Goal: Task Accomplishment & Management: Manage account settings

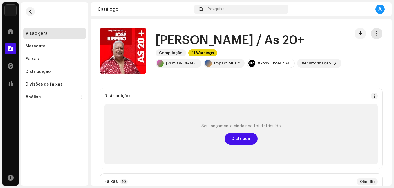
click at [374, 34] on span "button" at bounding box center [377, 33] width 6 height 5
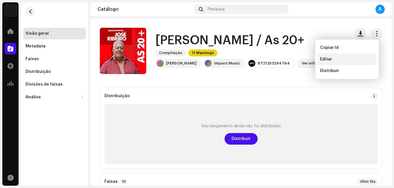
click at [331, 61] on div "Editar" at bounding box center [347, 59] width 54 height 5
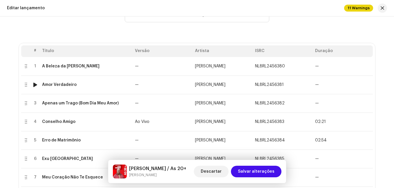
scroll to position [29, 0]
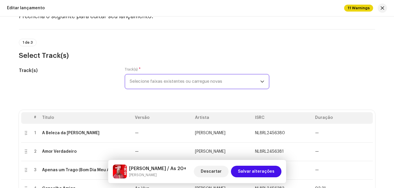
click at [205, 79] on span "Selecione faixas existentes ou carregue novas" at bounding box center [195, 81] width 130 height 14
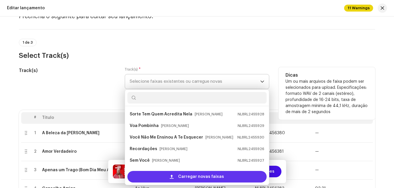
scroll to position [9, 0]
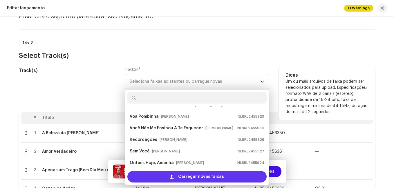
click at [209, 178] on span "Carregar novas faixas" at bounding box center [201, 177] width 46 height 12
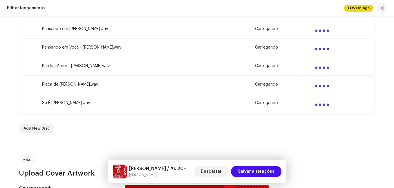
scroll to position [290, 0]
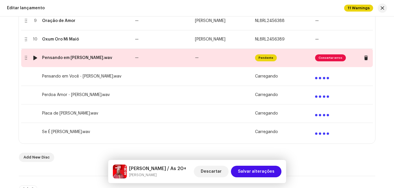
click at [151, 55] on td "—" at bounding box center [162, 58] width 60 height 19
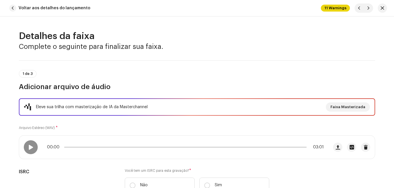
click at [155, 72] on div "1 de 3 Adicionar arquivo de áudio" at bounding box center [197, 80] width 356 height 21
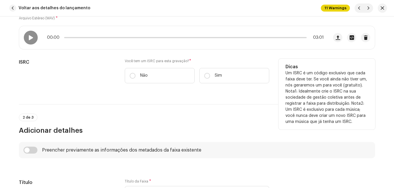
scroll to position [116, 0]
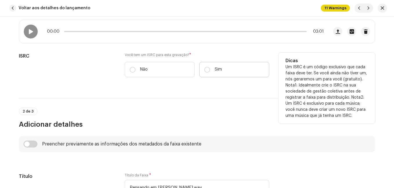
click at [215, 74] on label "Sim" at bounding box center [234, 69] width 70 height 15
click at [210, 73] on input "Sim" at bounding box center [207, 70] width 6 height 6
radio input "true"
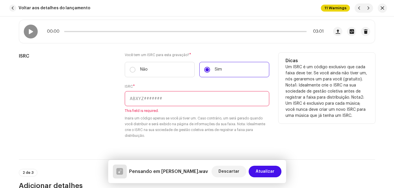
paste input "NL-8RL-24-56390"
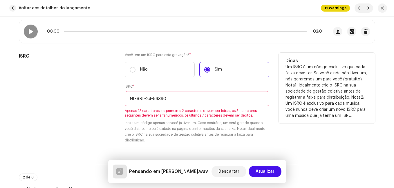
click at [150, 97] on input "NL-8RL-24-56390" at bounding box center [197, 98] width 144 height 15
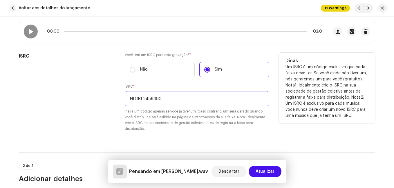
type input "NL8RL2456390"
click at [105, 81] on div "ISRC" at bounding box center [67, 96] width 96 height 86
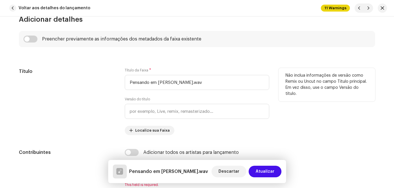
scroll to position [290, 0]
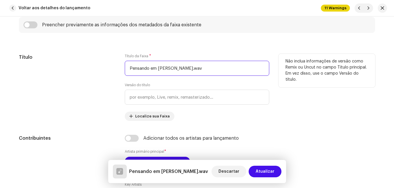
drag, startPoint x: 170, startPoint y: 69, endPoint x: 221, endPoint y: 72, distance: 51.1
click at [221, 72] on input "Pensando em [PERSON_NAME].wav" at bounding box center [197, 68] width 144 height 15
type input "Pensando em Mariza"
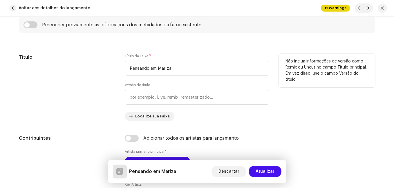
click at [83, 81] on div "Título" at bounding box center [67, 87] width 96 height 67
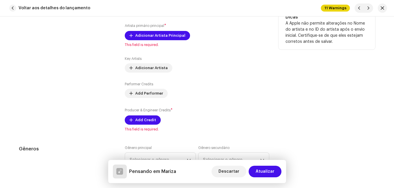
scroll to position [406, 0]
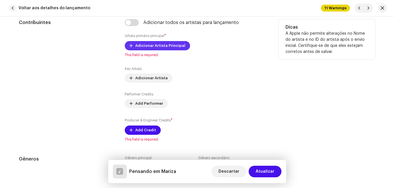
click at [146, 48] on span "Adicionar Artista Principal" at bounding box center [160, 46] width 50 height 12
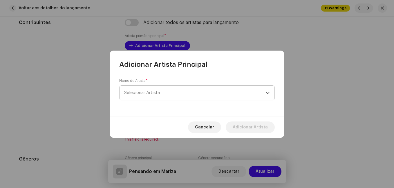
click at [152, 90] on span "Selecionar Artista" at bounding box center [194, 93] width 141 height 14
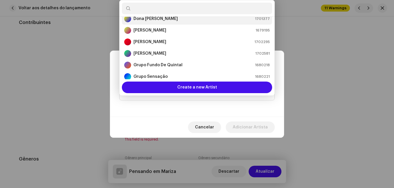
scroll to position [67, 0]
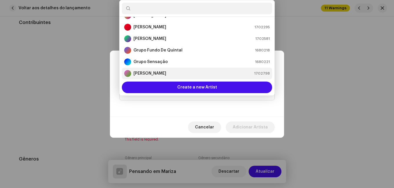
click at [153, 72] on strong "[PERSON_NAME]" at bounding box center [149, 74] width 33 height 6
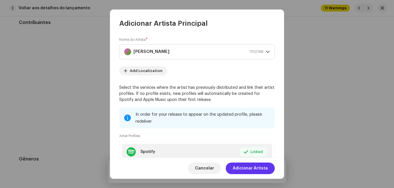
click at [252, 168] on span "Adicionar Artista" at bounding box center [249, 169] width 35 height 12
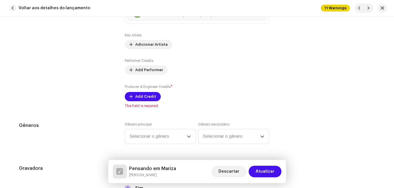
scroll to position [464, 0]
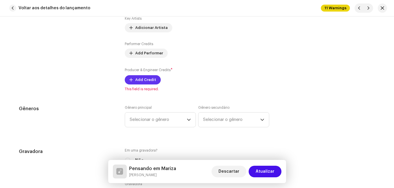
click at [148, 79] on span "Add Credit" at bounding box center [145, 80] width 21 height 12
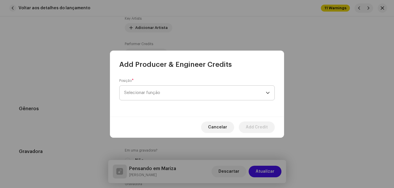
click at [187, 88] on span "Selecionar função" at bounding box center [194, 93] width 141 height 14
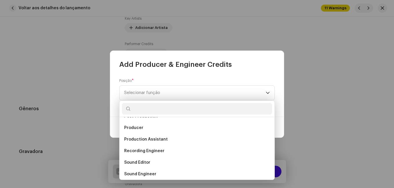
scroll to position [232, 0]
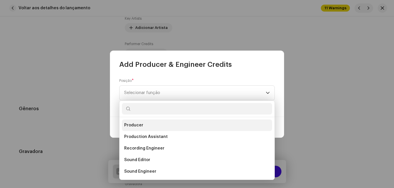
click at [174, 124] on li "Producer" at bounding box center [197, 126] width 150 height 12
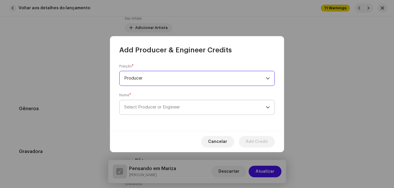
click at [187, 107] on span "Select Producer or Engineer" at bounding box center [194, 107] width 141 height 14
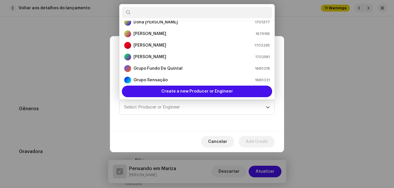
scroll to position [87, 0]
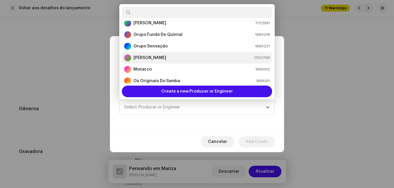
click at [181, 57] on div "[PERSON_NAME] 1702798" at bounding box center [196, 57] width 145 height 7
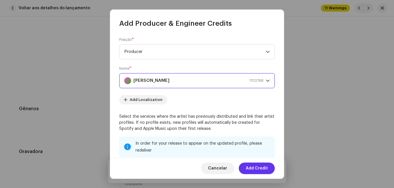
click at [261, 166] on span "Add Credit" at bounding box center [256, 169] width 22 height 12
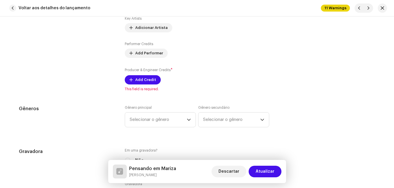
click at [102, 85] on div "Contribuintes" at bounding box center [67, 26] width 96 height 130
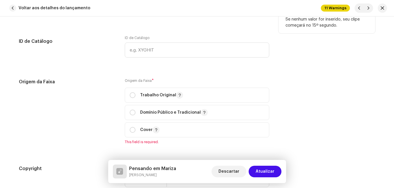
scroll to position [724, 0]
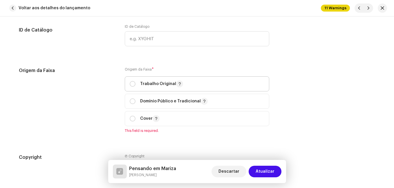
click at [143, 84] on p "Trabalho Original" at bounding box center [161, 84] width 43 height 7
radio input "true"
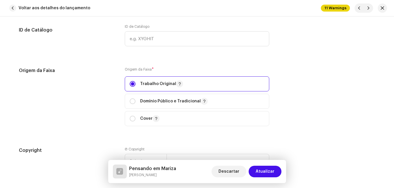
click at [105, 90] on div "Origem da Faixa" at bounding box center [67, 100] width 96 height 66
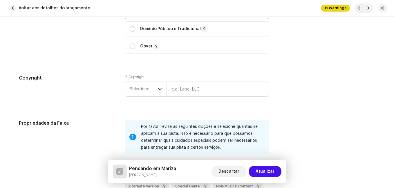
scroll to position [840, 0]
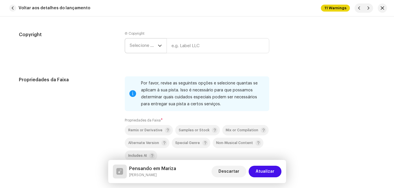
click at [150, 49] on span "Selecione o ano" at bounding box center [144, 46] width 28 height 14
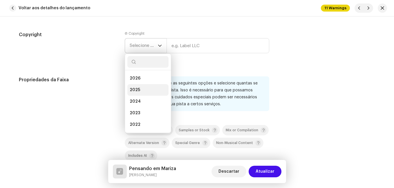
click at [145, 86] on li "2025" at bounding box center [147, 90] width 41 height 12
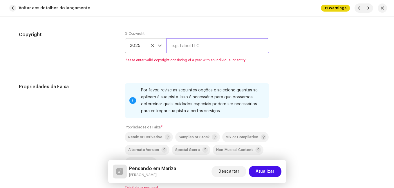
click at [189, 45] on input "text" at bounding box center [217, 45] width 103 height 15
type input "Impact Music"
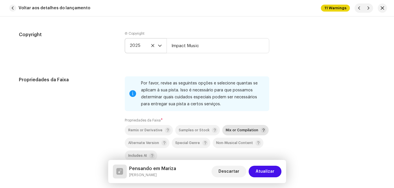
click at [240, 132] on div "Mix or Compilation" at bounding box center [245, 131] width 41 height 6
click at [85, 102] on div "Propriedades da Faixa" at bounding box center [67, 130] width 96 height 107
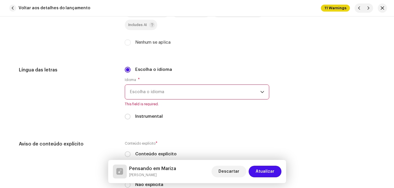
scroll to position [985, 0]
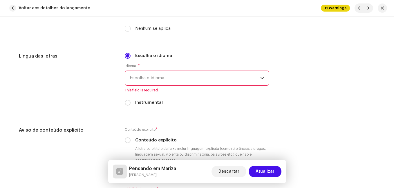
click at [168, 81] on span "Escolha o idioma" at bounding box center [195, 78] width 130 height 14
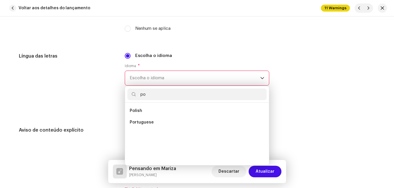
scroll to position [0, 0]
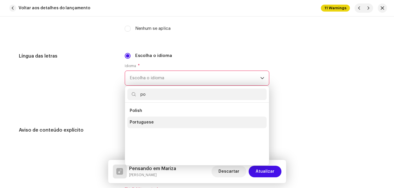
type input "po"
click at [150, 121] on span "Portuguese" at bounding box center [142, 123] width 24 height 6
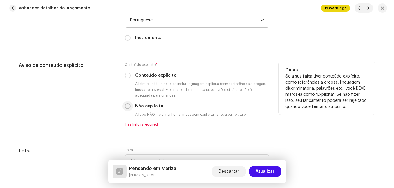
click at [126, 108] on input "Não explícita" at bounding box center [128, 106] width 6 height 6
radio input "true"
click at [109, 116] on div "Aviso de conteúdo explícito" at bounding box center [67, 94] width 96 height 65
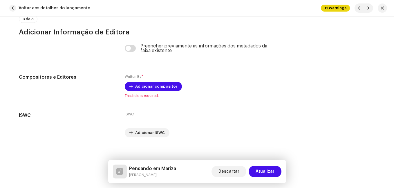
scroll to position [1233, 0]
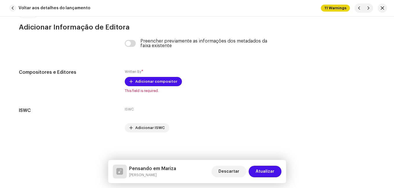
click at [147, 168] on h5 "Pensando em Mariza" at bounding box center [152, 168] width 47 height 7
copy h5 "Pensando em Mariza"
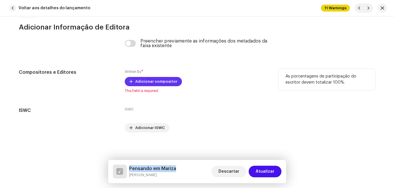
click at [167, 81] on span "Adicionar compositor" at bounding box center [156, 82] width 42 height 12
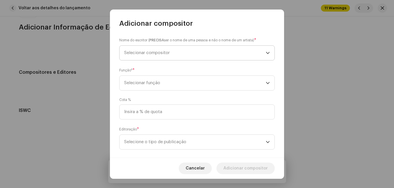
click at [174, 56] on span "Selecionar compositor" at bounding box center [194, 53] width 141 height 14
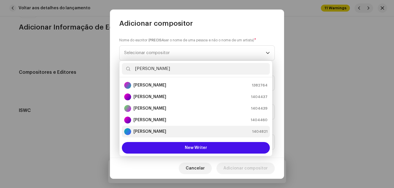
type input "[PERSON_NAME]"
click at [165, 131] on div "[PERSON_NAME] 1404821" at bounding box center [195, 131] width 143 height 7
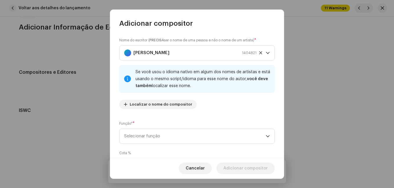
click at [183, 114] on div "Nome do escritor ( PRECISA ser o nome de uma pessoa e não o nome de um artista)…" at bounding box center [197, 93] width 174 height 130
click at [181, 134] on span "Selecionar função" at bounding box center [194, 136] width 141 height 14
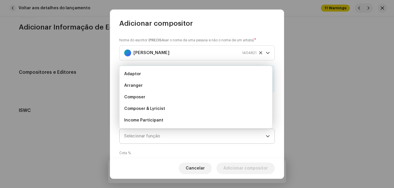
scroll to position [9, 0]
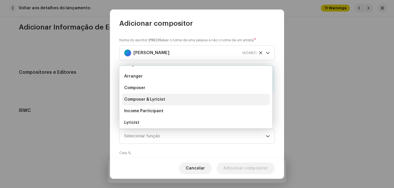
click at [183, 100] on li "Composer & Lyricist" at bounding box center [196, 100] width 148 height 12
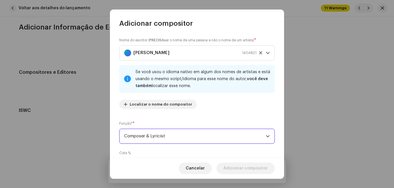
click at [190, 114] on div "Nome do escritor ( PRECISA ser o nome de uma pessoa e não o nome de um artista)…" at bounding box center [197, 93] width 174 height 130
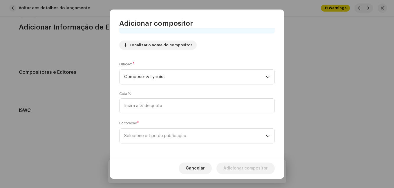
scroll to position [61, 0]
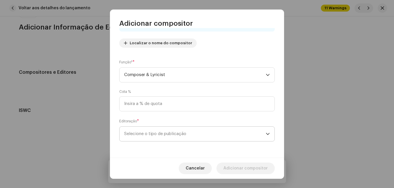
click at [188, 136] on span "Selecione o tipo de publicação" at bounding box center [194, 134] width 141 height 14
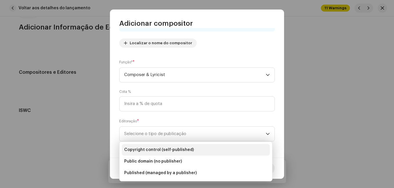
click at [184, 149] on span "Copyright control (self-published)" at bounding box center [159, 150] width 70 height 6
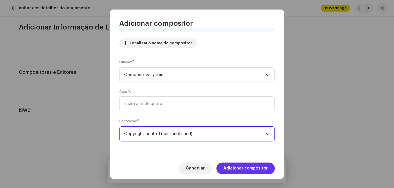
click at [241, 165] on span "Adicionar compositor" at bounding box center [245, 169] width 44 height 12
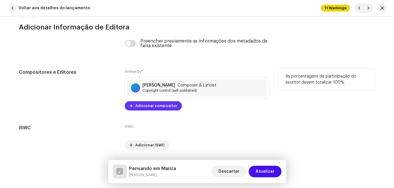
click at [169, 107] on span "Adicionar compositor" at bounding box center [156, 106] width 42 height 12
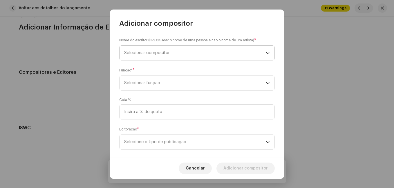
click at [180, 50] on span "Selecionar compositor" at bounding box center [194, 53] width 141 height 14
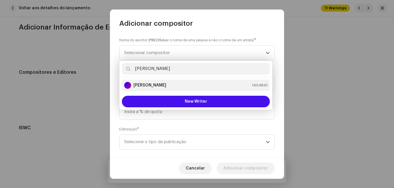
type input "[PERSON_NAME]"
click at [180, 85] on div "[PERSON_NAME] 1404841" at bounding box center [195, 85] width 143 height 7
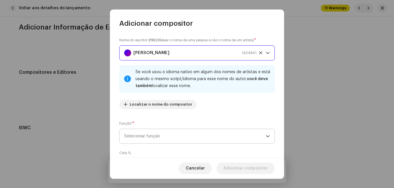
click at [182, 134] on span "Selecionar função" at bounding box center [194, 136] width 141 height 14
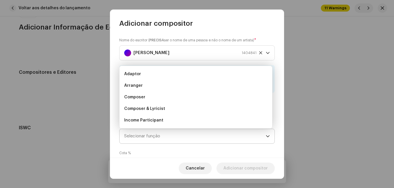
scroll to position [9, 0]
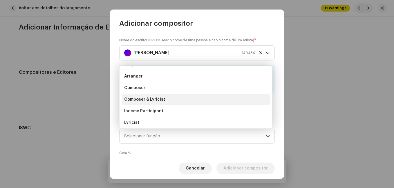
click at [183, 101] on li "Composer & Lyricist" at bounding box center [196, 100] width 148 height 12
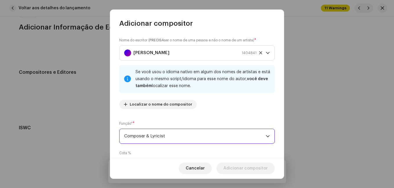
click at [192, 109] on div "Nome do escritor ( PRECISA ser o nome de uma pessoa e não o nome de um artista)…" at bounding box center [196, 75] width 155 height 77
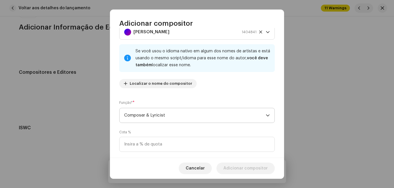
scroll to position [61, 0]
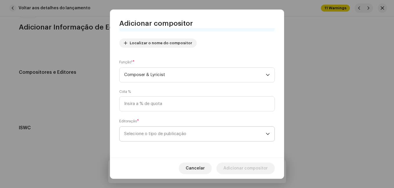
click at [184, 134] on span "Selecione o tipo de publicação" at bounding box center [194, 134] width 141 height 14
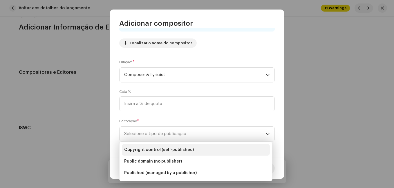
click at [179, 150] on span "Copyright control (self-published)" at bounding box center [159, 150] width 70 height 6
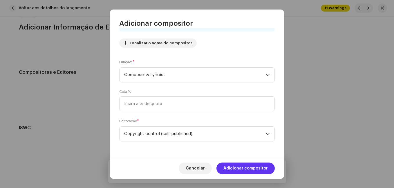
click at [239, 170] on span "Adicionar compositor" at bounding box center [245, 169] width 44 height 12
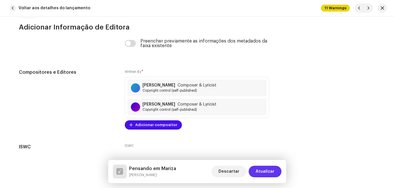
click at [264, 167] on span "Atualizar" at bounding box center [264, 172] width 19 height 12
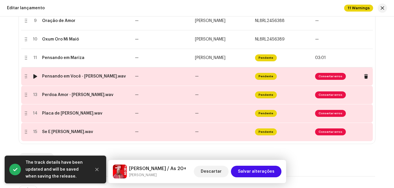
click at [189, 76] on td "—" at bounding box center [162, 76] width 60 height 19
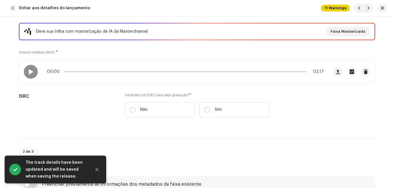
scroll to position [87, 0]
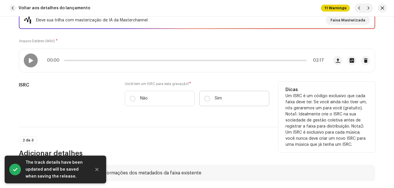
click at [227, 99] on label "Sim" at bounding box center [234, 98] width 70 height 15
click at [210, 99] on input "Sim" at bounding box center [207, 99] width 6 height 6
radio input "true"
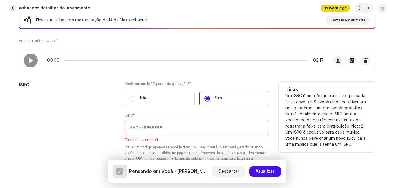
click at [185, 129] on input "text" at bounding box center [197, 127] width 144 height 15
paste input "NL-8RL-24-56391"
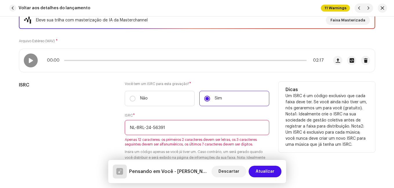
click at [152, 128] on input "NL-8RL-24-56391" at bounding box center [197, 127] width 144 height 15
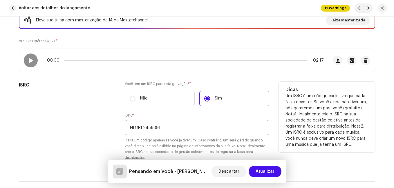
type input "NL8RL2456391"
click at [89, 110] on div "ISRC" at bounding box center [67, 125] width 96 height 86
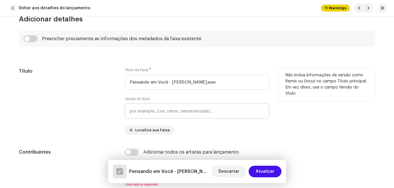
scroll to position [290, 0]
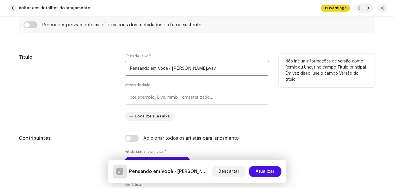
drag, startPoint x: 170, startPoint y: 70, endPoint x: 215, endPoint y: 72, distance: 44.7
click at [215, 72] on input "Pensando em Você - [PERSON_NAME].wav" at bounding box center [197, 68] width 144 height 15
type input "Pensando em Você"
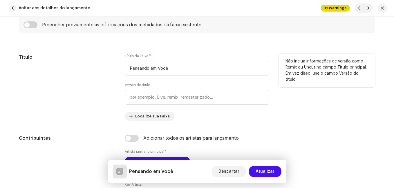
click at [98, 95] on div "Título" at bounding box center [67, 87] width 96 height 67
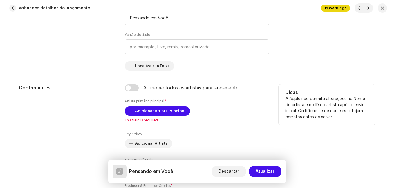
scroll to position [377, 0]
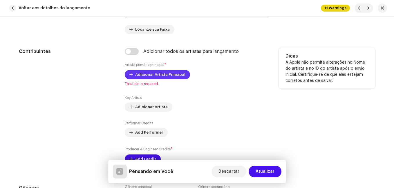
click at [148, 76] on span "Adicionar Artista Principal" at bounding box center [160, 75] width 50 height 12
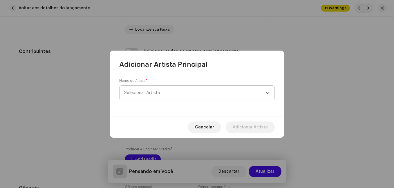
click at [153, 92] on span "Selecionar Artista" at bounding box center [142, 93] width 36 height 4
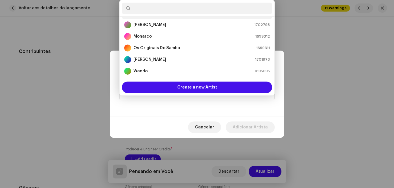
scroll to position [107, 0]
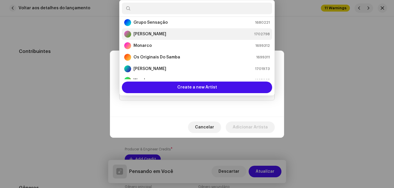
click at [153, 34] on strong "[PERSON_NAME]" at bounding box center [149, 34] width 33 height 6
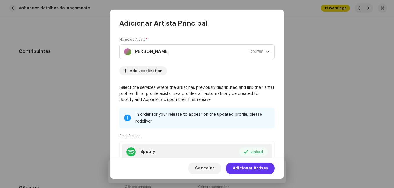
click at [263, 167] on span "Adicionar Artista" at bounding box center [249, 169] width 35 height 12
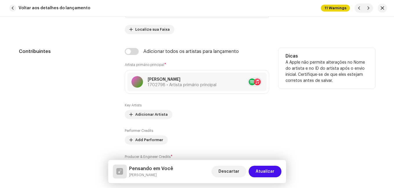
click at [95, 107] on div "Contribuintes" at bounding box center [67, 113] width 96 height 130
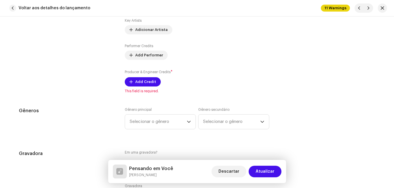
scroll to position [464, 0]
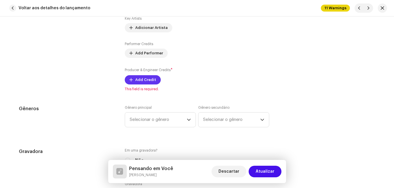
click at [144, 82] on span "Add Credit" at bounding box center [145, 80] width 21 height 12
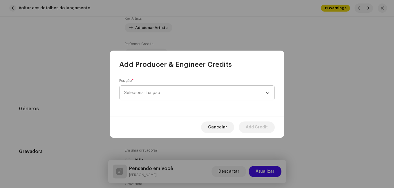
click at [167, 91] on span "Selecionar função" at bounding box center [194, 93] width 141 height 14
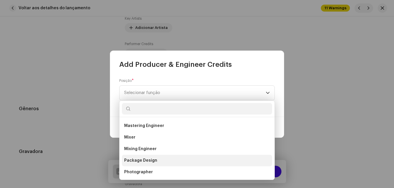
scroll to position [232, 0]
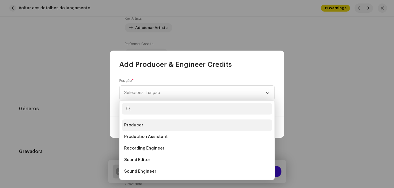
click at [153, 125] on li "Producer" at bounding box center [197, 126] width 150 height 12
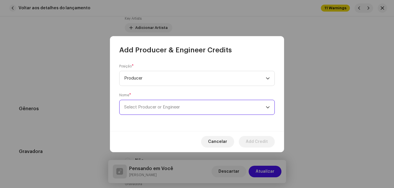
click at [158, 108] on span "Select Producer or Engineer" at bounding box center [152, 107] width 56 height 4
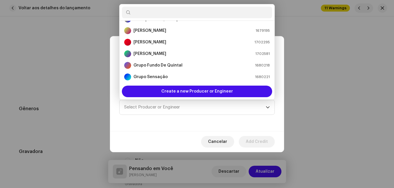
scroll to position [87, 0]
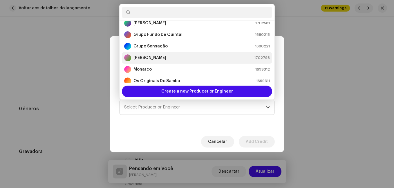
click at [166, 57] on div "[PERSON_NAME] 1702798" at bounding box center [196, 57] width 145 height 7
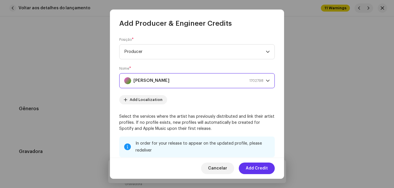
click at [248, 167] on span "Add Credit" at bounding box center [256, 169] width 22 height 12
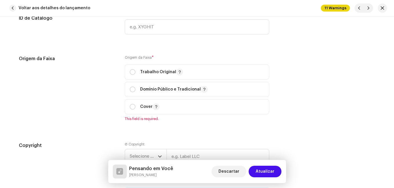
scroll to position [782, 0]
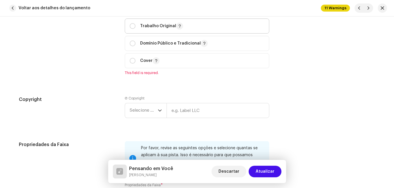
click at [160, 26] on p "Trabalho Original" at bounding box center [161, 26] width 43 height 7
radio input "true"
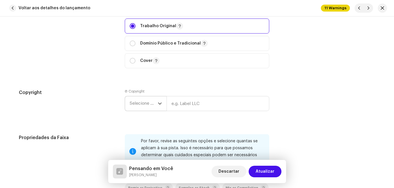
click at [151, 105] on span "Selecione o ano" at bounding box center [144, 103] width 28 height 14
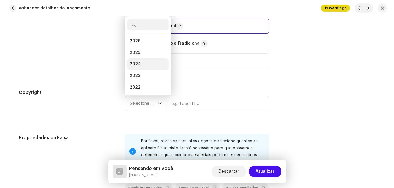
scroll to position [9, 0]
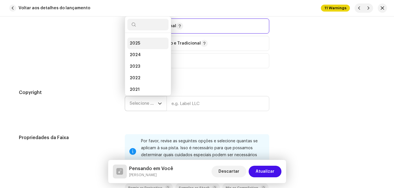
click at [143, 42] on li "2025" at bounding box center [147, 44] width 41 height 12
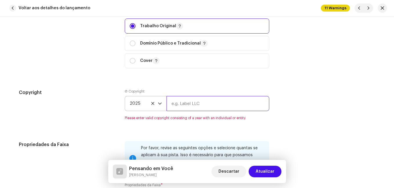
click at [187, 103] on input "text" at bounding box center [217, 103] width 103 height 15
type input "Impact Music"
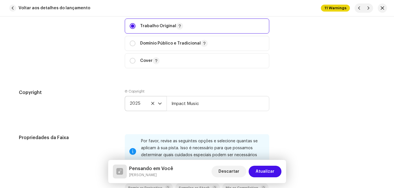
click at [98, 92] on h5 "Copyright" at bounding box center [67, 92] width 96 height 7
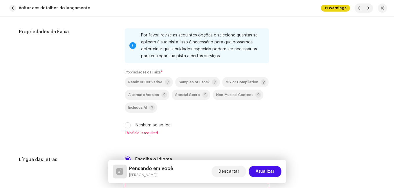
scroll to position [898, 0]
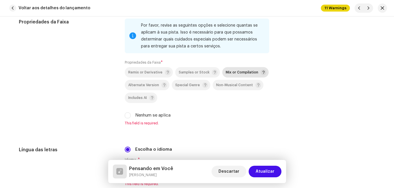
click at [225, 71] on span "Mix or Compilation" at bounding box center [241, 73] width 32 height 4
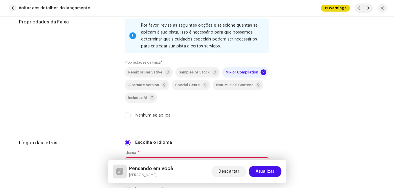
click at [83, 90] on div "Propriedades da Faixa" at bounding box center [67, 72] width 96 height 107
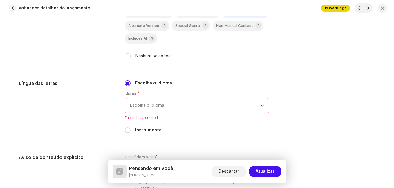
scroll to position [985, 0]
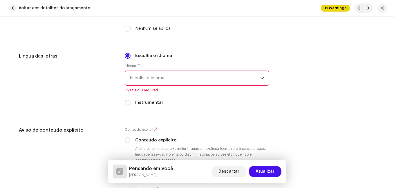
click at [137, 79] on span "Escolha o idioma" at bounding box center [195, 78] width 130 height 14
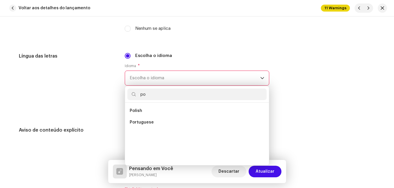
scroll to position [0, 0]
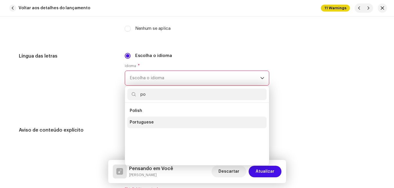
type input "po"
click at [139, 121] on span "Portuguese" at bounding box center [142, 123] width 24 height 6
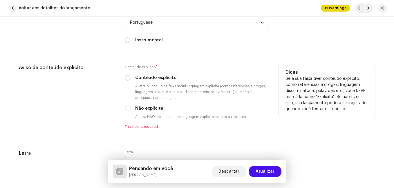
scroll to position [1043, 0]
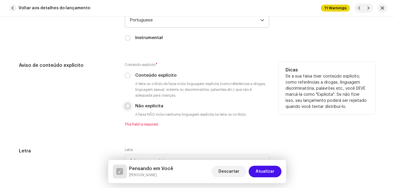
click at [127, 108] on input "Não explícita" at bounding box center [128, 106] width 6 height 6
radio input "true"
click at [90, 114] on div "Aviso de conteúdo explícito" at bounding box center [67, 94] width 96 height 65
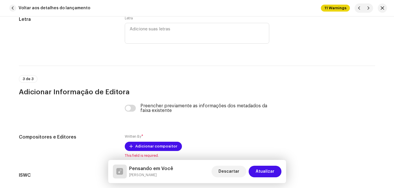
scroll to position [1233, 0]
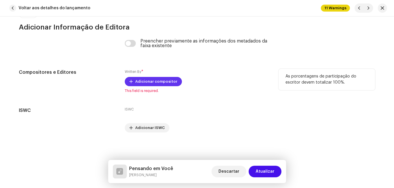
click at [161, 82] on span "Adicionar compositor" at bounding box center [156, 82] width 42 height 12
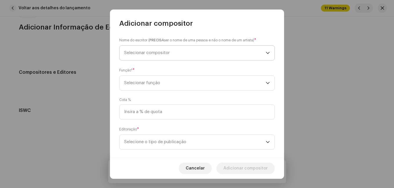
click at [160, 52] on span "Selecionar compositor" at bounding box center [146, 53] width 45 height 4
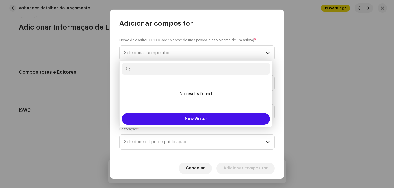
click at [113, 65] on div "Nome do escritor ( PRECISA ser o nome de uma pessoa e não o nome de um artista)…" at bounding box center [197, 93] width 174 height 130
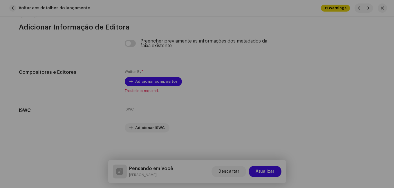
click at [85, 111] on div "Adicionar compositor Nome do escritor ( PRECISA ser o nome de uma pessoa e não …" at bounding box center [197, 94] width 394 height 188
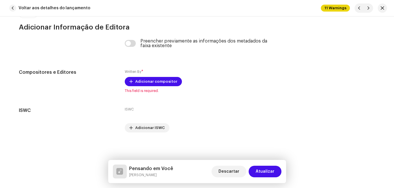
click at [140, 166] on h5 "Pensando em Você" at bounding box center [151, 168] width 44 height 7
click at [143, 170] on h5 "Pensando em Você" at bounding box center [151, 168] width 44 height 7
copy h5 "Pensando em Você"
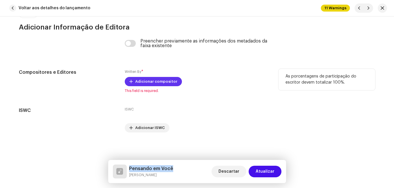
click at [170, 79] on span "Adicionar compositor" at bounding box center [156, 82] width 42 height 12
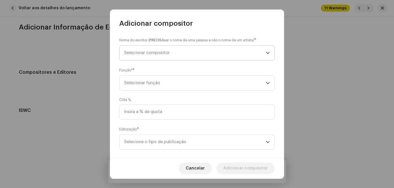
click at [185, 57] on span "Selecionar compositor" at bounding box center [194, 53] width 141 height 14
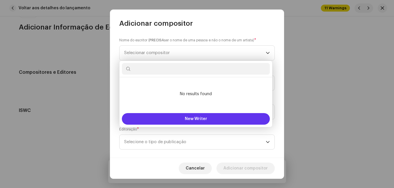
click at [170, 116] on button "New Writer" at bounding box center [196, 119] width 148 height 12
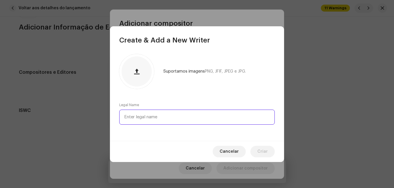
click at [170, 116] on input "text" at bounding box center [196, 117] width 155 height 15
paste input "[PERSON_NAME]"
type input "[PERSON_NAME]"
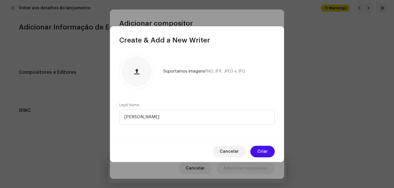
click at [189, 98] on div "Suportamos imagens PNG, JFIF, JPEG e JPG. Legal Name [PERSON_NAME]" at bounding box center [197, 93] width 174 height 96
click at [262, 154] on span "Criar" at bounding box center [262, 152] width 10 height 12
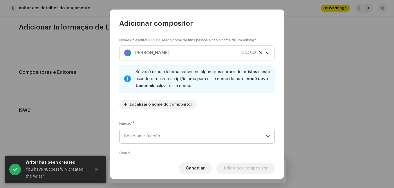
click at [195, 135] on span "Selecionar função" at bounding box center [194, 136] width 141 height 14
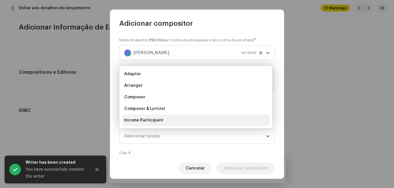
scroll to position [9, 0]
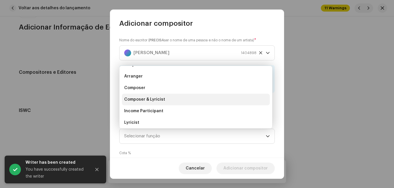
click at [196, 99] on li "Composer & Lyricist" at bounding box center [196, 100] width 148 height 12
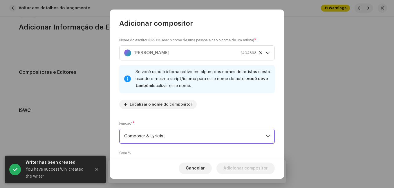
click at [227, 119] on div "Nome do escritor ( PRECISA ser o nome de uma pessoa e não o nome de um artista)…" at bounding box center [197, 93] width 174 height 130
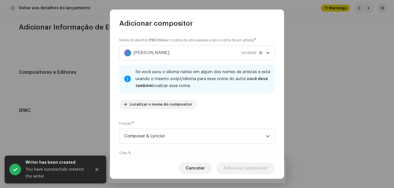
scroll to position [61, 0]
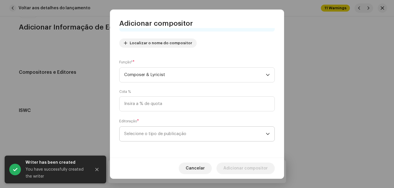
click at [213, 133] on span "Selecione o tipo de publicação" at bounding box center [194, 134] width 141 height 14
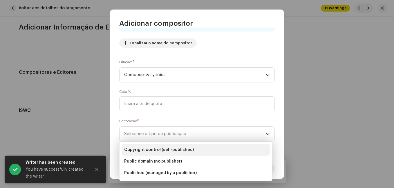
drag, startPoint x: 209, startPoint y: 147, endPoint x: 212, endPoint y: 148, distance: 3.1
click at [210, 147] on li "Copyright control (self-published)" at bounding box center [196, 150] width 148 height 12
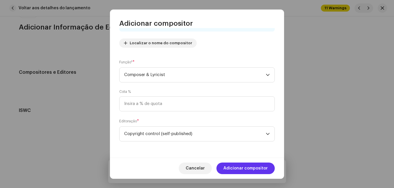
click at [260, 170] on span "Adicionar compositor" at bounding box center [245, 169] width 44 height 12
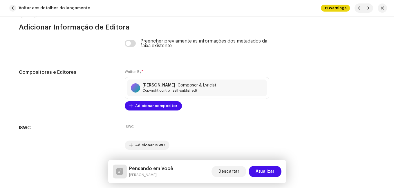
drag, startPoint x: 257, startPoint y: 175, endPoint x: 253, endPoint y: 165, distance: 11.0
click at [257, 175] on span "Atualizar" at bounding box center [264, 172] width 19 height 12
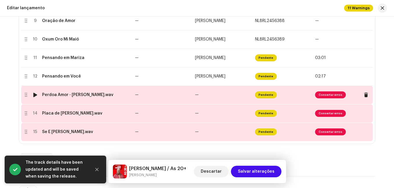
click at [165, 92] on td "—" at bounding box center [162, 95] width 60 height 19
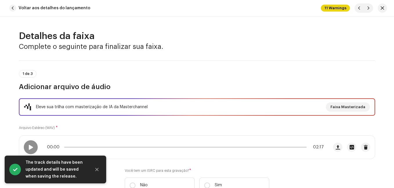
click at [158, 122] on div "Eleve sua trilha com masterização de IA da Masterchannel Faixa Masterizada Arqu…" at bounding box center [197, 150] width 356 height 102
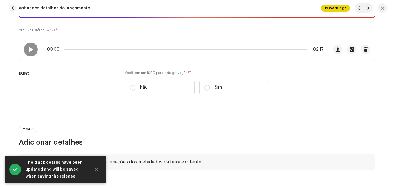
scroll to position [116, 0]
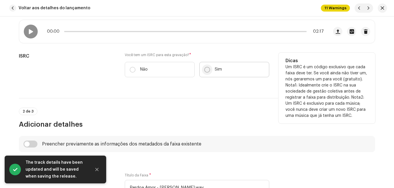
click at [204, 70] on input "Sim" at bounding box center [207, 70] width 6 height 6
radio input "true"
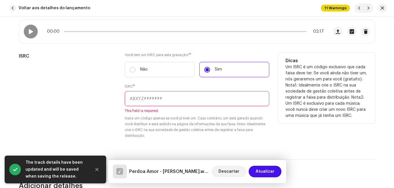
click at [181, 99] on input "text" at bounding box center [197, 98] width 144 height 15
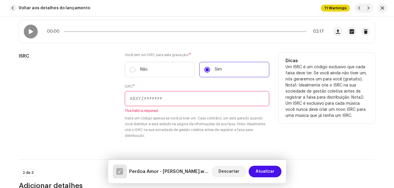
paste input "NL-8RL-24-56392"
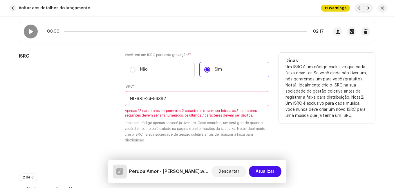
click at [152, 100] on input "NL-8RL-24-56392" at bounding box center [197, 98] width 144 height 15
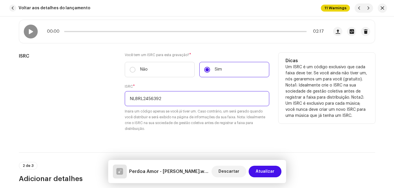
type input "NL8RL2456392"
click at [107, 80] on div "ISRC" at bounding box center [67, 96] width 96 height 86
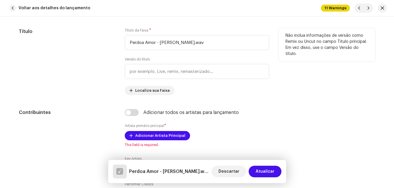
scroll to position [319, 0]
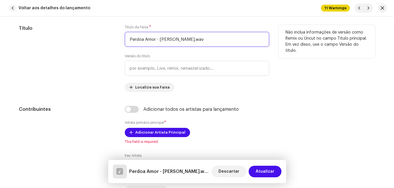
drag, startPoint x: 154, startPoint y: 39, endPoint x: 195, endPoint y: 45, distance: 40.7
click at [195, 45] on input "Perdoa Amor - [PERSON_NAME].wav" at bounding box center [197, 39] width 144 height 15
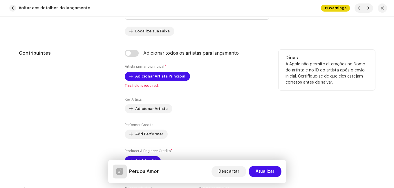
scroll to position [406, 0]
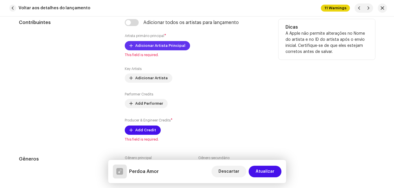
type input "Perdoa Amor"
click at [141, 44] on span "Adicionar Artista Principal" at bounding box center [160, 46] width 50 height 12
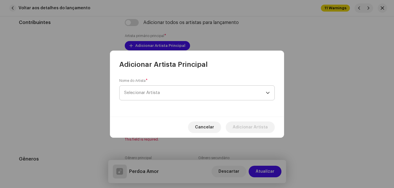
click at [162, 90] on span "Selecionar Artista" at bounding box center [194, 93] width 141 height 14
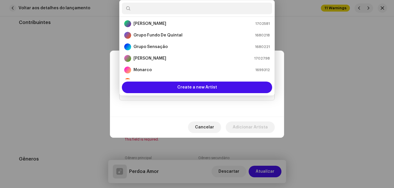
scroll to position [87, 0]
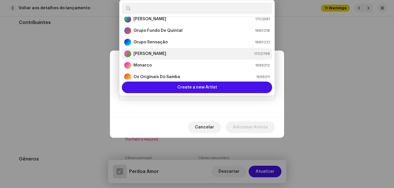
click at [162, 51] on div "[PERSON_NAME] 1702798" at bounding box center [196, 53] width 145 height 7
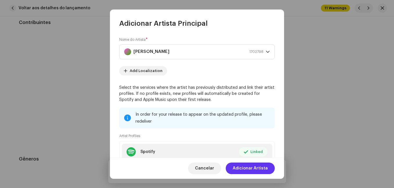
click at [241, 165] on span "Adicionar Artista" at bounding box center [249, 169] width 35 height 12
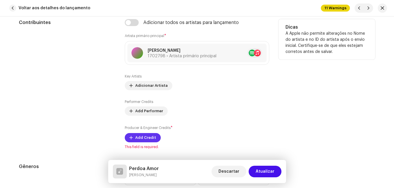
click at [147, 138] on span "Add Credit" at bounding box center [145, 138] width 21 height 12
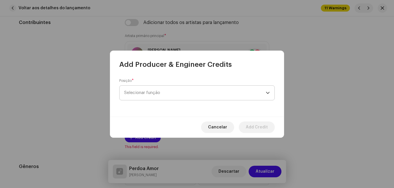
click at [202, 87] on span "Selecionar função" at bounding box center [194, 93] width 141 height 14
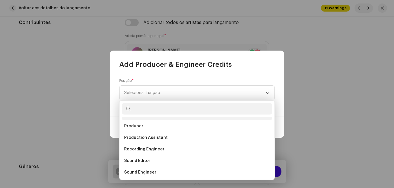
scroll to position [232, 0]
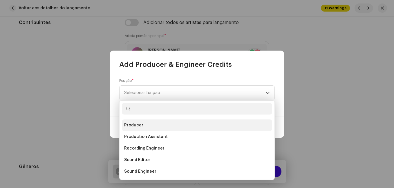
click at [179, 123] on li "Producer" at bounding box center [197, 126] width 150 height 12
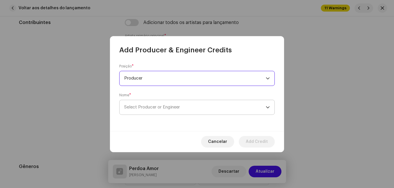
click at [180, 106] on span "Select Producer or Engineer" at bounding box center [152, 107] width 56 height 4
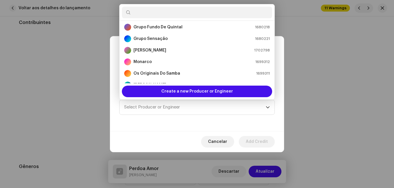
scroll to position [96, 0]
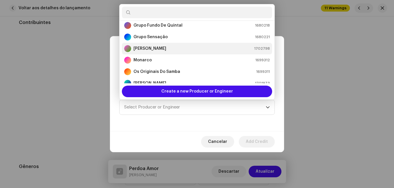
click at [193, 52] on li "[PERSON_NAME] 1702798" at bounding box center [197, 49] width 150 height 12
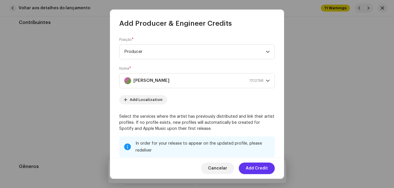
click at [253, 171] on span "Add Credit" at bounding box center [256, 169] width 22 height 12
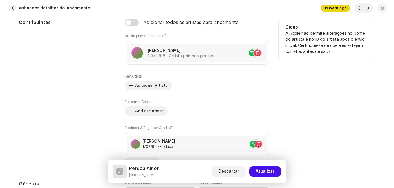
click at [74, 94] on div "Contribuintes" at bounding box center [67, 93] width 96 height 148
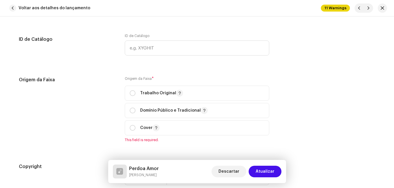
scroll to position [724, 0]
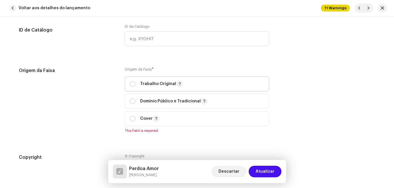
click at [140, 82] on p "Trabalho Original" at bounding box center [161, 84] width 43 height 7
radio input "true"
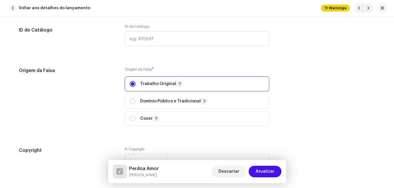
click at [112, 86] on div "Origem da Faixa" at bounding box center [67, 100] width 96 height 66
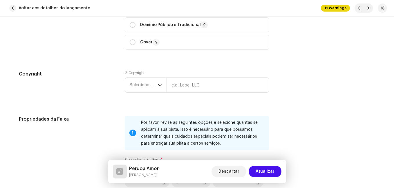
scroll to position [811, 0]
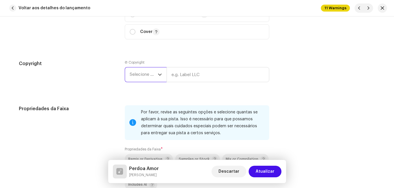
click at [150, 74] on span "Selecione o ano" at bounding box center [144, 75] width 28 height 14
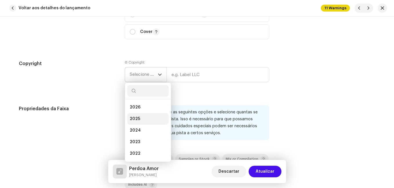
click at [140, 116] on li "2025" at bounding box center [147, 119] width 41 height 12
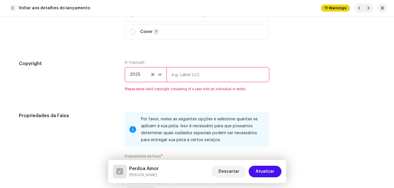
click at [183, 76] on input "text" at bounding box center [217, 74] width 103 height 15
type input "Impact Music"
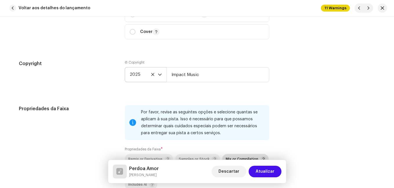
click at [225, 156] on div "Mix or Compilation" at bounding box center [245, 159] width 41 height 6
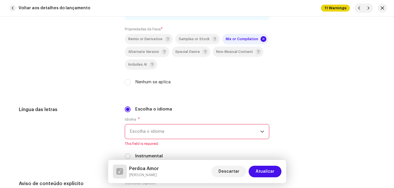
scroll to position [956, 0]
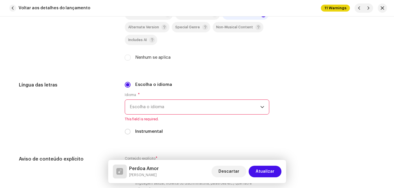
click at [165, 102] on span "Escolha o idioma" at bounding box center [195, 107] width 130 height 14
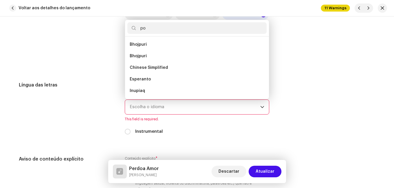
scroll to position [0, 0]
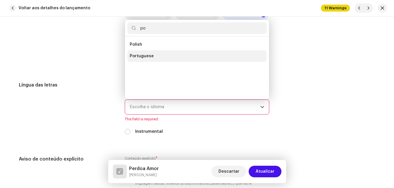
type input "po"
click at [142, 55] on span "Portuguese" at bounding box center [142, 56] width 24 height 6
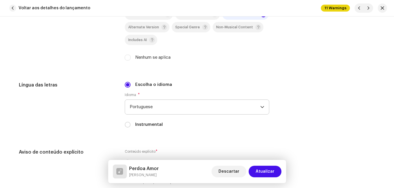
click at [95, 85] on h5 "Língua das letras" at bounding box center [67, 85] width 96 height 7
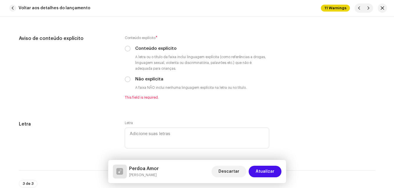
scroll to position [1101, 0]
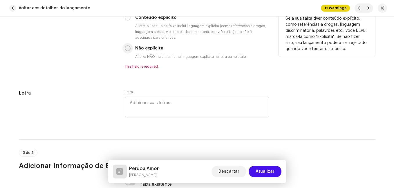
click at [126, 48] on input "Não explícita" at bounding box center [128, 48] width 6 height 6
radio input "true"
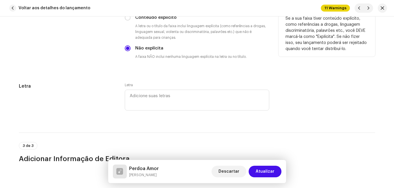
click at [100, 66] on div "Aviso de conteúdo explícito" at bounding box center [67, 36] width 96 height 65
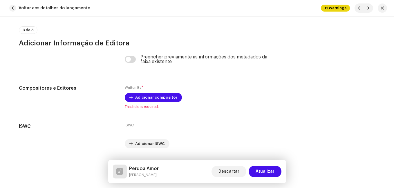
scroll to position [1233, 0]
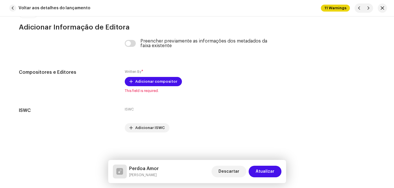
click at [148, 170] on h5 "Perdoa Amor" at bounding box center [144, 168] width 30 height 7
copy h5 "Perdoa Amor"
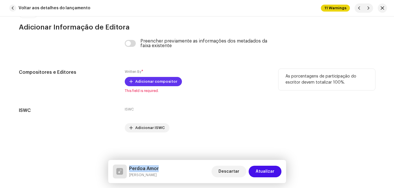
click at [166, 77] on span "Adicionar compositor" at bounding box center [156, 82] width 42 height 12
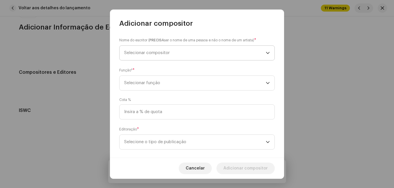
click at [193, 59] on span "Selecionar compositor" at bounding box center [194, 53] width 141 height 14
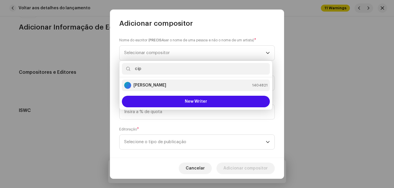
type input "cip"
click at [173, 83] on div "[PERSON_NAME] 1404821" at bounding box center [195, 85] width 143 height 7
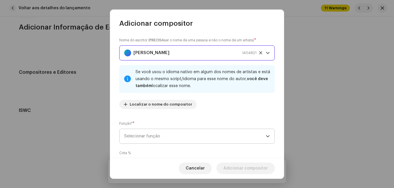
click at [172, 137] on span "Selecionar função" at bounding box center [194, 136] width 141 height 14
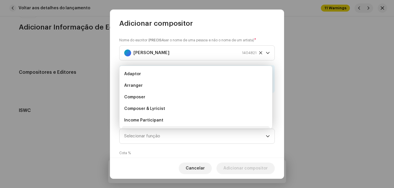
scroll to position [9, 0]
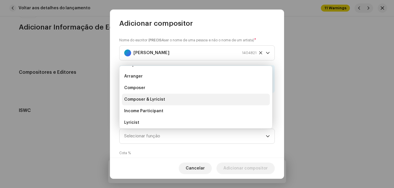
click at [200, 100] on li "Composer & Lyricist" at bounding box center [196, 100] width 148 height 12
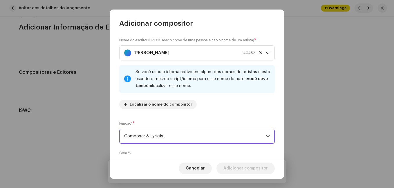
click at [206, 118] on div "Nome do escritor ( PRECISA ser o nome de uma pessoa e não o nome de um artista)…" at bounding box center [197, 93] width 174 height 130
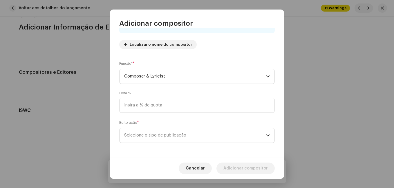
scroll to position [61, 0]
click at [199, 134] on span "Selecione o tipo de publicação" at bounding box center [194, 134] width 141 height 14
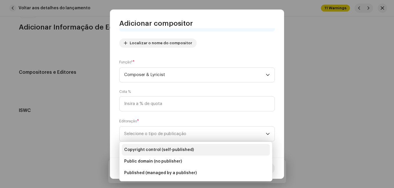
click at [193, 149] on li "Copyright control (self-published)" at bounding box center [196, 150] width 148 height 12
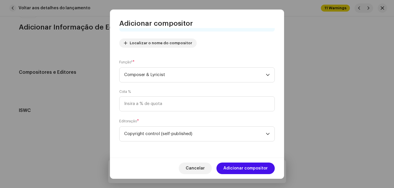
click at [190, 149] on div "Nome do escritor ( PRECISA ser o nome de uma pessoa e não o nome de um artista)…" at bounding box center [197, 93] width 174 height 130
click at [234, 169] on span "Adicionar compositor" at bounding box center [245, 169] width 44 height 12
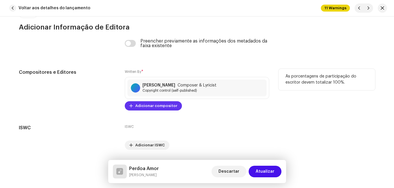
click at [161, 107] on span "Adicionar compositor" at bounding box center [156, 106] width 42 height 12
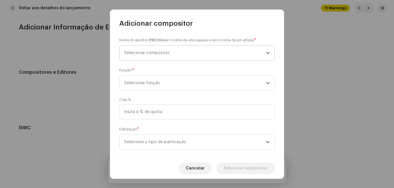
click at [196, 49] on span "Selecionar compositor" at bounding box center [194, 53] width 141 height 14
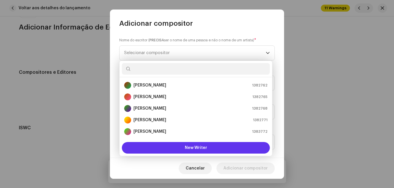
scroll to position [9, 0]
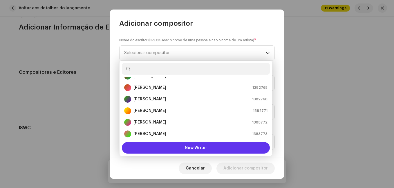
click at [177, 145] on button "New Writer" at bounding box center [196, 148] width 148 height 12
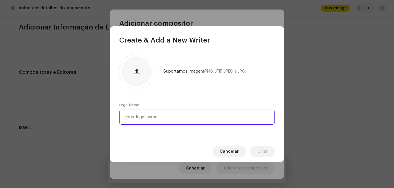
paste input "[PERSON_NAME]"
type input "[PERSON_NAME]"
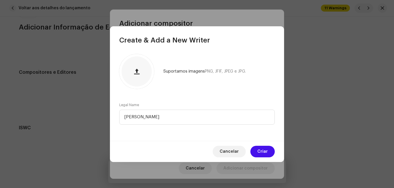
click at [196, 98] on div "Suportamos imagens PNG, JFIF, JPEG e JPG. Legal Name [PERSON_NAME]" at bounding box center [197, 93] width 174 height 96
click at [267, 153] on span "Criar" at bounding box center [262, 152] width 10 height 12
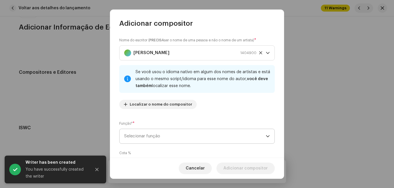
click at [227, 134] on span "Selecionar função" at bounding box center [194, 136] width 141 height 14
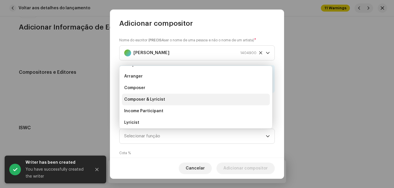
click at [199, 98] on li "Composer & Lyricist" at bounding box center [196, 100] width 148 height 12
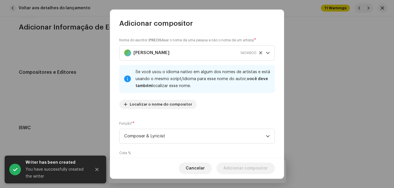
click at [205, 116] on div "Nome do escritor ( PRECISA ser o nome de uma pessoa e não o nome de um artista)…" at bounding box center [197, 93] width 174 height 130
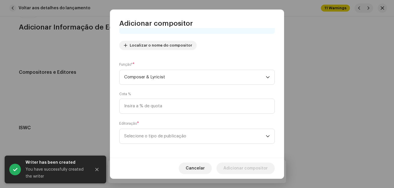
scroll to position [61, 0]
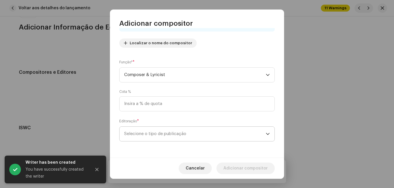
click at [193, 138] on span "Selecione o tipo de publicação" at bounding box center [194, 134] width 141 height 14
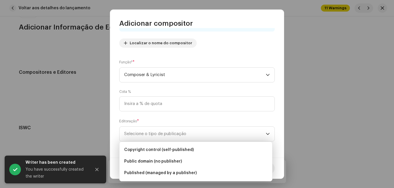
drag, startPoint x: 190, startPoint y: 149, endPoint x: 196, endPoint y: 152, distance: 6.7
click at [190, 149] on li "Copyright control (self-published)" at bounding box center [196, 150] width 148 height 12
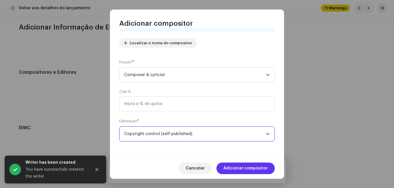
click at [230, 166] on span "Adicionar compositor" at bounding box center [245, 169] width 44 height 12
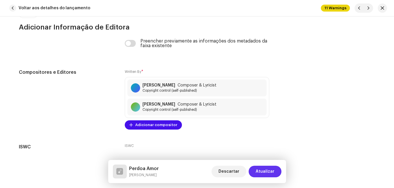
click at [261, 169] on span "Atualizar" at bounding box center [264, 172] width 19 height 12
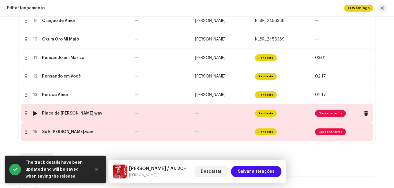
click at [222, 116] on td "—" at bounding box center [222, 113] width 60 height 19
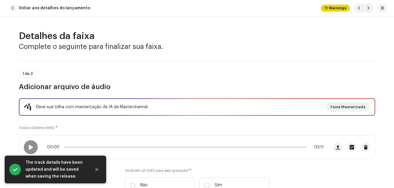
click at [201, 121] on div "Eleve sua trilha com masterização de IA da Masterchannel Faixa Masterizada Arqu…" at bounding box center [197, 150] width 356 height 102
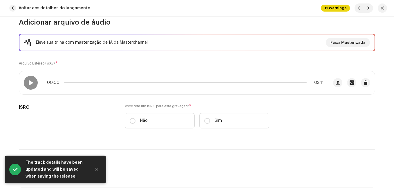
scroll to position [87, 0]
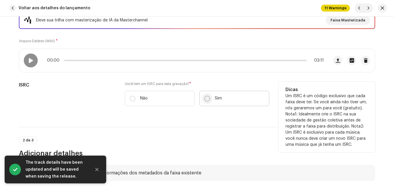
click at [207, 100] on input "Sim" at bounding box center [207, 99] width 6 height 6
radio input "true"
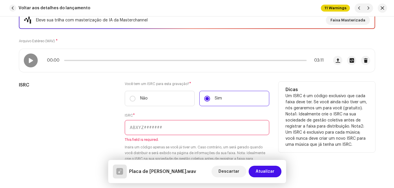
paste input "NL-8RL-24-56393"
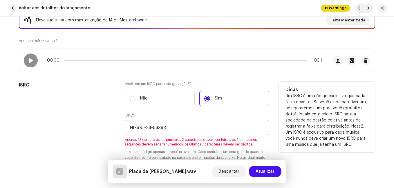
click at [146, 129] on input "NL-8RL-24-56393" at bounding box center [197, 127] width 144 height 15
click at [149, 127] on input "NL8RL24-56393" at bounding box center [197, 127] width 144 height 15
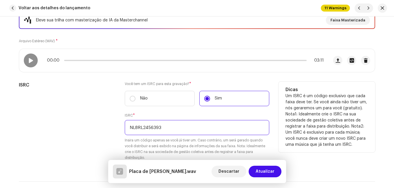
type input "NL8RL2456393"
click at [69, 111] on div "ISRC" at bounding box center [67, 125] width 96 height 86
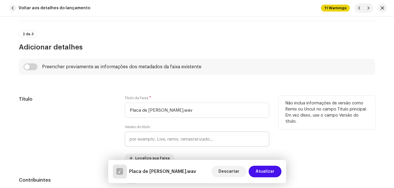
scroll to position [290, 0]
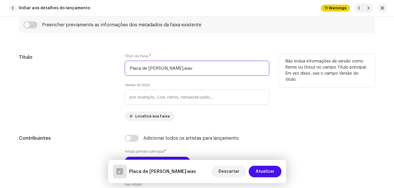
drag, startPoint x: 159, startPoint y: 68, endPoint x: 206, endPoint y: 69, distance: 47.2
click at [206, 69] on input "Placa de [PERSON_NAME].wav" at bounding box center [197, 68] width 144 height 15
type input "Placa de Venda"
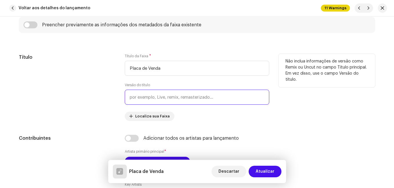
click at [128, 99] on input "text" at bounding box center [197, 97] width 144 height 15
click at [111, 105] on div "Título" at bounding box center [67, 87] width 96 height 67
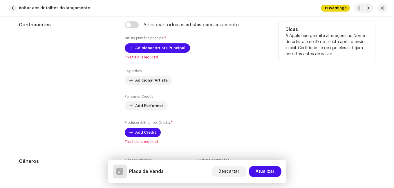
scroll to position [406, 0]
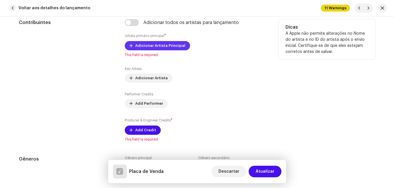
click at [170, 44] on span "Adicionar Artista Principal" at bounding box center [160, 46] width 50 height 12
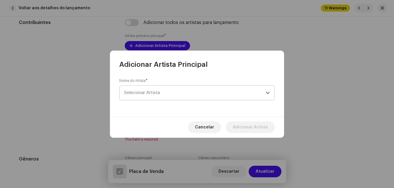
click at [166, 90] on span "Selecionar Artista" at bounding box center [194, 93] width 141 height 14
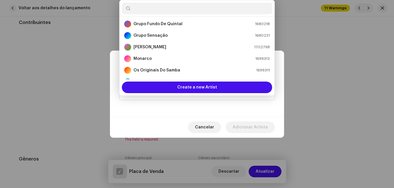
scroll to position [96, 0]
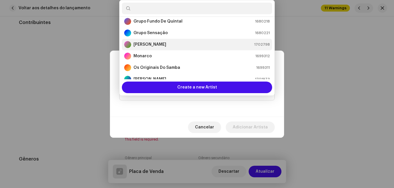
click at [178, 46] on div "[PERSON_NAME] 1702798" at bounding box center [196, 44] width 145 height 7
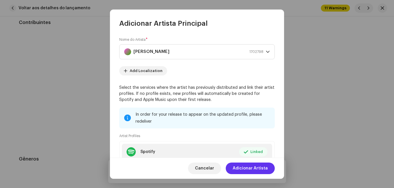
click at [253, 167] on span "Adicionar Artista" at bounding box center [249, 169] width 35 height 12
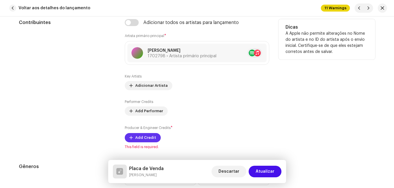
click at [153, 137] on span "Add Credit" at bounding box center [145, 138] width 21 height 12
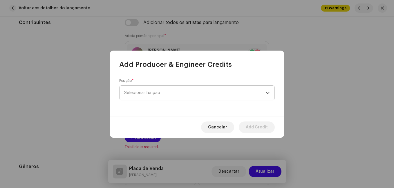
click at [183, 90] on span "Selecionar função" at bounding box center [194, 93] width 141 height 14
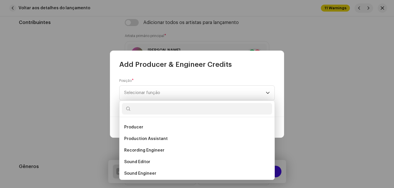
scroll to position [232, 0]
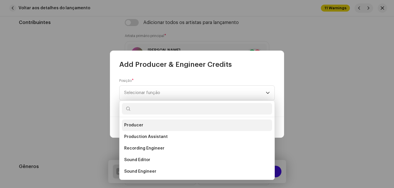
click at [171, 123] on li "Producer" at bounding box center [197, 126] width 150 height 12
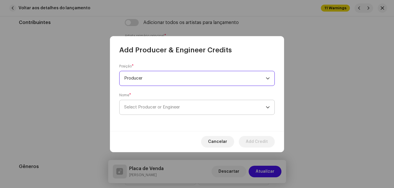
click at [179, 108] on span "Select Producer or Engineer" at bounding box center [152, 107] width 56 height 4
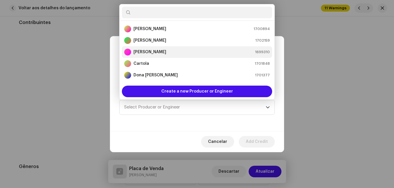
scroll to position [87, 0]
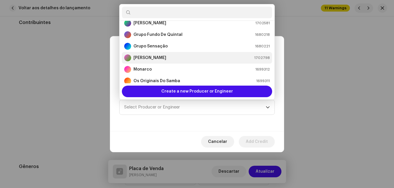
click at [189, 59] on div "[PERSON_NAME] 1702798" at bounding box center [196, 57] width 145 height 7
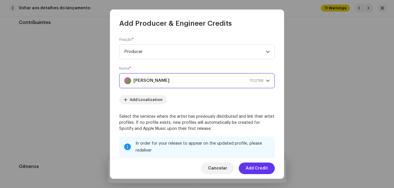
click at [256, 167] on span "Add Credit" at bounding box center [256, 169] width 22 height 12
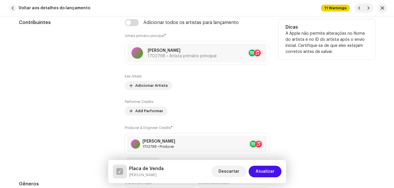
click at [92, 98] on div "Contribuintes" at bounding box center [67, 93] width 96 height 148
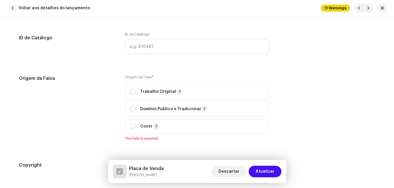
scroll to position [724, 0]
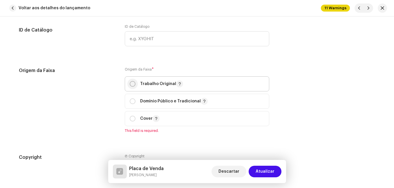
click at [130, 84] on input "radio" at bounding box center [133, 84] width 6 height 6
radio input "true"
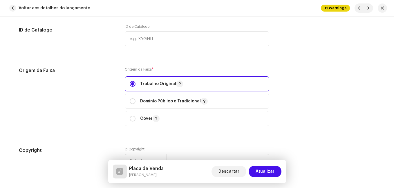
click at [107, 96] on div "Origem da Faixa" at bounding box center [67, 100] width 96 height 66
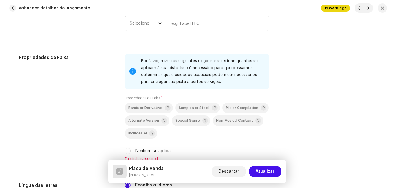
scroll to position [869, 0]
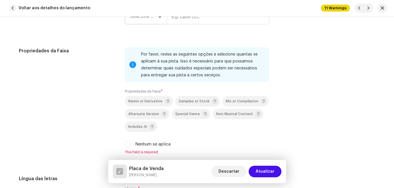
click at [145, 18] on span "Selecione o ano" at bounding box center [144, 17] width 28 height 14
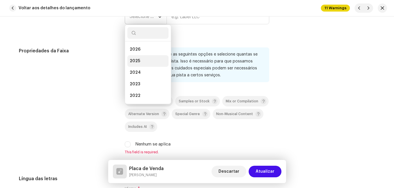
click at [143, 59] on li "2025" at bounding box center [147, 61] width 41 height 12
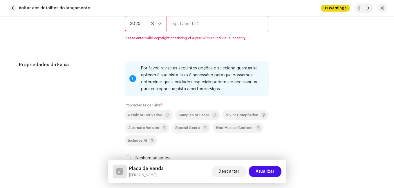
click at [190, 25] on input "text" at bounding box center [217, 23] width 103 height 15
type input "Impact Music"
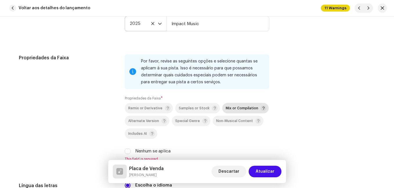
click at [241, 110] on span "Mix or Compilation" at bounding box center [241, 109] width 32 height 4
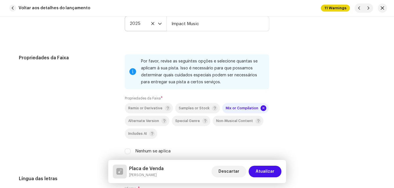
click at [88, 105] on div "Propriedades da Faixa" at bounding box center [67, 107] width 96 height 107
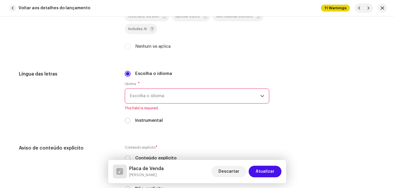
scroll to position [1007, 0]
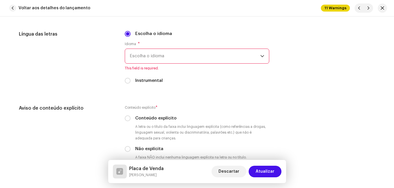
click at [161, 57] on span "Escolha o idioma" at bounding box center [195, 56] width 130 height 14
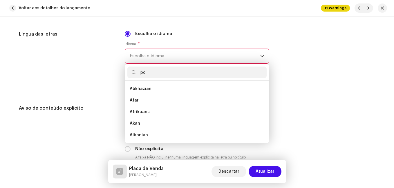
scroll to position [0, 0]
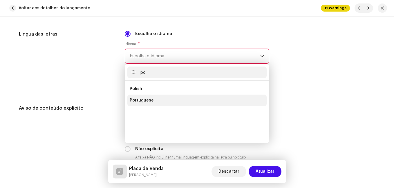
type input "po"
click at [143, 96] on li "Portuguese" at bounding box center [196, 101] width 139 height 12
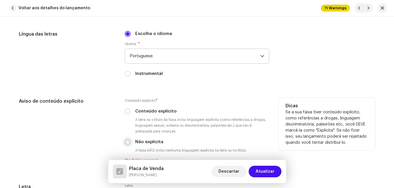
click at [125, 143] on input "Não explícita" at bounding box center [128, 142] width 6 height 6
radio input "true"
click at [104, 137] on div "Aviso de conteúdo explícito" at bounding box center [67, 130] width 96 height 65
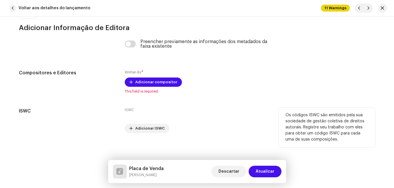
scroll to position [1233, 0]
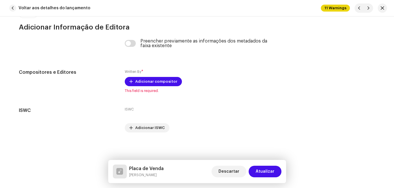
click at [144, 169] on h5 "Placa de Venda" at bounding box center [146, 168] width 34 height 7
click at [143, 169] on h5 "Placa de Venda" at bounding box center [146, 168] width 34 height 7
copy h5 "Placa de Venda"
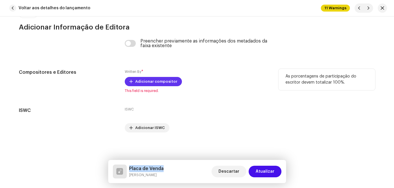
click at [146, 81] on span "Adicionar compositor" at bounding box center [156, 82] width 42 height 12
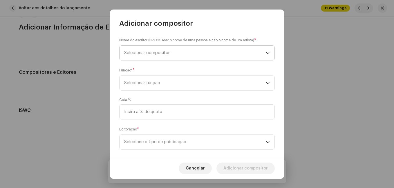
click at [166, 57] on span "Selecionar compositor" at bounding box center [194, 53] width 141 height 14
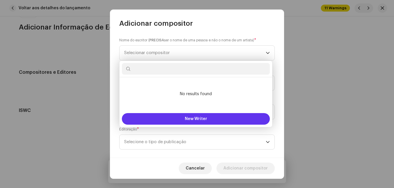
click at [172, 116] on button "New Writer" at bounding box center [196, 119] width 148 height 12
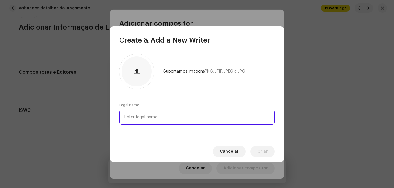
paste input "[PERSON_NAME]"
type input "[PERSON_NAME]"
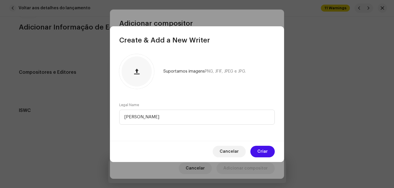
click at [182, 86] on div "Suportamos imagens PNG, JFIF, JPEG e JPG." at bounding box center [196, 71] width 155 height 35
click at [261, 152] on span "Criar" at bounding box center [262, 152] width 10 height 12
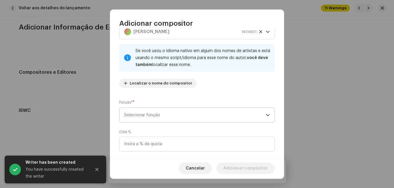
scroll to position [58, 0]
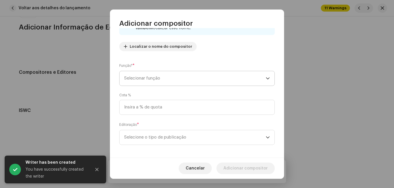
click at [209, 74] on span "Selecionar função" at bounding box center [194, 78] width 141 height 14
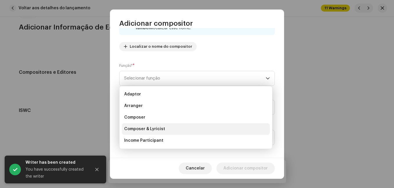
drag, startPoint x: 166, startPoint y: 132, endPoint x: 172, endPoint y: 130, distance: 6.1
click at [166, 132] on li "Composer & Lyricist" at bounding box center [196, 129] width 148 height 12
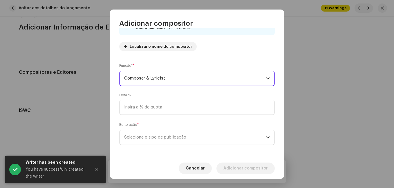
click at [203, 94] on div "Cota %" at bounding box center [196, 104] width 155 height 22
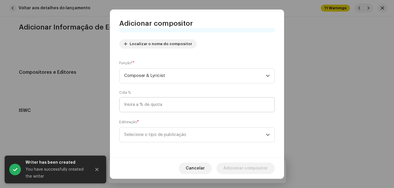
scroll to position [61, 0]
click at [207, 136] on span "Selecione o tipo de publicação" at bounding box center [194, 134] width 141 height 14
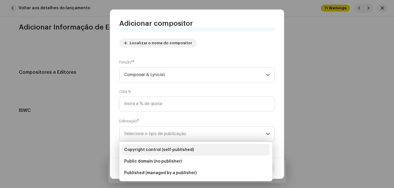
click at [204, 150] on li "Copyright control (self-published)" at bounding box center [196, 150] width 148 height 12
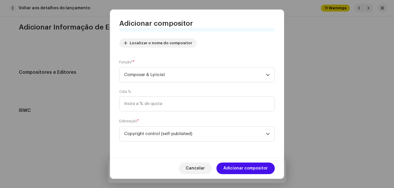
click at [247, 169] on span "Adicionar compositor" at bounding box center [245, 169] width 44 height 12
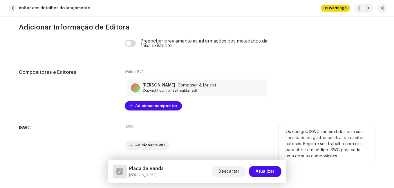
scroll to position [1250, 0]
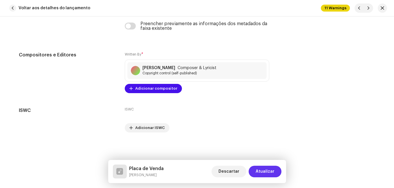
click at [263, 174] on span "Atualizar" at bounding box center [264, 172] width 19 height 12
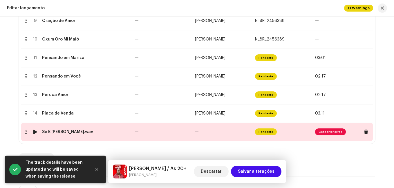
click at [172, 132] on td "—" at bounding box center [162, 132] width 60 height 19
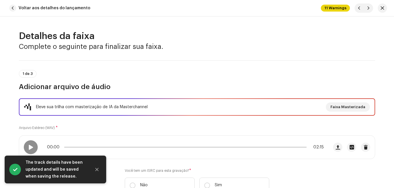
click at [172, 131] on div "Eleve sua trilha com masterização de IA da Masterchannel Faixa Masterizada Arqu…" at bounding box center [197, 150] width 356 height 102
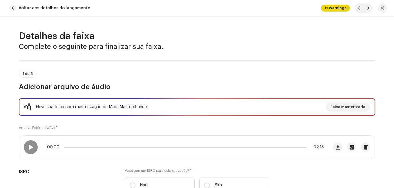
click at [161, 132] on div "Eleve sua trilha com masterização de IA da Masterchannel Faixa Masterizada Arqu…" at bounding box center [197, 150] width 356 height 102
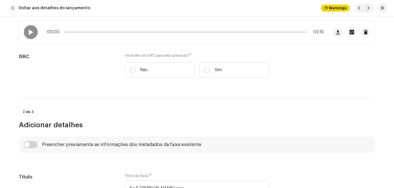
scroll to position [116, 0]
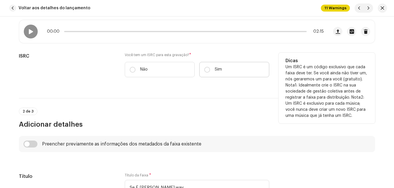
click at [207, 73] on label "Sim" at bounding box center [234, 69] width 70 height 15
click at [207, 73] on input "Sim" at bounding box center [207, 70] width 6 height 6
radio input "true"
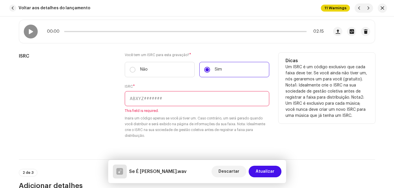
paste input "NL-8RL-24-56394"
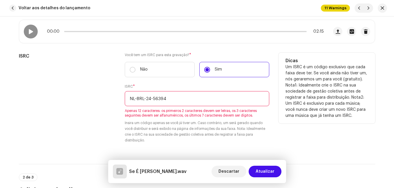
click at [152, 98] on input "NL-8RL-24-56394" at bounding box center [197, 98] width 144 height 15
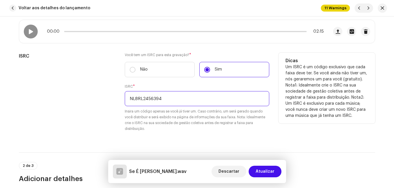
type input "NL8RL2456394"
click at [88, 106] on div "ISRC" at bounding box center [67, 96] width 96 height 86
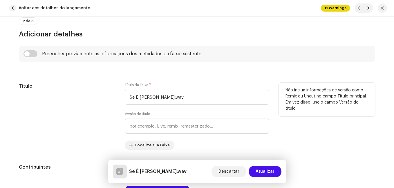
scroll to position [290, 0]
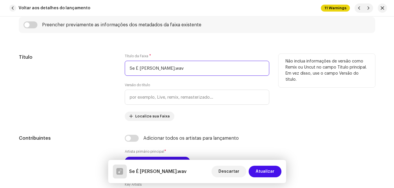
drag, startPoint x: 154, startPoint y: 69, endPoint x: 200, endPoint y: 68, distance: 46.4
click at [200, 68] on input "Se É [PERSON_NAME].wav" at bounding box center [197, 68] width 144 height 15
type input "Se É Destino"
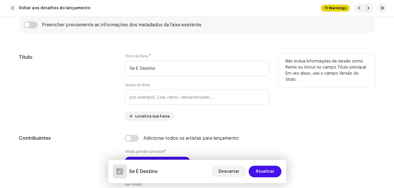
click at [97, 88] on div "Título" at bounding box center [67, 87] width 96 height 67
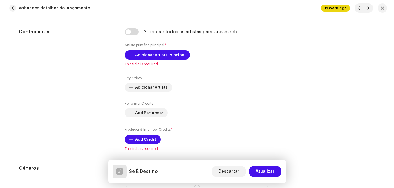
scroll to position [406, 0]
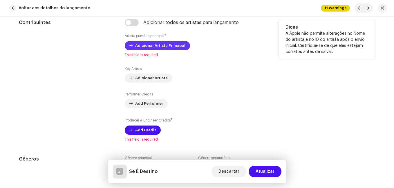
click at [153, 46] on span "Adicionar Artista Principal" at bounding box center [160, 46] width 50 height 12
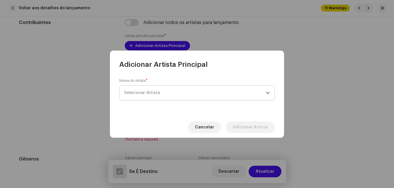
click at [152, 95] on span "Selecionar Artista" at bounding box center [142, 93] width 36 height 4
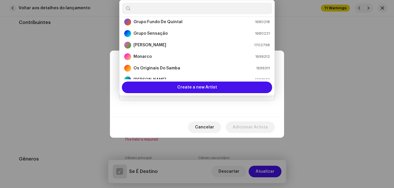
scroll to position [96, 0]
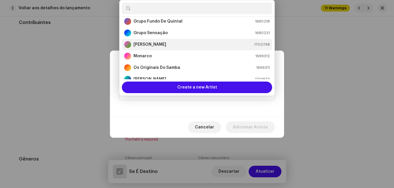
click at [159, 46] on div "[PERSON_NAME] 1702798" at bounding box center [196, 44] width 145 height 7
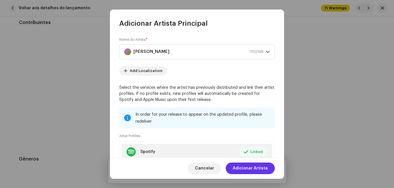
click at [245, 168] on span "Adicionar Artista" at bounding box center [249, 169] width 35 height 12
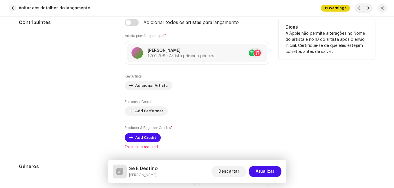
click at [110, 93] on div "Contribuintes" at bounding box center [67, 84] width 96 height 130
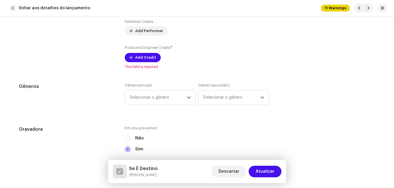
scroll to position [493, 0]
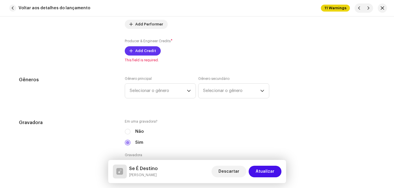
click at [140, 50] on span "Add Credit" at bounding box center [145, 51] width 21 height 12
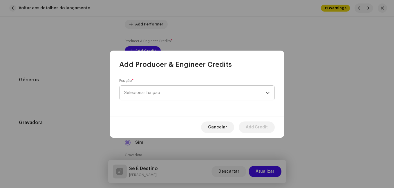
click at [166, 92] on span "Selecionar função" at bounding box center [194, 93] width 141 height 14
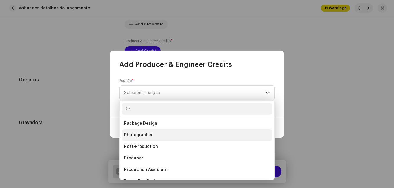
scroll to position [232, 0]
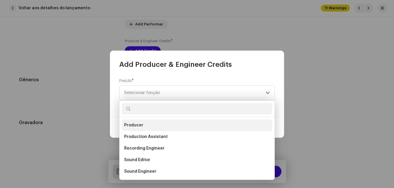
click at [152, 127] on li "Producer" at bounding box center [197, 126] width 150 height 12
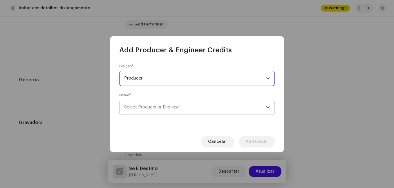
click at [148, 108] on span "Select Producer or Engineer" at bounding box center [152, 107] width 56 height 4
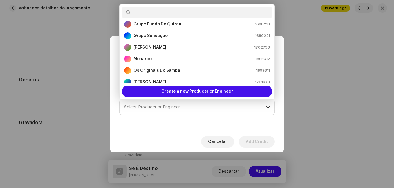
scroll to position [116, 0]
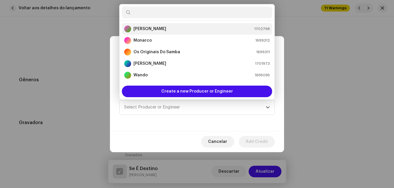
click at [174, 27] on div "[PERSON_NAME] 1702798" at bounding box center [196, 29] width 145 height 7
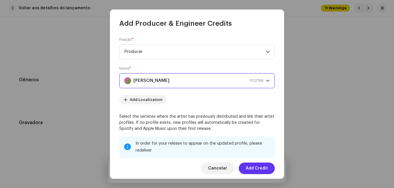
click at [259, 168] on span "Add Credit" at bounding box center [256, 169] width 22 height 12
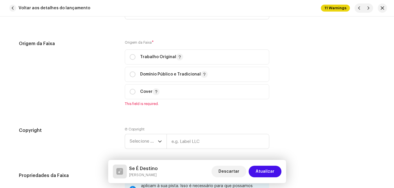
scroll to position [753, 0]
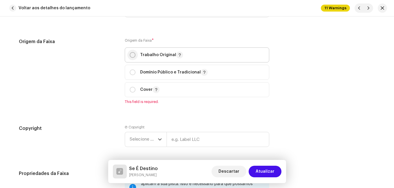
click at [130, 57] on input "radio" at bounding box center [133, 55] width 6 height 6
radio input "true"
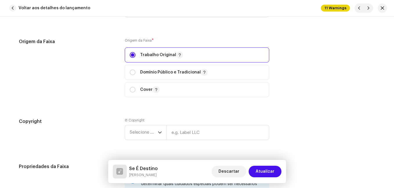
click at [103, 74] on div "Origem da Faixa" at bounding box center [67, 71] width 96 height 66
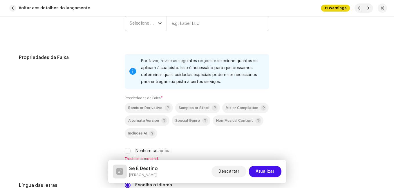
scroll to position [869, 0]
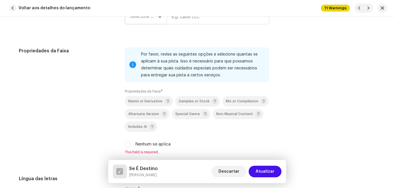
click at [155, 20] on span "Selecione o ano" at bounding box center [144, 17] width 28 height 14
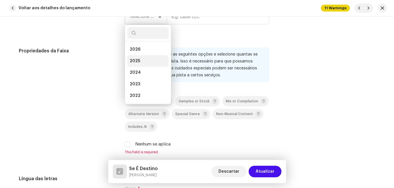
click at [138, 60] on span "2025" at bounding box center [135, 61] width 10 height 6
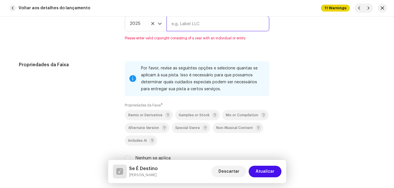
click at [195, 24] on input "text" at bounding box center [217, 23] width 103 height 15
type input "Impact Music"
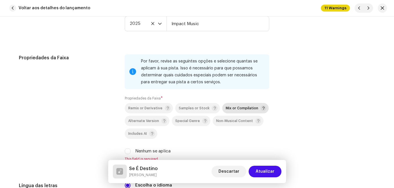
click at [229, 106] on div "Mix or Compilation" at bounding box center [245, 108] width 41 height 6
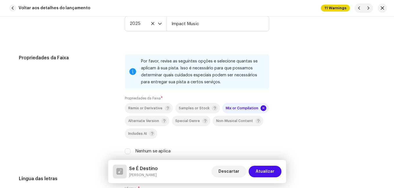
click at [95, 88] on div "Propriedades da Faixa" at bounding box center [67, 107] width 96 height 107
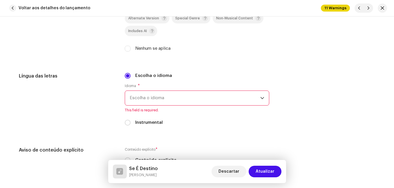
scroll to position [978, 0]
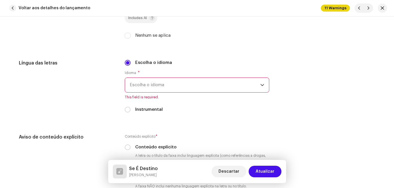
click at [150, 83] on span "Escolha o idioma" at bounding box center [195, 85] width 130 height 14
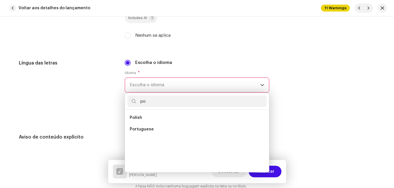
scroll to position [0, 0]
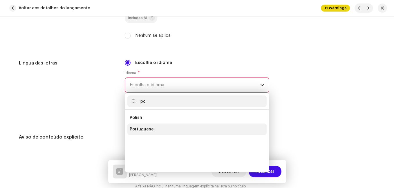
type input "po"
click at [138, 127] on span "Portuguese" at bounding box center [142, 130] width 24 height 6
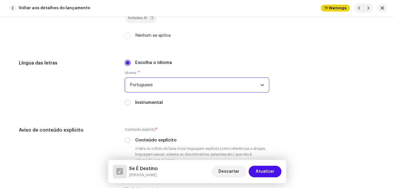
click at [101, 110] on div "Língua das letras" at bounding box center [67, 86] width 96 height 53
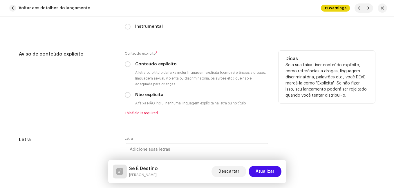
scroll to position [1065, 0]
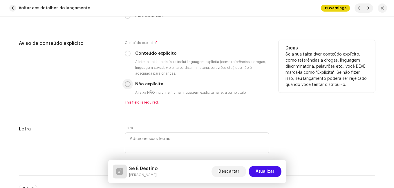
drag, startPoint x: 127, startPoint y: 83, endPoint x: 122, endPoint y: 87, distance: 6.5
click at [128, 84] on input "Não explícita" at bounding box center [128, 84] width 6 height 6
radio input "true"
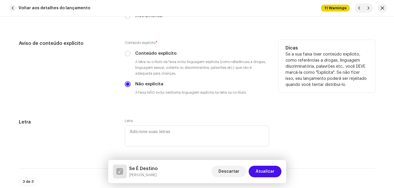
click at [101, 95] on div "Aviso de conteúdo explícito" at bounding box center [67, 72] width 96 height 65
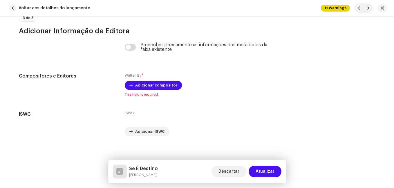
scroll to position [1233, 0]
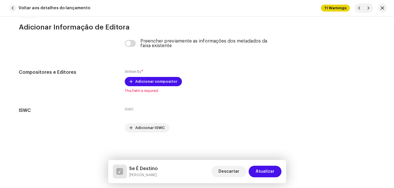
click at [142, 169] on h5 "Se É Destino" at bounding box center [143, 168] width 29 height 7
copy h5 "Se É Destino"
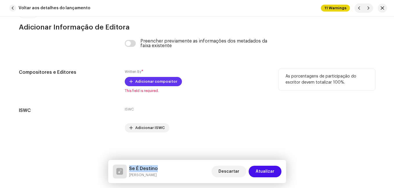
click at [153, 85] on span "Adicionar compositor" at bounding box center [156, 82] width 42 height 12
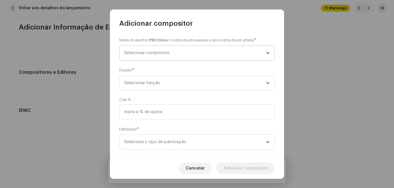
click at [177, 53] on span "Selecionar compositor" at bounding box center [194, 53] width 141 height 14
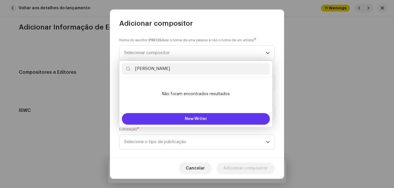
type input "[PERSON_NAME]"
click at [198, 117] on span "New Writer" at bounding box center [196, 119] width 22 height 4
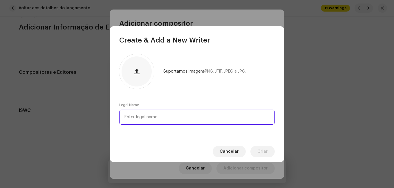
paste input "[PERSON_NAME]"
type input "[PERSON_NAME]"
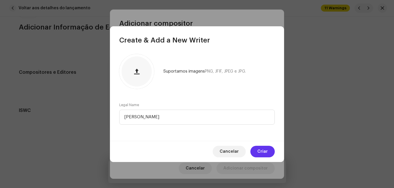
click at [262, 152] on span "Criar" at bounding box center [262, 152] width 10 height 12
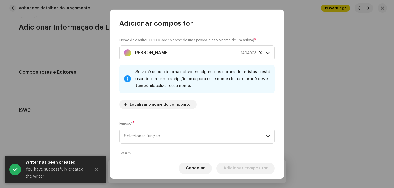
click at [241, 103] on div "Nome do escritor ( PRECISA ser o nome de uma pessoa e não o nome de um artista)…" at bounding box center [196, 75] width 155 height 77
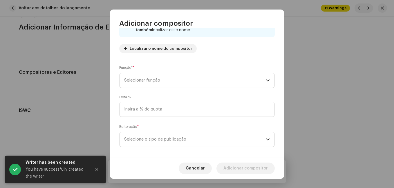
scroll to position [61, 0]
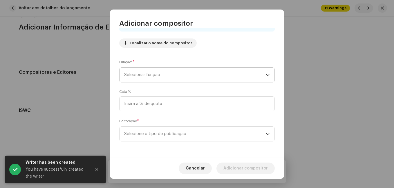
click at [250, 76] on span "Selecionar função" at bounding box center [194, 75] width 141 height 14
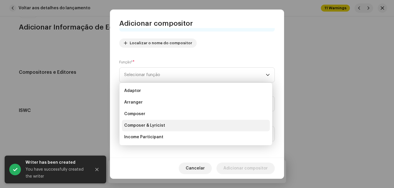
click at [214, 124] on li "Composer & Lyricist" at bounding box center [196, 126] width 148 height 12
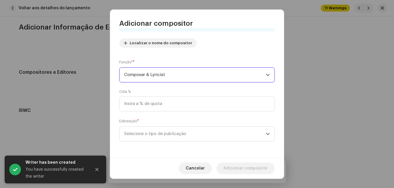
click at [263, 119] on div "Editoração * Selecione o tipo de publicação" at bounding box center [196, 130] width 155 height 23
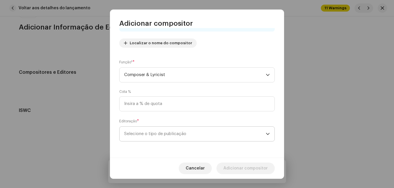
click at [234, 133] on span "Selecione o tipo de publicação" at bounding box center [194, 134] width 141 height 14
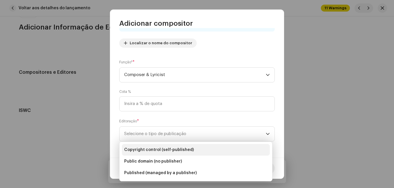
click at [212, 145] on li "Copyright control (self-published)" at bounding box center [196, 150] width 148 height 12
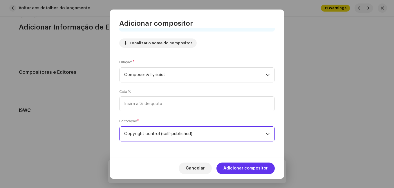
click at [247, 165] on span "Adicionar compositor" at bounding box center [245, 169] width 44 height 12
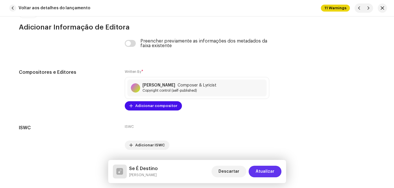
click at [266, 168] on span "Atualizar" at bounding box center [264, 172] width 19 height 12
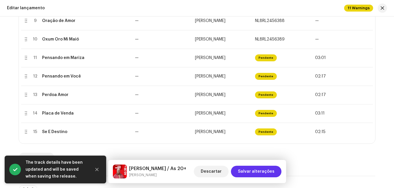
click at [254, 172] on span "Salvar alterações" at bounding box center [256, 172] width 37 height 12
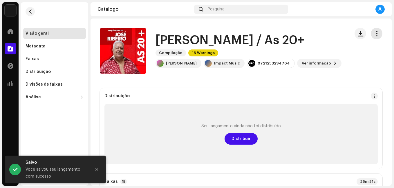
click at [377, 33] on button "button" at bounding box center [376, 34] width 12 height 12
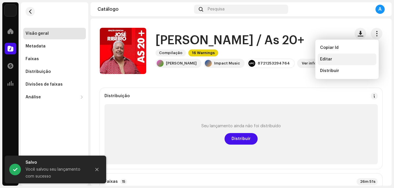
click at [324, 61] on span "Editar" at bounding box center [326, 59] width 12 height 5
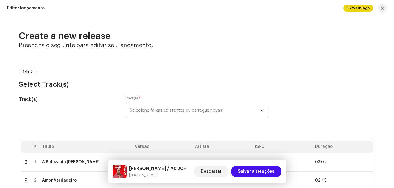
click at [204, 110] on span "Selecione faixas existentes ou carregue novas" at bounding box center [195, 110] width 130 height 14
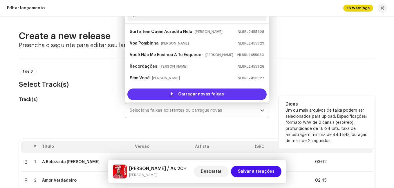
click at [203, 94] on span "Carregar novas faixas" at bounding box center [201, 95] width 46 height 12
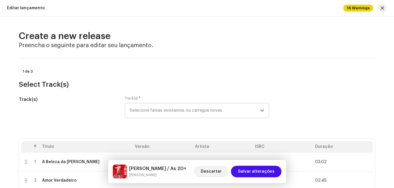
click at [3, 118] on div "Create a new release Preencha o seguinte para editar seu lançamento. 1 de 3 Sel…" at bounding box center [197, 103] width 394 height 172
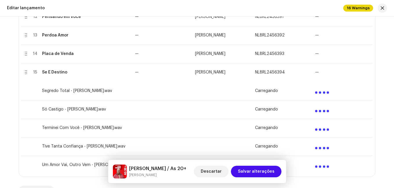
scroll to position [377, 0]
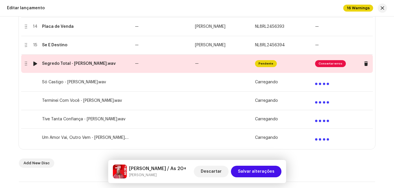
click at [172, 67] on td "—" at bounding box center [162, 63] width 60 height 19
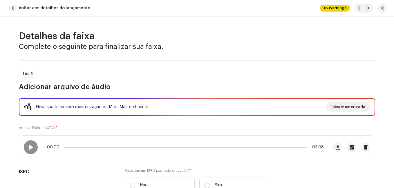
click at [199, 79] on div "1 de 3 Adicionar arquivo de áudio" at bounding box center [197, 80] width 356 height 21
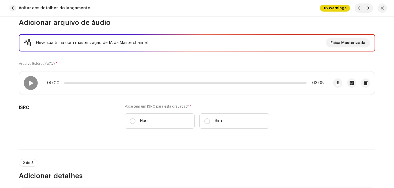
scroll to position [116, 0]
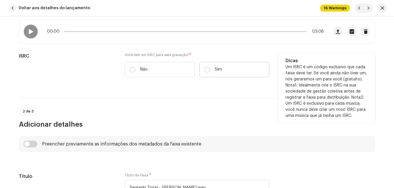
click at [212, 70] on label "Sim" at bounding box center [234, 69] width 70 height 15
click at [210, 70] on input "Sim" at bounding box center [207, 70] width 6 height 6
radio input "true"
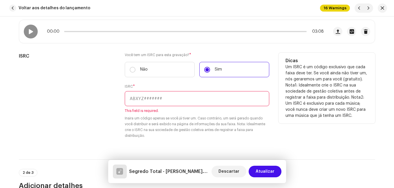
paste input "NL-8RL-24-56395"
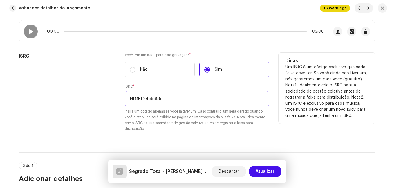
type input "NL8RL2456395"
click at [63, 78] on div "ISRC" at bounding box center [67, 96] width 96 height 86
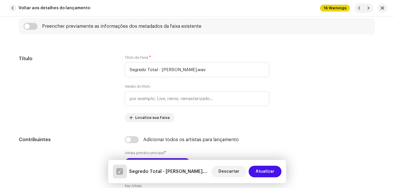
scroll to position [290, 0]
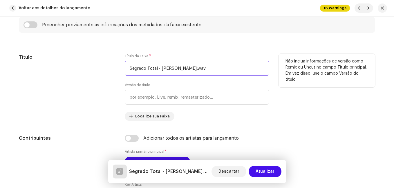
drag, startPoint x: 157, startPoint y: 68, endPoint x: 204, endPoint y: 65, distance: 47.3
click at [204, 65] on input "Segredo Total - [PERSON_NAME].wav" at bounding box center [197, 68] width 144 height 15
type input "Segredo Total"
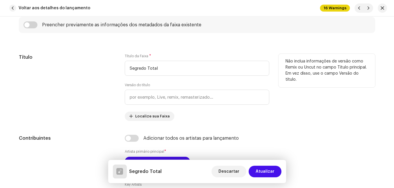
click at [95, 86] on div "Título" at bounding box center [67, 87] width 96 height 67
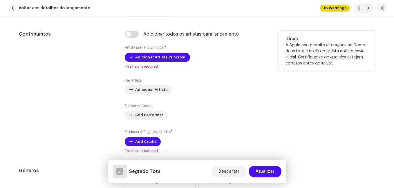
scroll to position [406, 0]
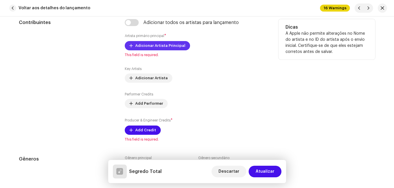
click at [163, 43] on span "Adicionar Artista Principal" at bounding box center [160, 46] width 50 height 12
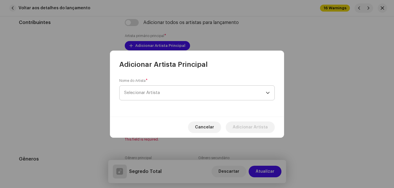
click at [164, 94] on span "Selecionar Artista" at bounding box center [194, 93] width 141 height 14
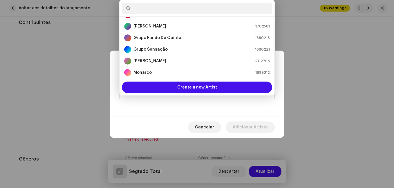
scroll to position [87, 0]
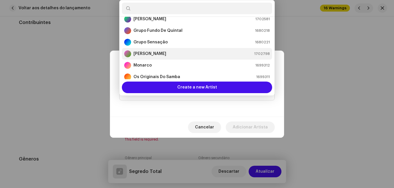
click at [170, 53] on div "[PERSON_NAME] 1702798" at bounding box center [196, 53] width 145 height 7
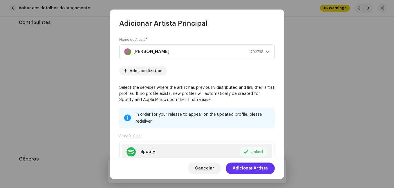
click at [256, 169] on span "Adicionar Artista" at bounding box center [249, 169] width 35 height 12
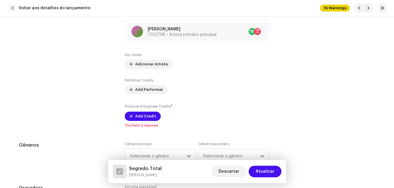
scroll to position [493, 0]
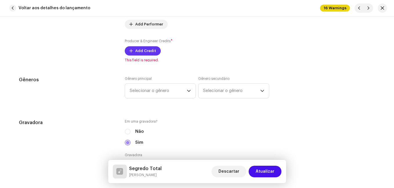
click at [149, 50] on span "Add Credit" at bounding box center [145, 51] width 21 height 12
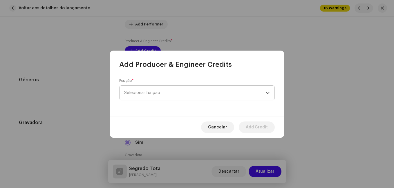
click at [188, 95] on span "Selecionar função" at bounding box center [194, 93] width 141 height 14
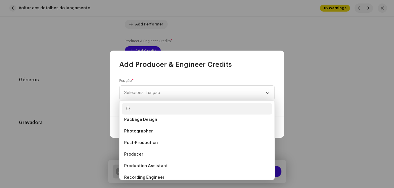
scroll to position [203, 0]
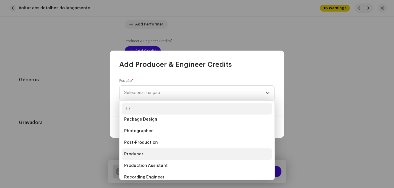
click at [178, 154] on li "Producer" at bounding box center [197, 155] width 150 height 12
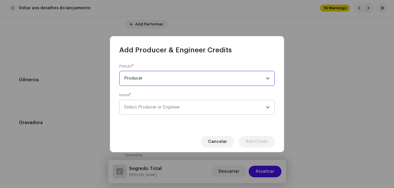
click at [191, 108] on span "Select Producer or Engineer" at bounding box center [194, 107] width 141 height 14
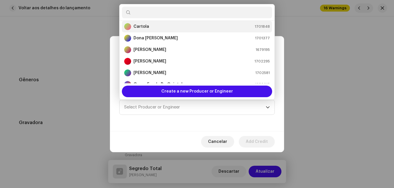
scroll to position [116, 0]
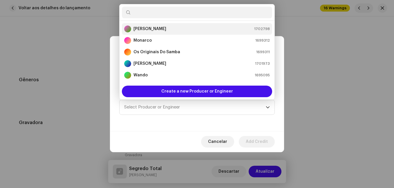
click at [199, 26] on div "[PERSON_NAME] 1702798" at bounding box center [196, 29] width 145 height 7
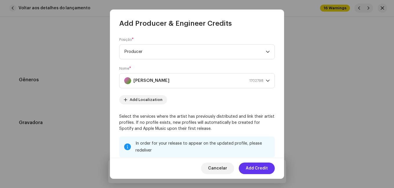
click at [254, 168] on span "Add Credit" at bounding box center [256, 169] width 22 height 12
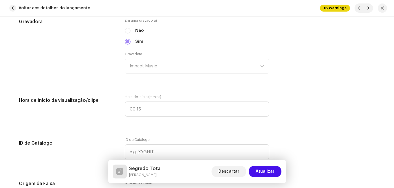
scroll to position [695, 0]
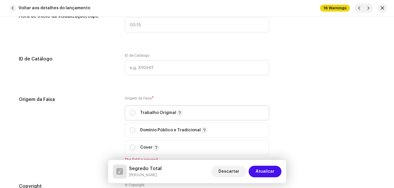
click at [131, 109] on span "Trabalho Original" at bounding box center [197, 113] width 134 height 14
radio input "true"
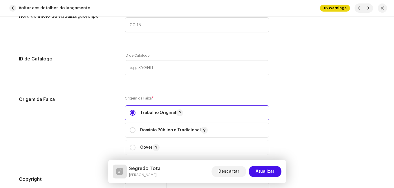
click at [103, 107] on div "Origem da Faixa" at bounding box center [67, 129] width 96 height 66
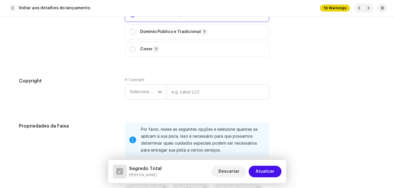
scroll to position [811, 0]
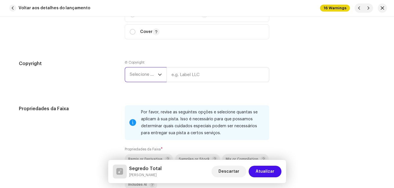
click at [130, 68] on span "Selecione o ano" at bounding box center [144, 75] width 28 height 14
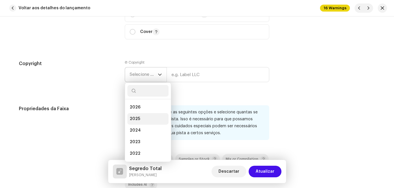
click at [137, 116] on li "2025" at bounding box center [147, 119] width 41 height 12
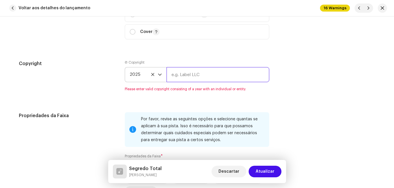
click at [178, 74] on input "text" at bounding box center [217, 74] width 103 height 15
type input "Impact Music"
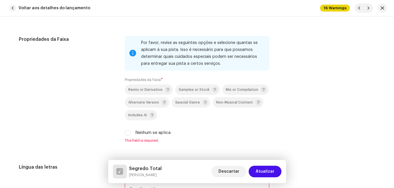
scroll to position [898, 0]
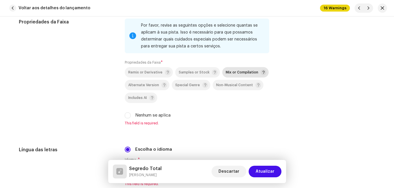
click at [232, 72] on span "Mix or Compilation" at bounding box center [241, 73] width 32 height 4
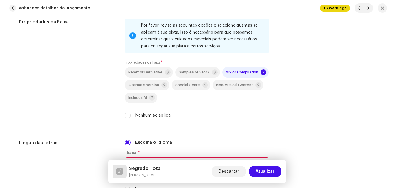
click at [88, 88] on div "Propriedades da Faixa" at bounding box center [67, 72] width 96 height 107
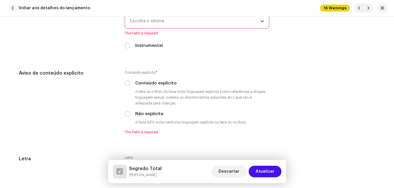
scroll to position [1043, 0]
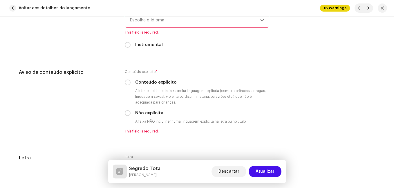
click at [150, 24] on span "Escolha o idioma" at bounding box center [195, 20] width 130 height 14
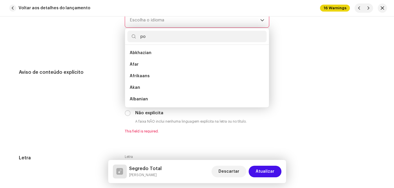
scroll to position [0, 0]
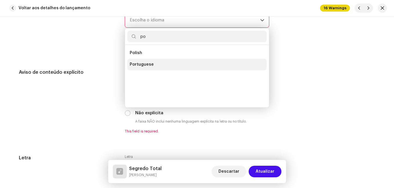
type input "po"
click at [143, 62] on span "Portuguese" at bounding box center [142, 65] width 24 height 6
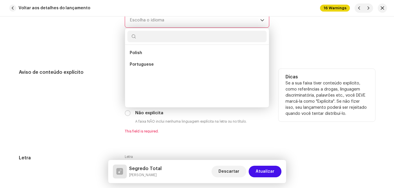
scroll to position [1040, 0]
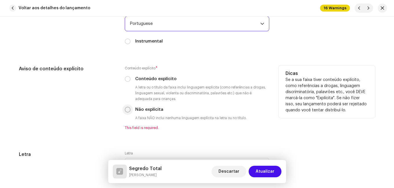
click at [125, 111] on input "Não explícita" at bounding box center [128, 110] width 6 height 6
radio input "true"
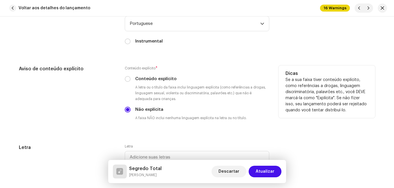
click at [91, 103] on div "Aviso de conteúdo explícito" at bounding box center [67, 97] width 96 height 65
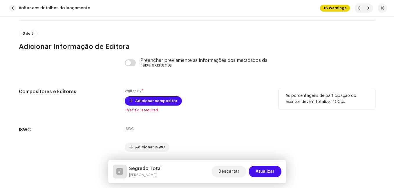
scroll to position [1233, 0]
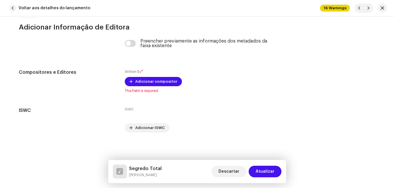
click at [150, 169] on h5 "Segredo Total" at bounding box center [145, 168] width 32 height 7
copy h5 "Segredo Total"
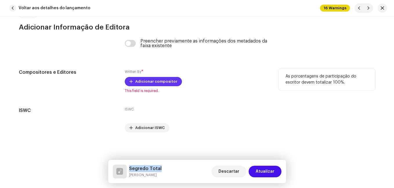
click at [159, 81] on span "Adicionar compositor" at bounding box center [156, 82] width 42 height 12
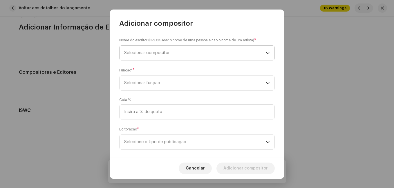
click at [181, 54] on span "Selecionar compositor" at bounding box center [194, 53] width 141 height 14
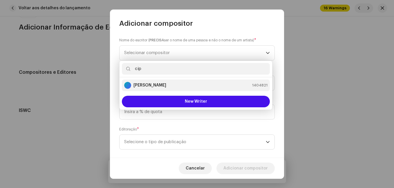
type input "cip"
click at [170, 83] on div "[PERSON_NAME] 1404821" at bounding box center [195, 85] width 143 height 7
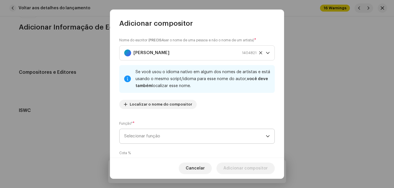
click at [193, 132] on span "Selecionar função" at bounding box center [194, 136] width 141 height 14
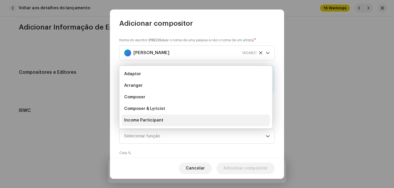
scroll to position [9, 0]
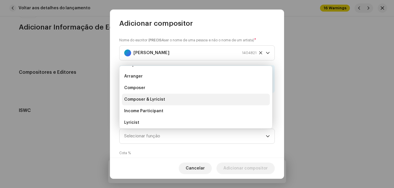
click at [197, 99] on li "Composer & Lyricist" at bounding box center [196, 100] width 148 height 12
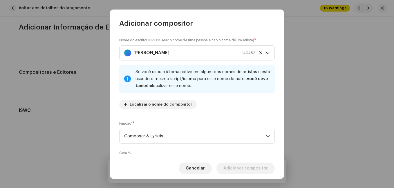
click at [208, 116] on div "Nome do escritor ( PRECISA ser o nome de uma pessoa e não o nome de um artista)…" at bounding box center [197, 93] width 174 height 130
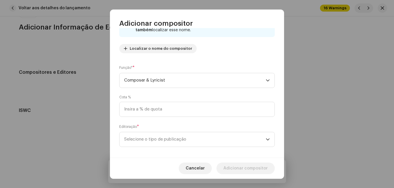
scroll to position [61, 0]
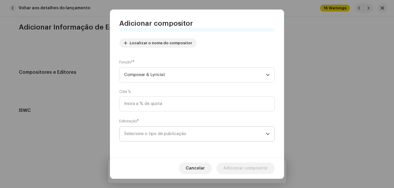
click at [191, 137] on span "Selecione o tipo de publicação" at bounding box center [194, 134] width 141 height 14
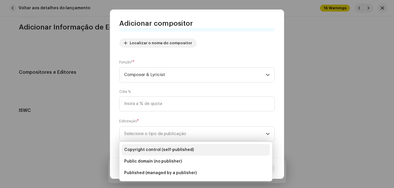
click at [179, 146] on li "Copyright control (self-published)" at bounding box center [196, 150] width 148 height 12
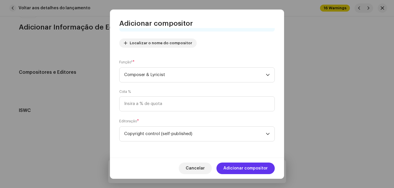
click at [235, 164] on span "Adicionar compositor" at bounding box center [245, 169] width 44 height 12
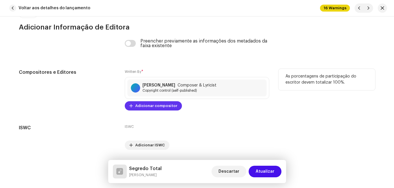
click at [163, 105] on span "Adicionar compositor" at bounding box center [156, 106] width 42 height 12
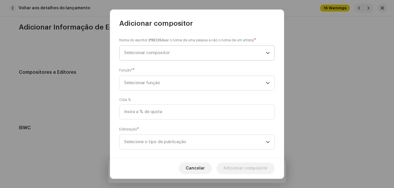
click at [182, 48] on span "Selecionar compositor" at bounding box center [194, 53] width 141 height 14
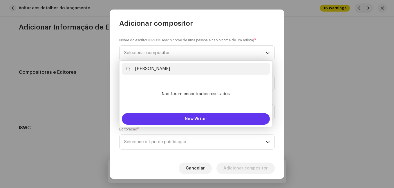
type input "[PERSON_NAME]"
click at [182, 119] on button "New Writer" at bounding box center [196, 119] width 148 height 12
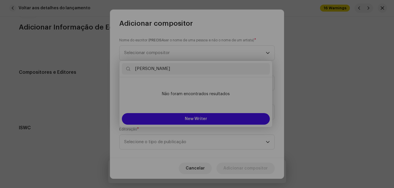
drag, startPoint x: 181, startPoint y: 117, endPoint x: 90, endPoint y: 97, distance: 93.1
click at [90, 97] on div "Create & Add a New Writer Suportamos imagens PNG, JFIF, JPEG e JPG. Legal Name …" at bounding box center [197, 94] width 394 height 188
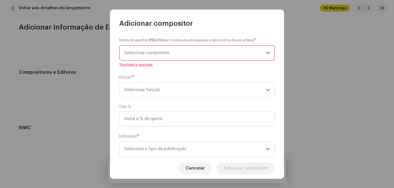
click at [167, 50] on span "Selecionar compositor" at bounding box center [194, 53] width 141 height 14
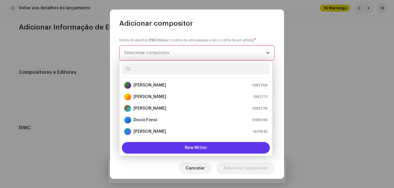
click at [173, 147] on button "New Writer" at bounding box center [196, 148] width 148 height 12
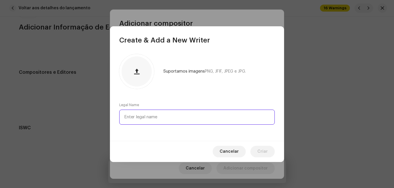
paste input "[PERSON_NAME]"
type input "[PERSON_NAME]"
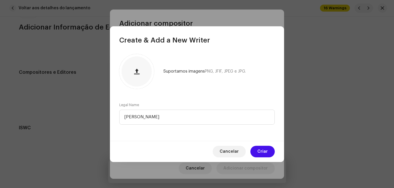
click at [194, 90] on div "Suportamos imagens PNG, JFIF, JPEG e JPG. Legal Name [PERSON_NAME]" at bounding box center [197, 93] width 174 height 96
click at [260, 155] on span "Criar" at bounding box center [262, 152] width 10 height 12
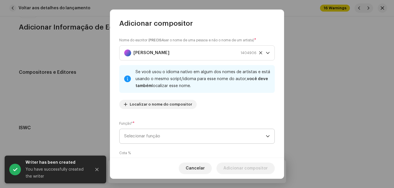
click at [197, 134] on span "Selecionar função" at bounding box center [194, 136] width 141 height 14
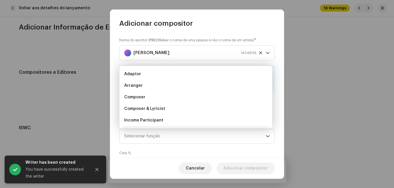
scroll to position [9, 0]
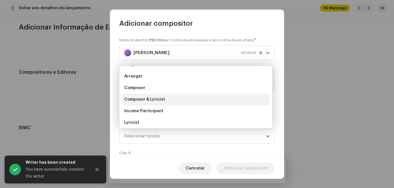
click at [206, 97] on li "Composer & Lyricist" at bounding box center [196, 100] width 148 height 12
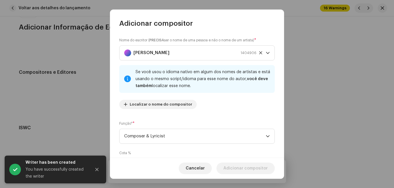
click at [223, 122] on div "Função* * Composer & Lyricist" at bounding box center [196, 132] width 155 height 23
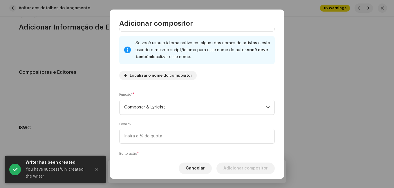
scroll to position [61, 0]
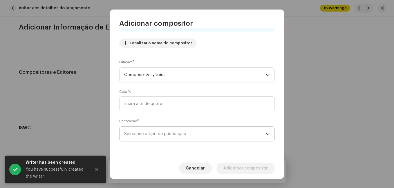
click at [215, 133] on span "Selecione o tipo de publicação" at bounding box center [194, 134] width 141 height 14
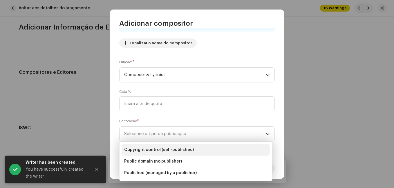
click at [208, 149] on li "Copyright control (self-published)" at bounding box center [196, 150] width 148 height 12
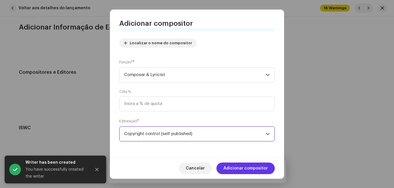
click at [237, 168] on span "Adicionar compositor" at bounding box center [245, 169] width 44 height 12
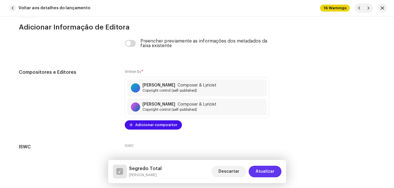
click at [260, 169] on span "Atualizar" at bounding box center [264, 172] width 19 height 12
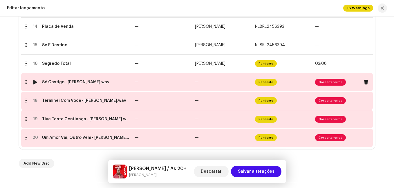
click at [182, 82] on td "—" at bounding box center [162, 82] width 60 height 19
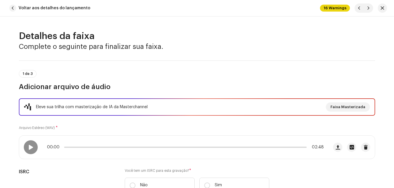
click at [181, 72] on div "1 de 3 Adicionar arquivo de áudio" at bounding box center [197, 80] width 356 height 21
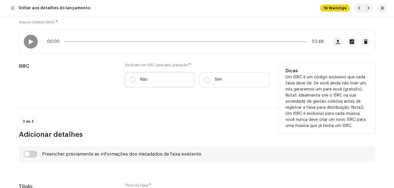
scroll to position [116, 0]
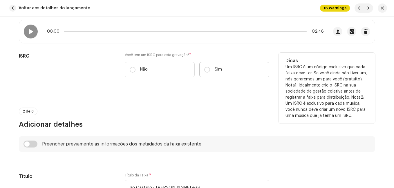
click at [208, 73] on label "Sim" at bounding box center [234, 69] width 70 height 15
click at [208, 73] on input "Sim" at bounding box center [207, 70] width 6 height 6
radio input "true"
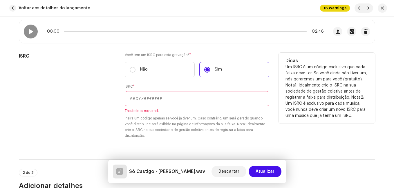
paste input "NL-8RL-24-56396"
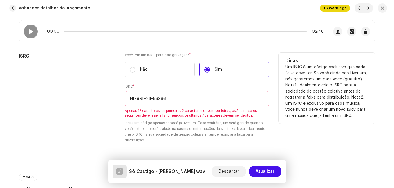
click at [152, 99] on input "NL-8RL-24-56396" at bounding box center [197, 98] width 144 height 15
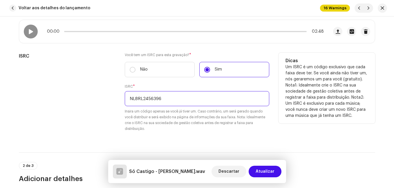
type input "NL8RL2456396"
click at [142, 136] on div "Você tem um ISRC para esta gravação? * Não Sim ISRC * NL8RL2456396 Insira um có…" at bounding box center [197, 96] width 144 height 86
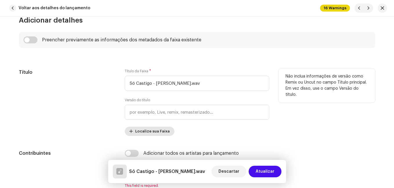
scroll to position [290, 0]
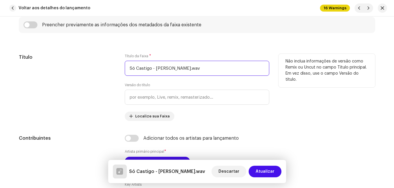
drag, startPoint x: 149, startPoint y: 68, endPoint x: 203, endPoint y: 69, distance: 53.9
click at [203, 69] on input "Só Castigo - [PERSON_NAME].wav" at bounding box center [197, 68] width 144 height 15
type input "Só Castigo"
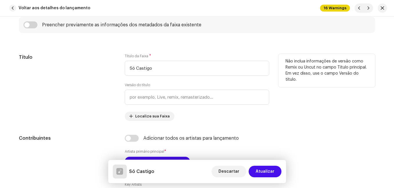
click at [90, 76] on div "Título" at bounding box center [67, 87] width 96 height 67
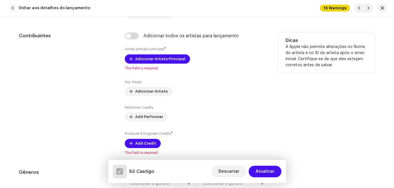
scroll to position [406, 0]
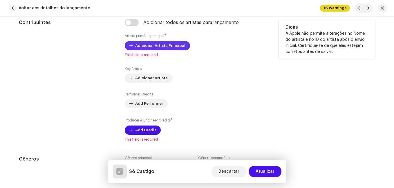
click at [171, 45] on span "Adicionar Artista Principal" at bounding box center [160, 46] width 50 height 12
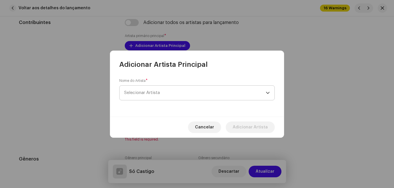
click at [176, 96] on span "Selecionar Artista" at bounding box center [194, 93] width 141 height 14
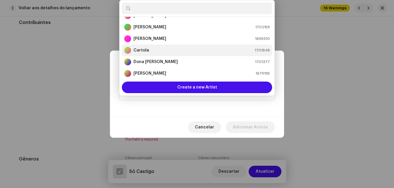
scroll to position [67, 0]
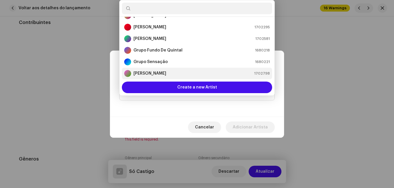
click at [170, 72] on div "[PERSON_NAME] 1702798" at bounding box center [196, 73] width 145 height 7
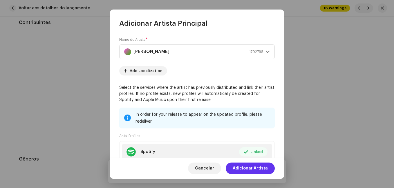
click at [266, 167] on span "Adicionar Artista" at bounding box center [249, 169] width 35 height 12
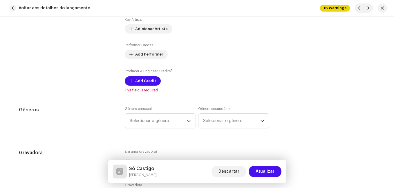
scroll to position [464, 0]
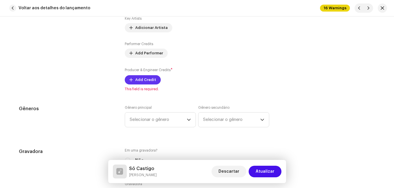
click at [150, 76] on span "Add Credit" at bounding box center [145, 80] width 21 height 12
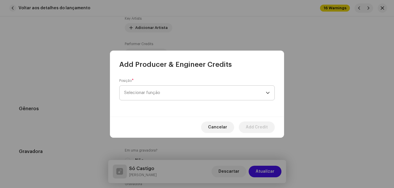
click at [197, 94] on span "Selecionar função" at bounding box center [194, 93] width 141 height 14
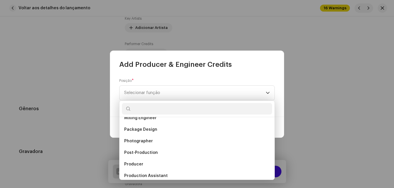
scroll to position [203, 0]
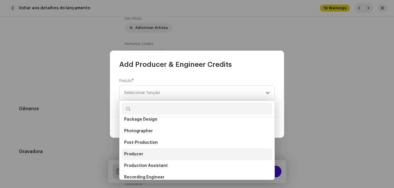
click at [172, 151] on li "Producer" at bounding box center [197, 155] width 150 height 12
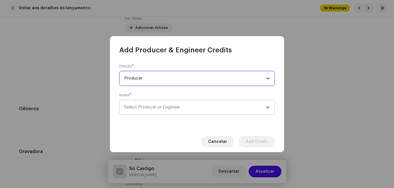
click at [187, 108] on span "Select Producer or Engineer" at bounding box center [194, 107] width 141 height 14
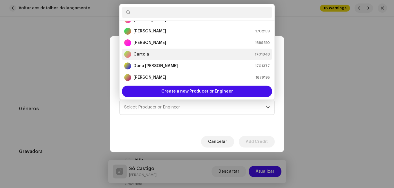
scroll to position [67, 0]
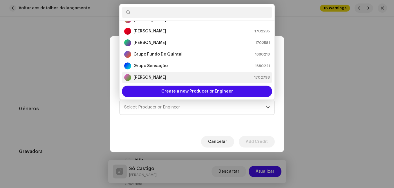
click at [179, 80] on div "[PERSON_NAME] 1702798" at bounding box center [196, 77] width 145 height 7
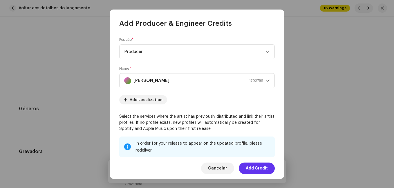
click at [261, 168] on span "Add Credit" at bounding box center [256, 169] width 22 height 12
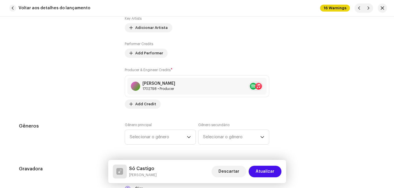
click at [109, 93] on div "Contribuintes" at bounding box center [67, 35] width 96 height 148
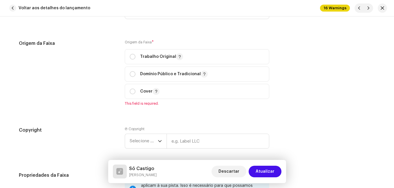
scroll to position [753, 0]
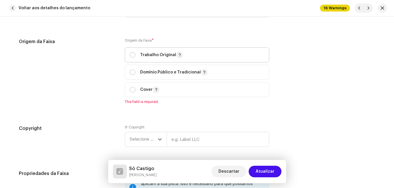
click at [147, 56] on p "Trabalho Original" at bounding box center [161, 55] width 43 height 7
radio input "true"
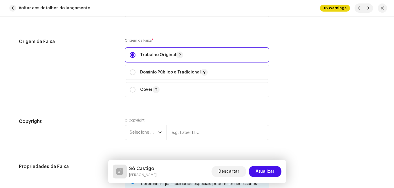
click at [113, 81] on div "Origem da Faixa" at bounding box center [67, 71] width 96 height 66
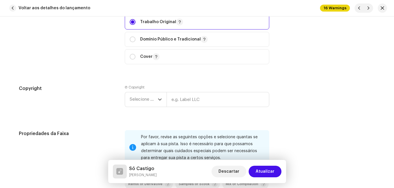
scroll to position [840, 0]
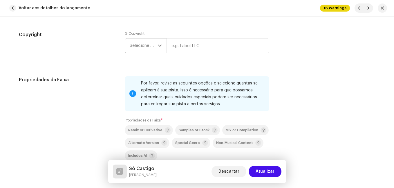
click at [159, 47] on div "dropdown trigger" at bounding box center [160, 46] width 4 height 14
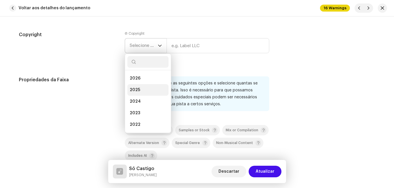
drag, startPoint x: 143, startPoint y: 92, endPoint x: 152, endPoint y: 83, distance: 13.5
click at [143, 92] on li "2025" at bounding box center [147, 90] width 41 height 12
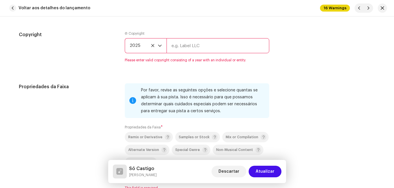
click at [204, 46] on input "text" at bounding box center [217, 45] width 103 height 15
type input "Impact Music"
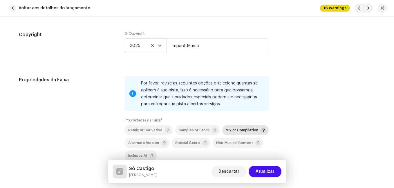
click at [241, 131] on span "Mix or Compilation" at bounding box center [241, 131] width 32 height 4
click at [115, 113] on div "Propriedades da Faixa Por favor, revise as seguintes opções e selecione quantas…" at bounding box center [197, 130] width 356 height 107
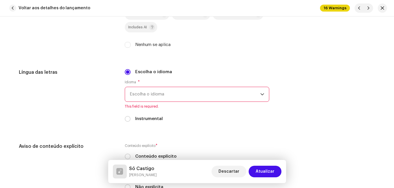
scroll to position [985, 0]
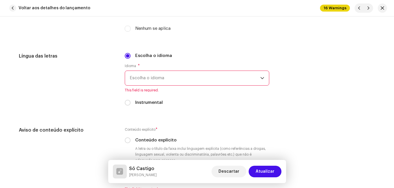
click at [196, 76] on span "Escolha o idioma" at bounding box center [195, 78] width 130 height 14
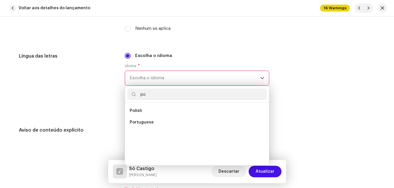
scroll to position [0, 0]
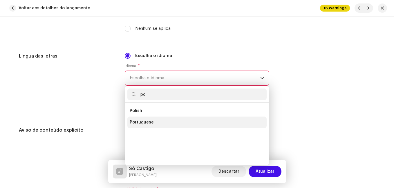
type input "po"
click at [139, 119] on li "Portuguese" at bounding box center [196, 123] width 139 height 12
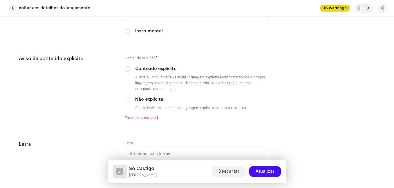
scroll to position [1072, 0]
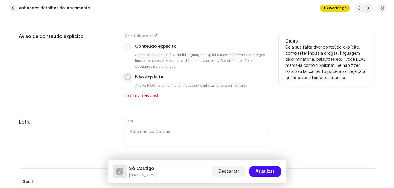
click at [125, 79] on input "Não explícita" at bounding box center [128, 77] width 6 height 6
radio input "true"
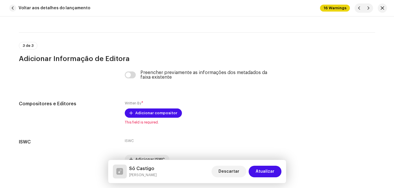
scroll to position [1233, 0]
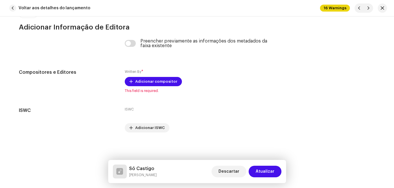
click at [141, 168] on h5 "Só Castigo" at bounding box center [143, 168] width 28 height 7
copy h5 "Só Castigo"
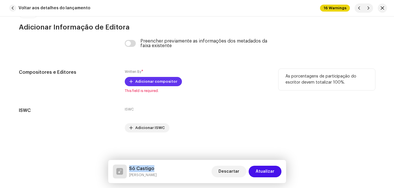
click at [157, 80] on span "Adicionar compositor" at bounding box center [156, 82] width 42 height 12
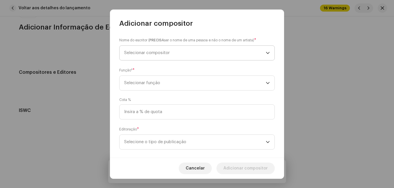
click at [189, 51] on span "Selecionar compositor" at bounding box center [194, 53] width 141 height 14
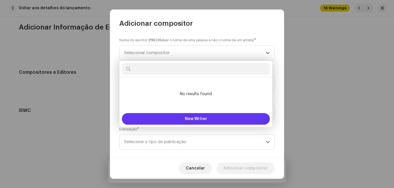
click at [163, 114] on button "New Writer" at bounding box center [196, 119] width 148 height 12
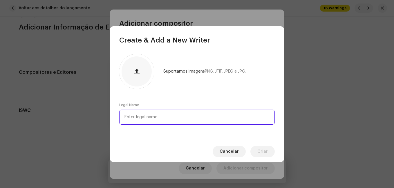
paste input "[PERSON_NAME]"
drag, startPoint x: 164, startPoint y: 117, endPoint x: 204, endPoint y: 123, distance: 40.4
click at [204, 123] on input "[PERSON_NAME]" at bounding box center [196, 117] width 155 height 15
type input "[PERSON_NAME]"
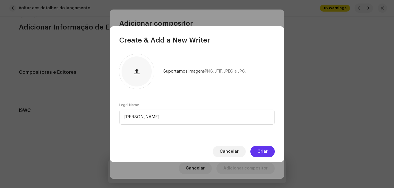
click at [262, 151] on span "Criar" at bounding box center [262, 152] width 10 height 12
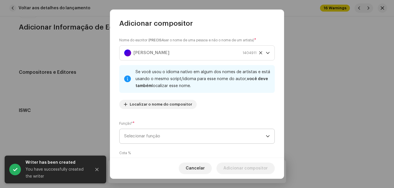
click at [181, 141] on span "Selecionar função" at bounding box center [194, 136] width 141 height 14
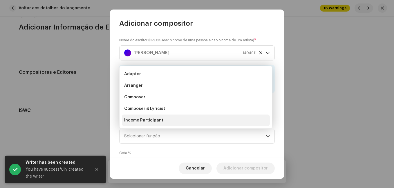
scroll to position [9, 0]
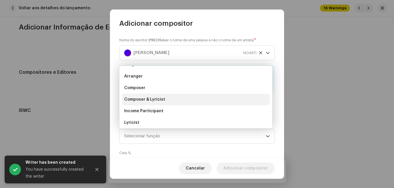
click at [192, 97] on li "Composer & Lyricist" at bounding box center [196, 100] width 148 height 12
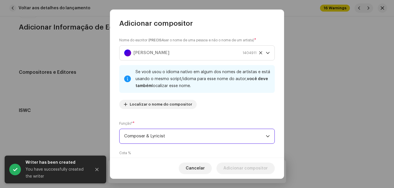
click at [207, 119] on div "Nome do escritor ( PRECISA ser o nome de uma pessoa e não o nome de um artista)…" at bounding box center [197, 93] width 174 height 130
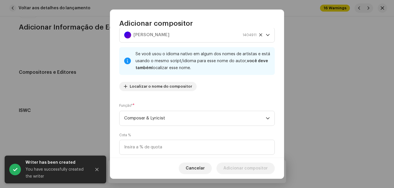
scroll to position [61, 0]
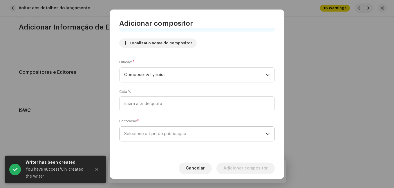
click at [201, 131] on span "Selecione o tipo de publicação" at bounding box center [194, 134] width 141 height 14
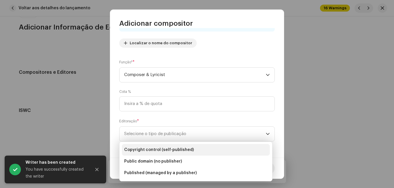
drag, startPoint x: 200, startPoint y: 149, endPoint x: 210, endPoint y: 156, distance: 12.6
click at [200, 149] on li "Copyright control (self-published)" at bounding box center [196, 150] width 148 height 12
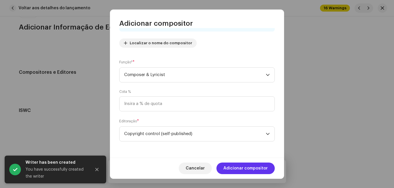
click at [245, 170] on span "Adicionar compositor" at bounding box center [245, 169] width 44 height 12
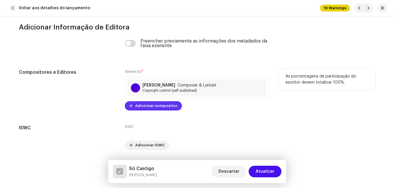
click at [165, 106] on span "Adicionar compositor" at bounding box center [156, 106] width 42 height 12
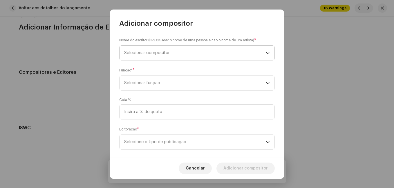
click at [178, 54] on span "Selecionar compositor" at bounding box center [194, 53] width 141 height 14
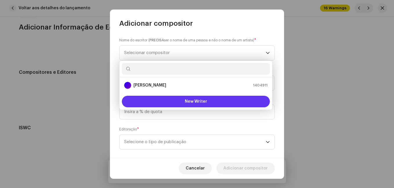
click at [172, 102] on button "New Writer" at bounding box center [196, 102] width 148 height 12
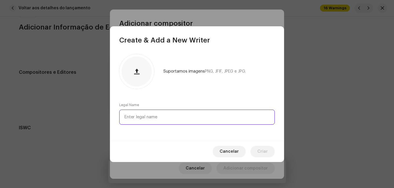
paste input "[PERSON_NAME]"
type input "[PERSON_NAME]"
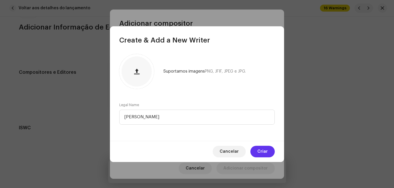
click at [258, 148] on span "Criar" at bounding box center [262, 152] width 10 height 12
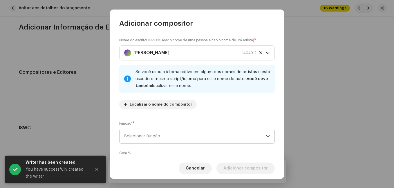
click at [178, 137] on span "Selecionar função" at bounding box center [194, 136] width 141 height 14
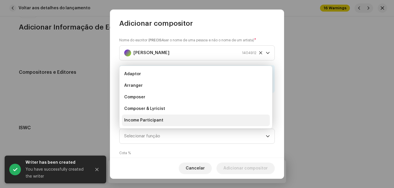
scroll to position [9, 0]
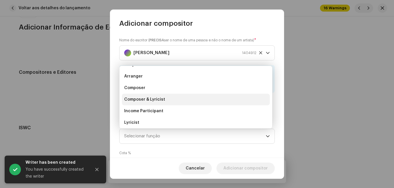
click at [184, 98] on li "Composer & Lyricist" at bounding box center [196, 100] width 148 height 12
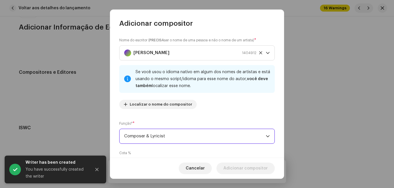
click at [198, 117] on div "Nome do escritor ( PRECISA ser o nome de uma pessoa e não o nome de um artista)…" at bounding box center [197, 93] width 174 height 130
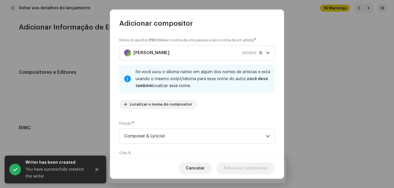
scroll to position [61, 0]
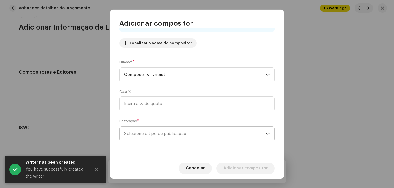
click at [192, 131] on span "Selecione o tipo de publicação" at bounding box center [194, 134] width 141 height 14
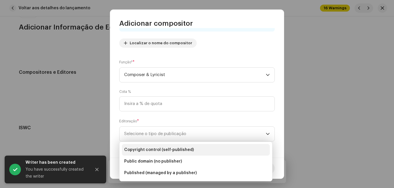
click at [186, 146] on li "Copyright control (self-published)" at bounding box center [196, 150] width 148 height 12
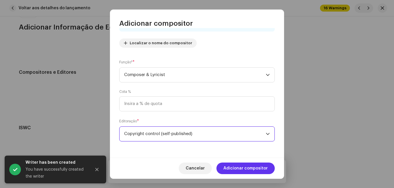
click at [227, 165] on span "Adicionar compositor" at bounding box center [245, 169] width 44 height 12
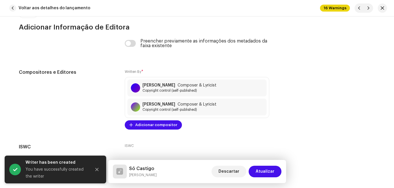
click at [256, 171] on button "Atualizar" at bounding box center [264, 172] width 33 height 12
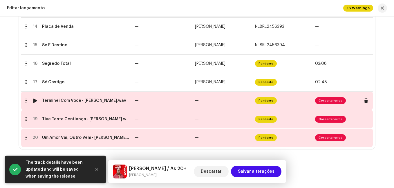
click at [171, 102] on td "—" at bounding box center [162, 101] width 60 height 19
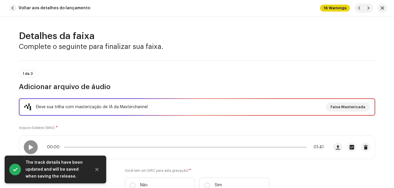
click at [166, 129] on div "Eleve sua trilha com masterização de IA da Masterchannel Faixa Masterizada Arqu…" at bounding box center [197, 150] width 356 height 102
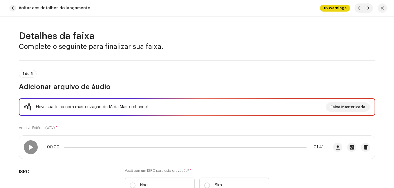
click at [178, 75] on div "1 de 3 Adicionar arquivo de áudio" at bounding box center [197, 80] width 356 height 21
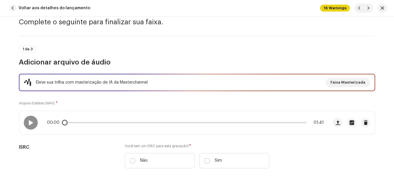
scroll to position [116, 0]
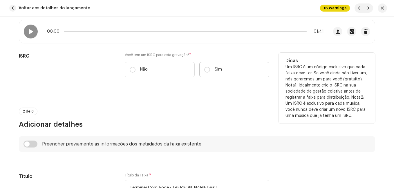
click at [209, 72] on label "Sim" at bounding box center [234, 69] width 70 height 15
click at [209, 72] on input "Sim" at bounding box center [207, 70] width 6 height 6
radio input "true"
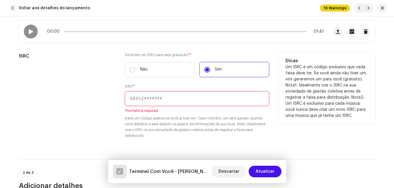
paste input "NL-8RL-24-56397"
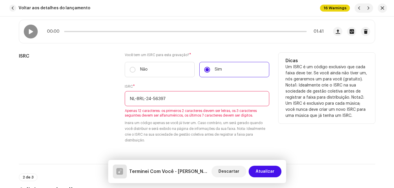
click at [151, 99] on input "NL-8RL-24-56397" at bounding box center [197, 98] width 144 height 15
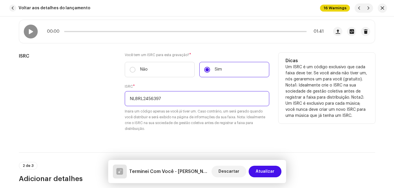
type input "NL8RL2456397"
click at [89, 79] on div "ISRC" at bounding box center [67, 96] width 96 height 86
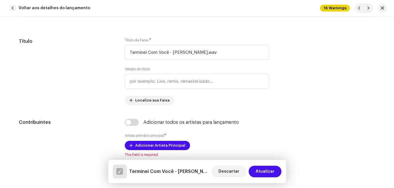
scroll to position [319, 0]
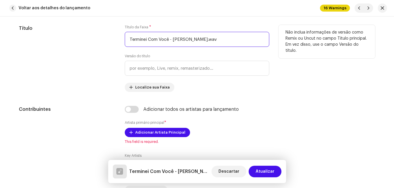
drag, startPoint x: 168, startPoint y: 39, endPoint x: 233, endPoint y: 48, distance: 66.1
click at [233, 48] on div "Título da Faixa * Terminei Com Você - [PERSON_NAME].wav Versão do título Locali…" at bounding box center [197, 58] width 144 height 67
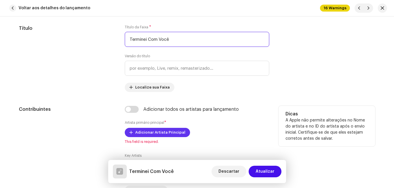
type input "Terminei Com Você"
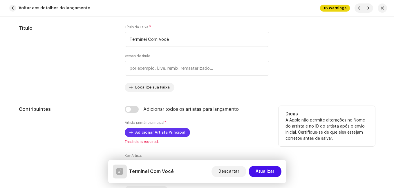
click at [158, 133] on span "Adicionar Artista Principal" at bounding box center [160, 133] width 50 height 12
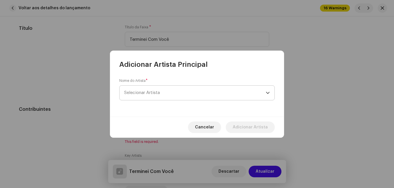
click at [176, 92] on span "Selecionar Artista" at bounding box center [194, 93] width 141 height 14
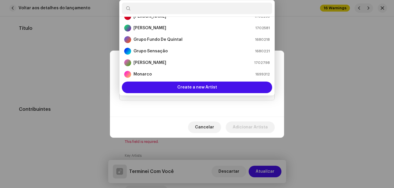
scroll to position [96, 0]
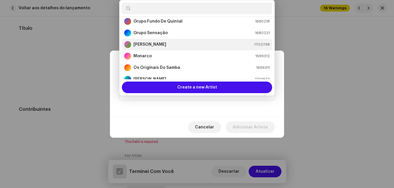
click at [172, 48] on div "[PERSON_NAME] 1702798" at bounding box center [196, 44] width 145 height 7
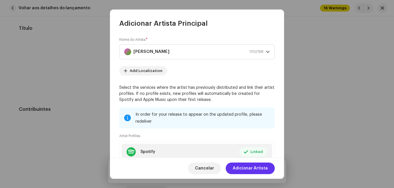
click at [261, 168] on span "Adicionar Artista" at bounding box center [249, 169] width 35 height 12
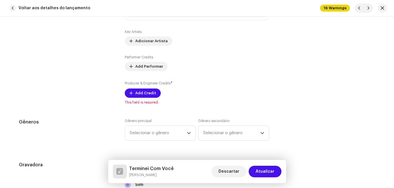
scroll to position [464, 0]
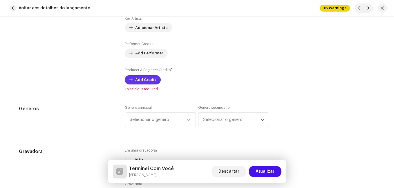
click at [139, 81] on span "Add Credit" at bounding box center [145, 80] width 21 height 12
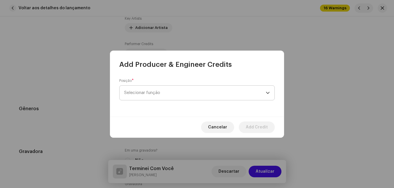
click at [164, 94] on span "Selecionar função" at bounding box center [194, 93] width 141 height 14
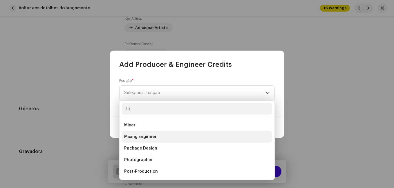
scroll to position [232, 0]
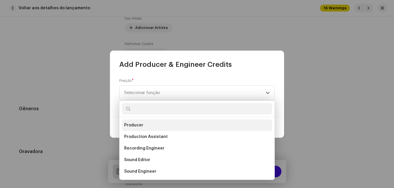
click at [150, 127] on li "Producer" at bounding box center [197, 126] width 150 height 12
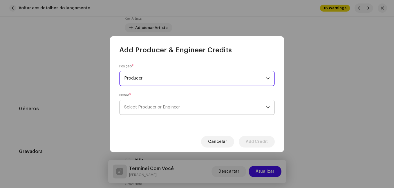
click at [227, 109] on span "Select Producer or Engineer" at bounding box center [194, 107] width 141 height 14
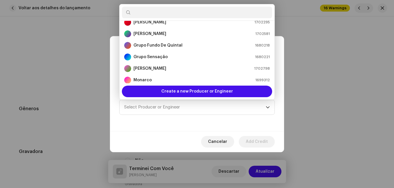
scroll to position [96, 0]
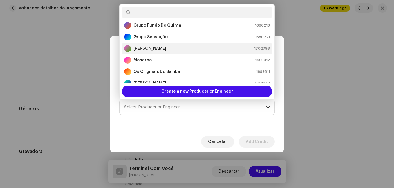
click at [165, 50] on div "[PERSON_NAME] 1702798" at bounding box center [196, 48] width 145 height 7
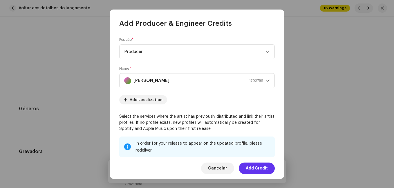
click at [248, 170] on span "Add Credit" at bounding box center [256, 169] width 22 height 12
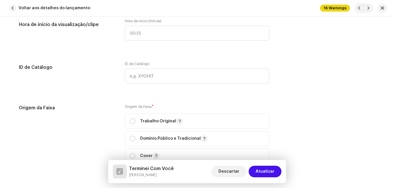
scroll to position [753, 0]
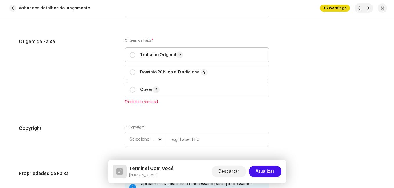
drag, startPoint x: 133, startPoint y: 57, endPoint x: 130, endPoint y: 59, distance: 3.9
click at [132, 56] on input "radio" at bounding box center [133, 55] width 6 height 6
radio input "true"
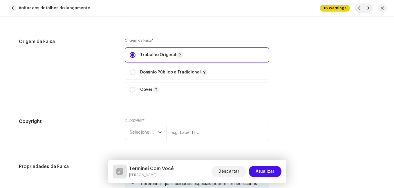
click at [140, 133] on span "Selecione o ano" at bounding box center [144, 132] width 28 height 14
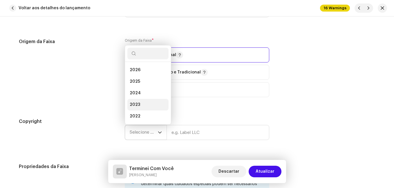
scroll to position [9, 0]
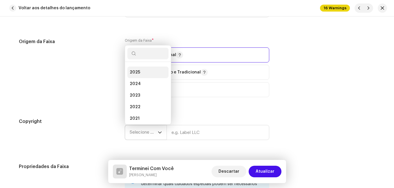
click at [142, 73] on li "2025" at bounding box center [147, 73] width 41 height 12
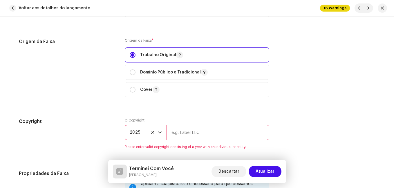
click at [176, 131] on input "text" at bounding box center [217, 132] width 103 height 15
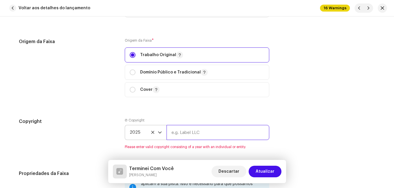
type input "Impact Music"
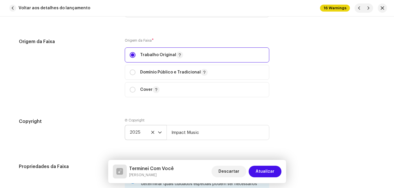
click at [105, 81] on div "Origem da Faixa" at bounding box center [67, 71] width 96 height 66
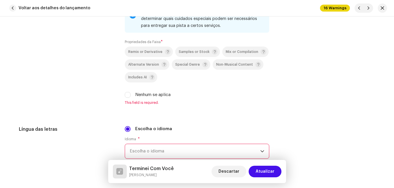
scroll to position [927, 0]
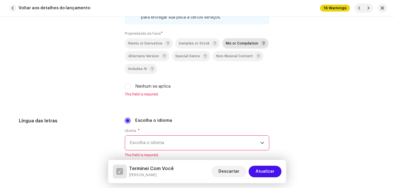
click at [231, 42] on span "Mix or Compilation" at bounding box center [241, 44] width 32 height 4
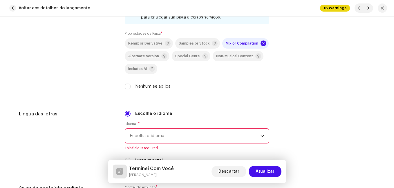
click at [160, 144] on div "Idioma * Escolha o idioma This field is required." at bounding box center [197, 136] width 144 height 29
click at [161, 141] on span "Escolha o idioma" at bounding box center [195, 136] width 130 height 14
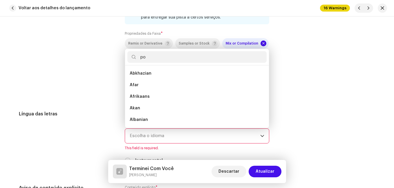
scroll to position [0, 0]
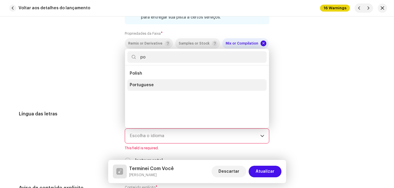
type input "po"
click at [146, 84] on span "Portuguese" at bounding box center [142, 85] width 24 height 6
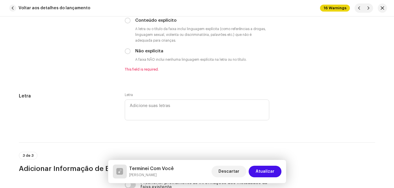
scroll to position [1101, 0]
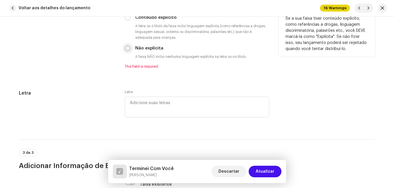
click at [125, 48] on input "Não explícita" at bounding box center [128, 48] width 6 height 6
radio input "true"
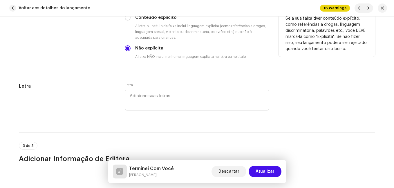
click at [102, 63] on div "Aviso de conteúdo explícito" at bounding box center [67, 36] width 96 height 65
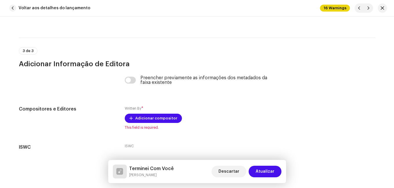
scroll to position [1233, 0]
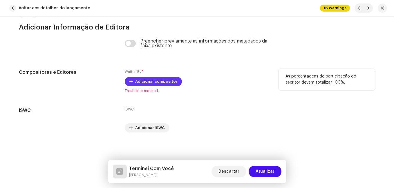
click at [142, 80] on span "Adicionar compositor" at bounding box center [156, 82] width 42 height 12
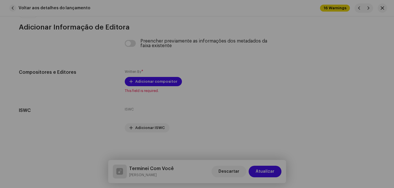
drag, startPoint x: 65, startPoint y: 124, endPoint x: 108, endPoint y: 139, distance: 46.0
click at [67, 124] on div "Adicionar compositor Nome do escritor ( PRECISA ser o nome de uma pessoa e não …" at bounding box center [197, 94] width 394 height 188
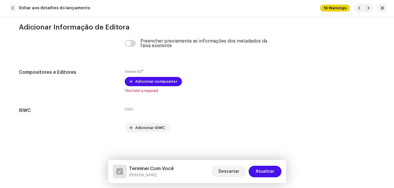
click at [143, 168] on h5 "Terminei Com Você" at bounding box center [151, 168] width 45 height 7
copy h5 "Terminei Com Você"
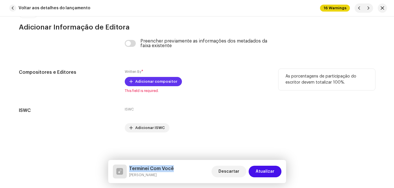
click at [149, 81] on span "Adicionar compositor" at bounding box center [156, 82] width 42 height 12
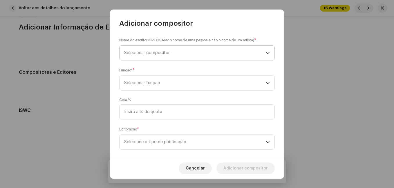
click at [161, 55] on span "Selecionar compositor" at bounding box center [194, 53] width 141 height 14
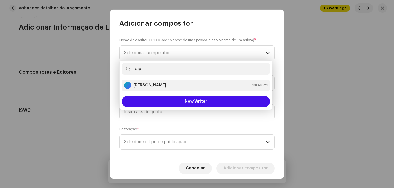
type input "cip"
click at [174, 87] on div "[PERSON_NAME] 1404821" at bounding box center [195, 85] width 143 height 7
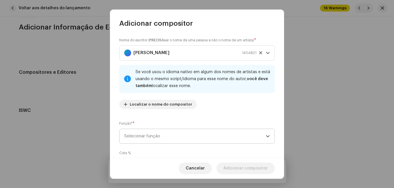
click at [187, 131] on span "Selecionar função" at bounding box center [194, 136] width 141 height 14
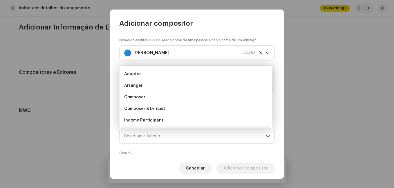
scroll to position [9, 0]
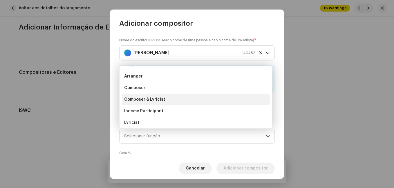
click at [185, 99] on li "Composer & Lyricist" at bounding box center [196, 100] width 148 height 12
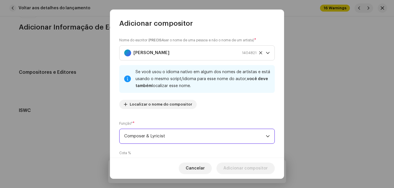
click at [194, 120] on div "Nome do escritor ( PRECISA ser o nome de uma pessoa e não o nome de um artista)…" at bounding box center [197, 93] width 174 height 130
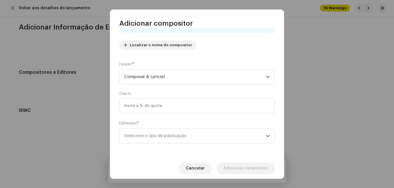
scroll to position [61, 0]
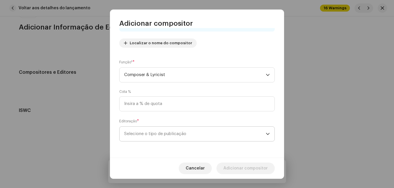
click at [189, 132] on span "Selecione o tipo de publicação" at bounding box center [194, 134] width 141 height 14
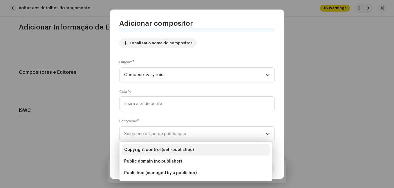
click at [185, 148] on span "Copyright control (self-published)" at bounding box center [159, 150] width 70 height 6
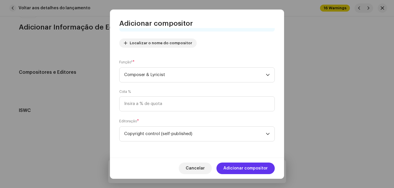
click at [232, 163] on span "Adicionar compositor" at bounding box center [245, 169] width 44 height 12
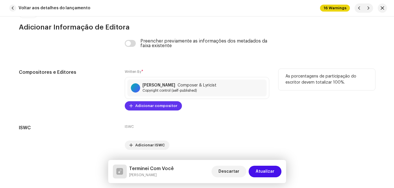
click at [171, 109] on span "Adicionar compositor" at bounding box center [156, 106] width 42 height 12
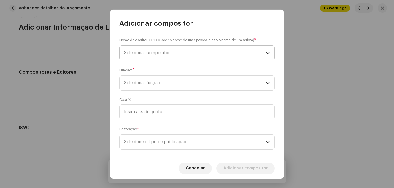
click at [193, 53] on span "Selecionar compositor" at bounding box center [194, 53] width 141 height 14
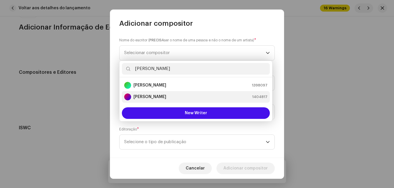
type input "[PERSON_NAME]"
click at [166, 99] on strong "[PERSON_NAME]" at bounding box center [149, 97] width 33 height 6
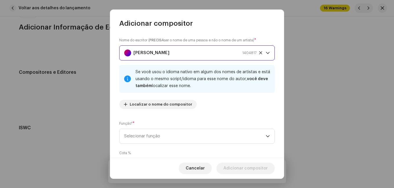
click at [180, 116] on div "Nome do escritor ( PRECISA ser o nome de uma pessoa e não o nome de um artista)…" at bounding box center [197, 93] width 174 height 130
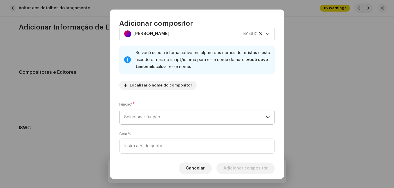
scroll to position [29, 0]
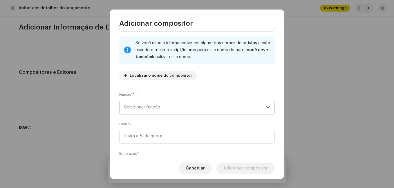
click at [179, 109] on span "Selecionar função" at bounding box center [194, 107] width 141 height 14
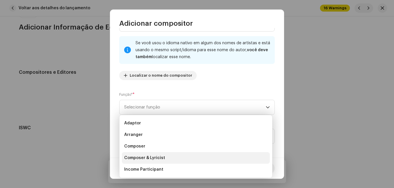
click at [161, 154] on li "Composer & Lyricist" at bounding box center [196, 158] width 148 height 12
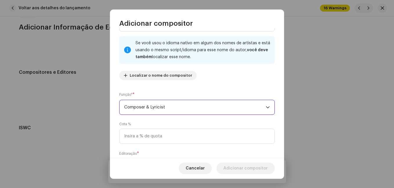
click at [196, 120] on div "Nome do escritor ( PRECISA ser o nome de uma pessoa e não o nome de um artista)…" at bounding box center [197, 93] width 174 height 130
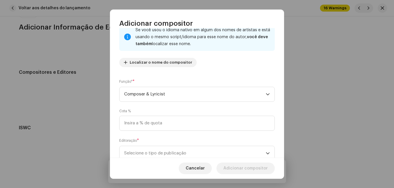
scroll to position [61, 0]
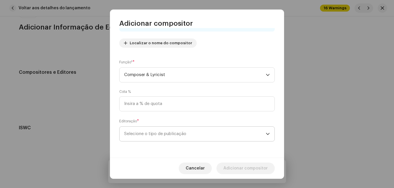
click at [199, 133] on span "Selecione o tipo de publicação" at bounding box center [194, 134] width 141 height 14
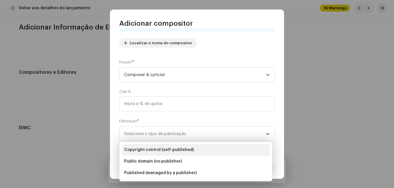
click at [196, 149] on li "Copyright control (self-published)" at bounding box center [196, 150] width 148 height 12
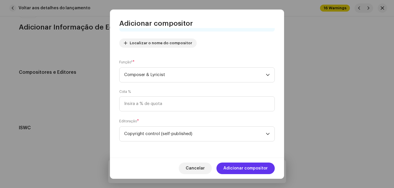
click at [236, 169] on span "Adicionar compositor" at bounding box center [245, 169] width 44 height 12
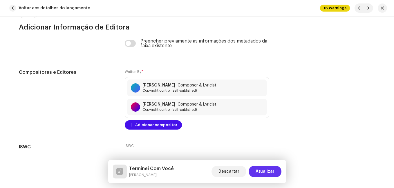
click at [264, 171] on span "Atualizar" at bounding box center [264, 172] width 19 height 12
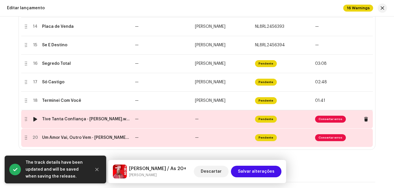
click at [177, 121] on td "—" at bounding box center [162, 119] width 60 height 19
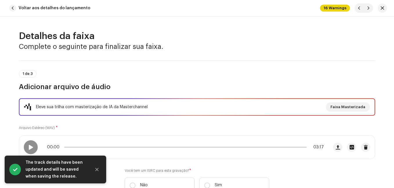
click at [172, 79] on div "1 de 3 Adicionar arquivo de áudio" at bounding box center [197, 80] width 356 height 21
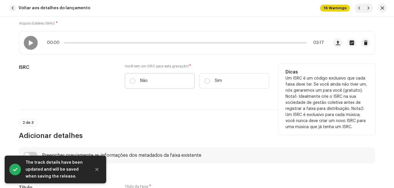
scroll to position [116, 0]
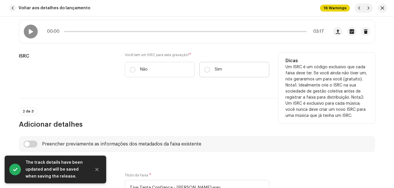
click at [237, 76] on label "Sim" at bounding box center [234, 69] width 70 height 15
click at [210, 73] on input "Sim" at bounding box center [207, 70] width 6 height 6
radio input "true"
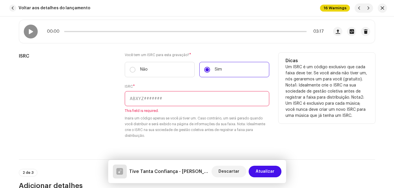
paste input "NL-8RL-24-56398"
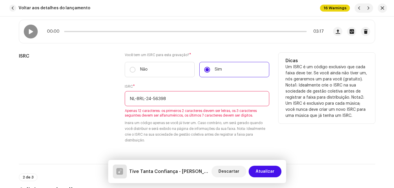
click at [150, 99] on input "NL-8RL-24-56398" at bounding box center [197, 98] width 144 height 15
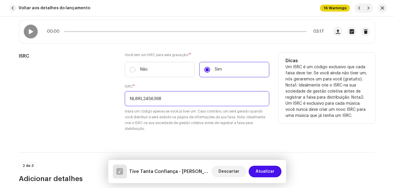
type input "NL8RL2456398"
click at [98, 94] on div "ISRC" at bounding box center [67, 96] width 96 height 86
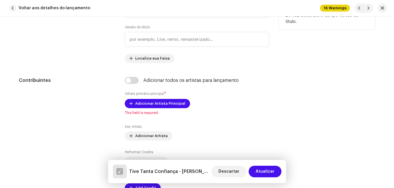
scroll to position [290, 0]
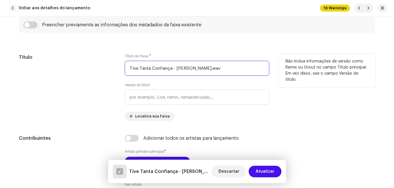
drag, startPoint x: 170, startPoint y: 69, endPoint x: 220, endPoint y: 67, distance: 49.3
click at [220, 67] on input "Tive Tanta Confiança - [PERSON_NAME].wav" at bounding box center [197, 68] width 144 height 15
type input "Tive Tanta Confiança"
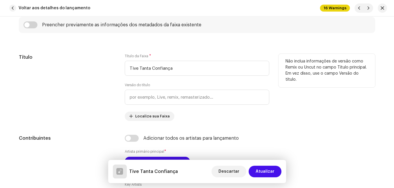
click at [98, 84] on div "Título" at bounding box center [67, 87] width 96 height 67
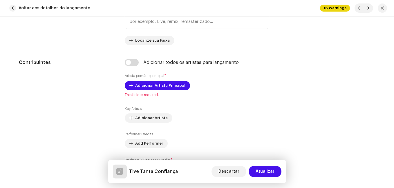
scroll to position [406, 0]
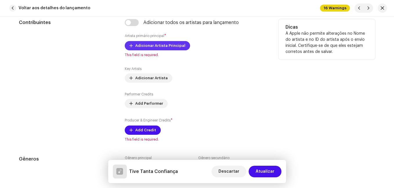
click at [150, 50] on span "Adicionar Artista Principal" at bounding box center [160, 46] width 50 height 12
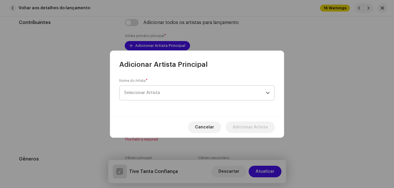
click at [151, 91] on span "Selecionar Artista" at bounding box center [142, 93] width 36 height 4
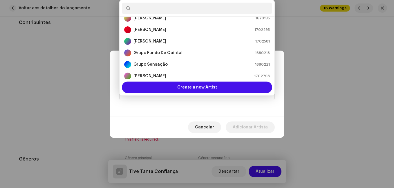
scroll to position [67, 0]
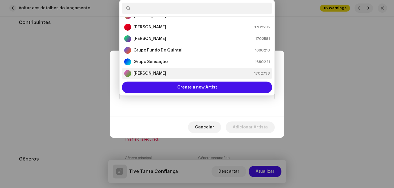
click at [150, 74] on strong "[PERSON_NAME]" at bounding box center [149, 74] width 33 height 6
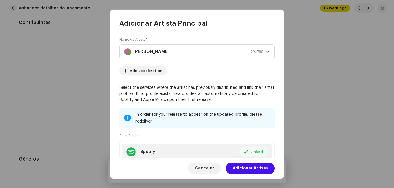
click at [261, 169] on span "Adicionar Artista" at bounding box center [249, 169] width 35 height 12
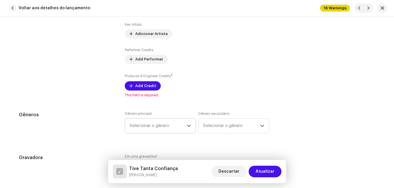
scroll to position [464, 0]
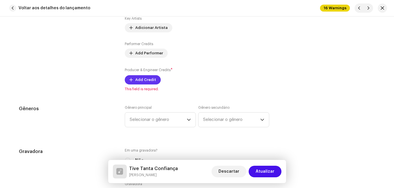
click at [150, 78] on span "Add Credit" at bounding box center [145, 80] width 21 height 12
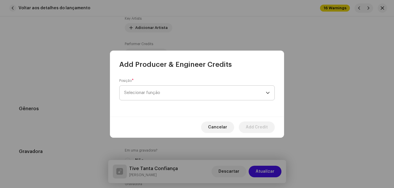
click at [171, 90] on span "Selecionar função" at bounding box center [194, 93] width 141 height 14
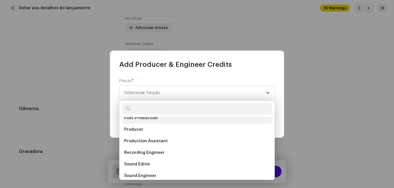
scroll to position [223, 0]
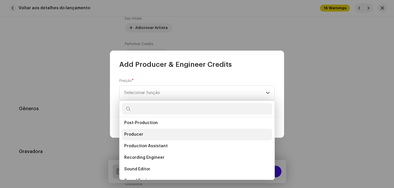
click at [158, 132] on li "Producer" at bounding box center [197, 135] width 150 height 12
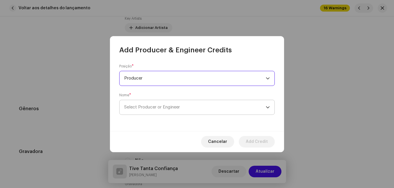
click at [162, 109] on span "Select Producer or Engineer" at bounding box center [152, 107] width 56 height 4
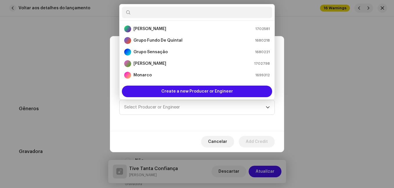
scroll to position [116, 0]
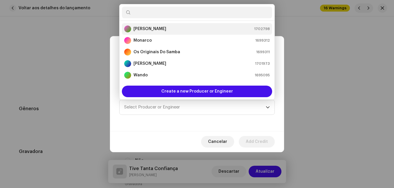
click at [185, 31] on div "[PERSON_NAME] 1702798" at bounding box center [196, 29] width 145 height 7
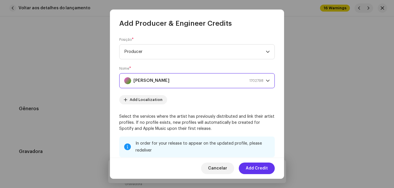
click at [259, 171] on span "Add Credit" at bounding box center [256, 169] width 22 height 12
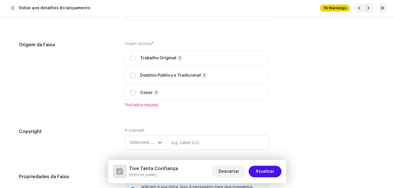
scroll to position [753, 0]
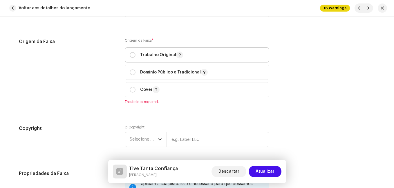
click at [153, 58] on p "Trabalho Original" at bounding box center [161, 55] width 43 height 7
radio input "true"
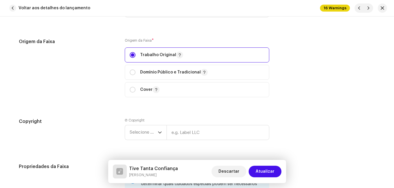
click at [98, 87] on div "Origem da Faixa" at bounding box center [67, 71] width 96 height 66
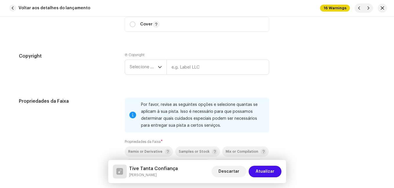
scroll to position [840, 0]
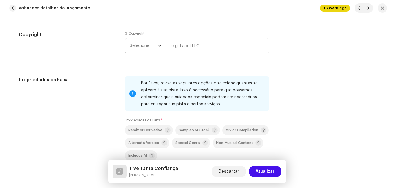
click at [155, 45] on span "Selecione o ano" at bounding box center [144, 46] width 28 height 14
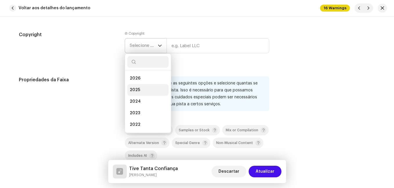
click at [142, 90] on li "2025" at bounding box center [147, 90] width 41 height 12
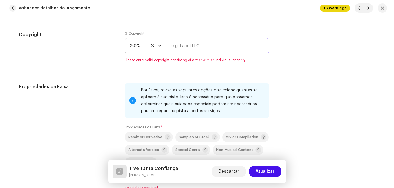
drag, startPoint x: 187, startPoint y: 48, endPoint x: 189, endPoint y: 50, distance: 3.5
click at [187, 48] on input "text" at bounding box center [217, 45] width 103 height 15
type input "Impact Music"
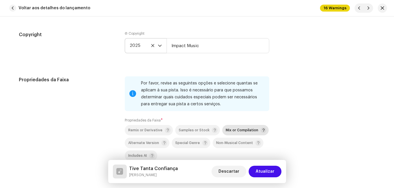
click at [231, 129] on span "Mix or Compilation" at bounding box center [241, 131] width 32 height 4
click at [112, 120] on div "Propriedades da Faixa" at bounding box center [67, 130] width 96 height 107
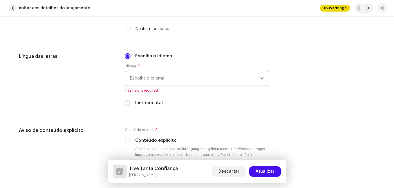
scroll to position [985, 0]
click at [141, 77] on span "Escolha o idioma" at bounding box center [195, 78] width 130 height 14
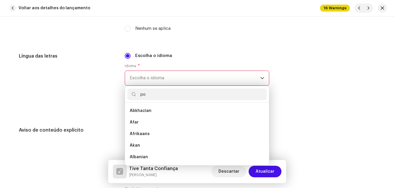
scroll to position [0, 0]
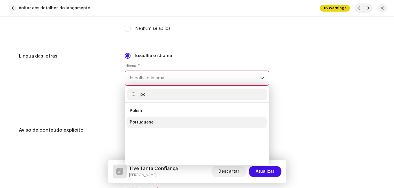
type input "po"
click at [143, 123] on span "Portuguese" at bounding box center [142, 123] width 24 height 6
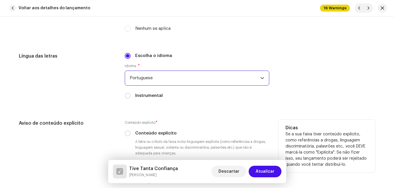
click at [95, 123] on h5 "Aviso de conteúdo explícito" at bounding box center [67, 123] width 96 height 7
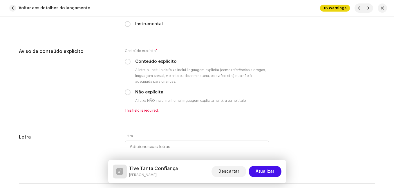
scroll to position [1072, 0]
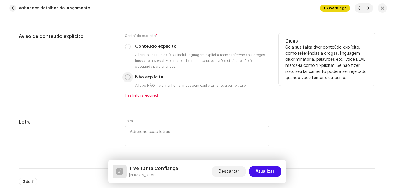
click at [129, 77] on input "Não explícita" at bounding box center [128, 77] width 6 height 6
radio input "true"
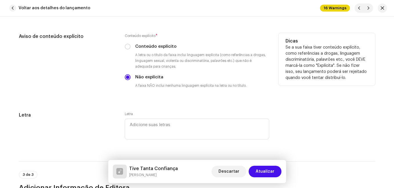
click at [84, 97] on div "Aviso de conteúdo explícito" at bounding box center [67, 65] width 96 height 65
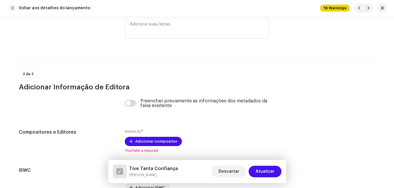
scroll to position [1233, 0]
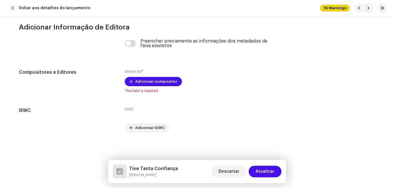
click at [165, 169] on h5 "Tive Tanta Confiança" at bounding box center [153, 168] width 49 height 7
copy h5 "Tive Tanta Confiança"
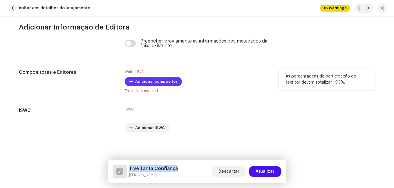
click at [152, 77] on span "Adicionar compositor" at bounding box center [156, 82] width 42 height 12
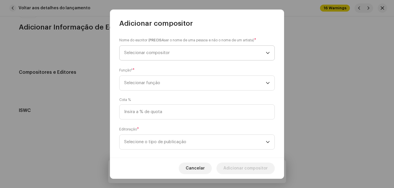
click at [176, 54] on span "Selecionar compositor" at bounding box center [194, 53] width 141 height 14
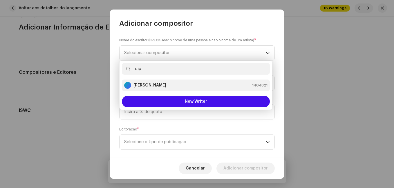
type input "cip"
click at [160, 85] on div "[PERSON_NAME] 1404821" at bounding box center [195, 85] width 143 height 7
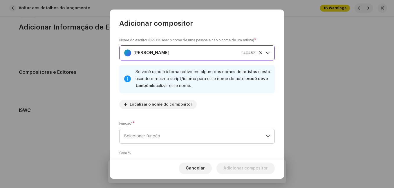
click at [204, 132] on span "Selecionar função" at bounding box center [194, 136] width 141 height 14
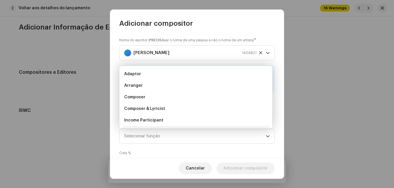
scroll to position [9, 0]
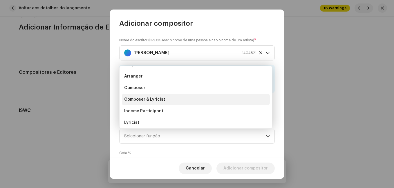
click at [207, 101] on li "Composer & Lyricist" at bounding box center [196, 100] width 148 height 12
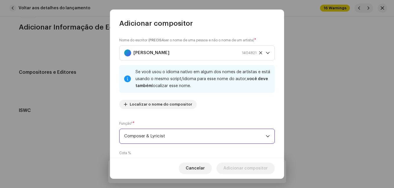
click at [214, 117] on div "Nome do escritor ( PRECISA ser o nome de uma pessoa e não o nome de um artista)…" at bounding box center [197, 93] width 174 height 130
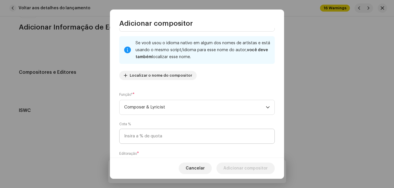
scroll to position [61, 0]
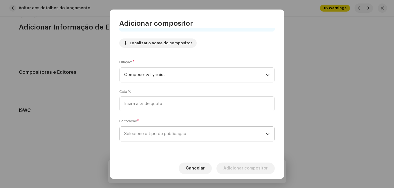
click at [201, 138] on span "Selecione o tipo de publicação" at bounding box center [194, 134] width 141 height 14
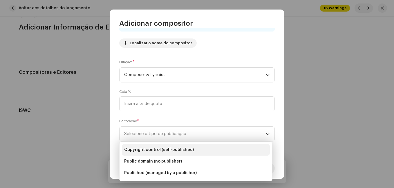
click at [196, 146] on li "Copyright control (self-published)" at bounding box center [196, 150] width 148 height 12
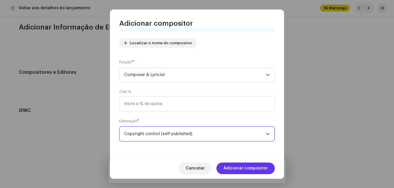
click at [251, 166] on span "Adicionar compositor" at bounding box center [245, 169] width 44 height 12
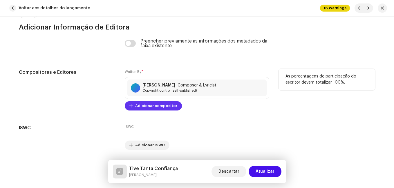
click at [167, 108] on span "Adicionar compositor" at bounding box center [156, 106] width 42 height 12
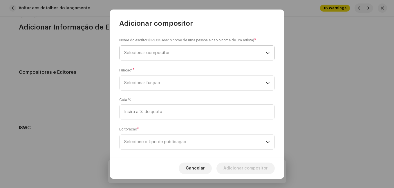
click at [186, 50] on span "Selecionar compositor" at bounding box center [194, 53] width 141 height 14
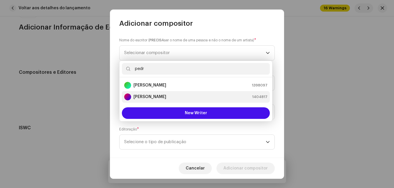
type input "pedr"
click at [177, 99] on div "[PERSON_NAME] 1404817" at bounding box center [195, 97] width 143 height 7
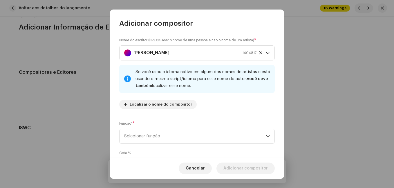
click at [185, 116] on div "Nome do escritor ( PRECISA ser o nome de uma pessoa e não o nome de um artista)…" at bounding box center [197, 93] width 174 height 130
click at [182, 129] on p-select "Selecionar função" at bounding box center [196, 136] width 155 height 15
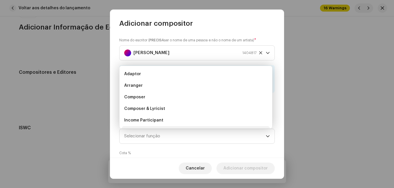
scroll to position [9, 0]
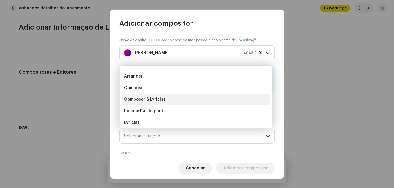
click at [185, 100] on li "Composer & Lyricist" at bounding box center [196, 100] width 148 height 12
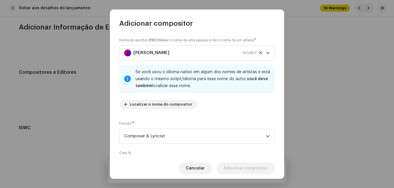
click at [222, 117] on div "Nome do escritor ( PRECISA ser o nome de uma pessoa e não o nome de um artista)…" at bounding box center [197, 93] width 174 height 130
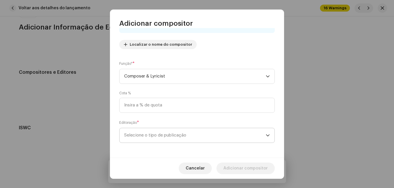
scroll to position [61, 0]
click at [209, 130] on span "Selecione o tipo de publicação" at bounding box center [194, 134] width 141 height 14
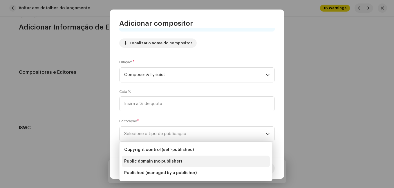
drag, startPoint x: 206, startPoint y: 146, endPoint x: 225, endPoint y: 156, distance: 21.5
click at [206, 147] on li "Copyright control (self-published)" at bounding box center [196, 150] width 148 height 12
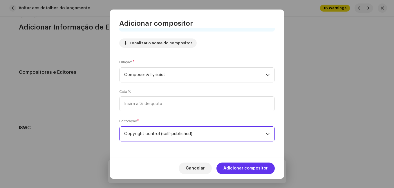
click at [244, 165] on span "Adicionar compositor" at bounding box center [245, 169] width 44 height 12
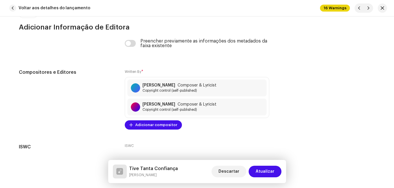
click at [262, 172] on span "Atualizar" at bounding box center [264, 172] width 19 height 12
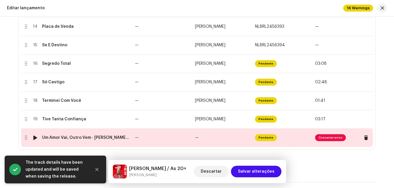
click at [155, 138] on td "—" at bounding box center [162, 138] width 60 height 19
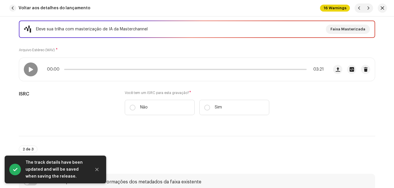
scroll to position [87, 0]
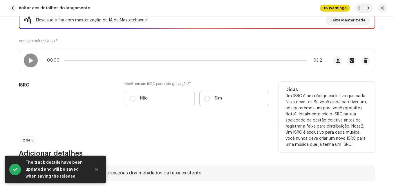
click at [212, 95] on label "Sim" at bounding box center [234, 98] width 70 height 15
click at [210, 96] on input "Sim" at bounding box center [207, 99] width 6 height 6
radio input "true"
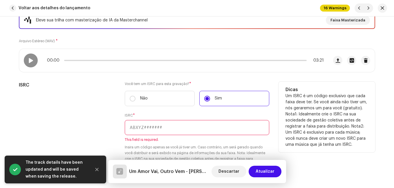
click at [107, 109] on div "ISRC" at bounding box center [67, 128] width 96 height 93
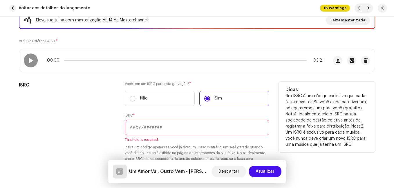
paste input "NL-8RL-24-56399"
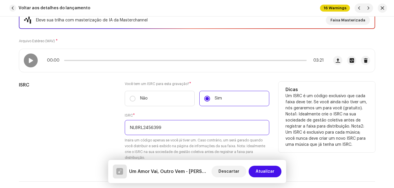
type input "NL8RL2456399"
click at [115, 105] on div "ISRC Você tem um ISRC para esta gravação? * Não Sim ISRC * NL8RL2456399 Insira …" at bounding box center [197, 125] width 356 height 86
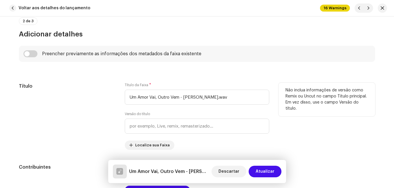
scroll to position [290, 0]
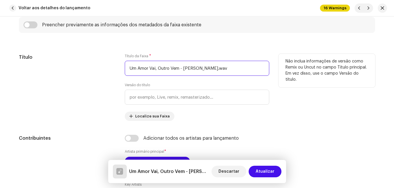
drag, startPoint x: 178, startPoint y: 68, endPoint x: 218, endPoint y: 68, distance: 39.7
click at [218, 68] on input "Um Amor Vai, Outro Vem - [PERSON_NAME].wav" at bounding box center [197, 68] width 144 height 15
type input "Um Amor Vai, Outro Vem"
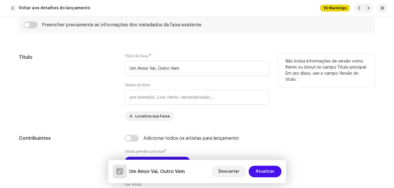
click at [90, 76] on div "Título" at bounding box center [67, 87] width 96 height 67
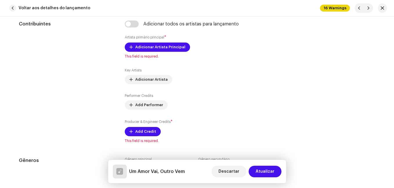
scroll to position [406, 0]
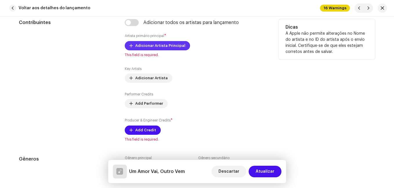
click at [166, 44] on span "Adicionar Artista Principal" at bounding box center [160, 46] width 50 height 12
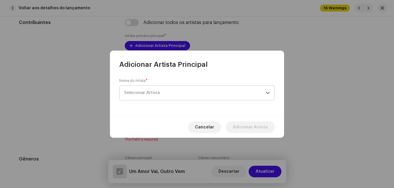
click at [155, 93] on span "Selecionar Artista" at bounding box center [142, 93] width 36 height 4
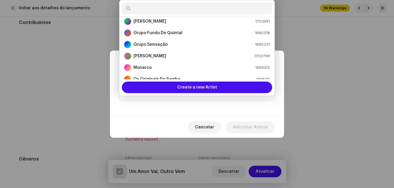
scroll to position [87, 0]
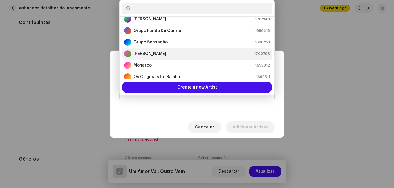
click at [159, 52] on div "[PERSON_NAME] 1702798" at bounding box center [196, 53] width 145 height 7
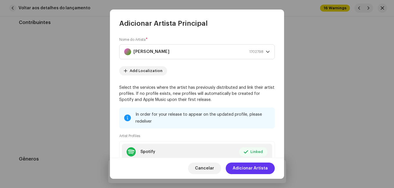
click at [254, 168] on span "Adicionar Artista" at bounding box center [249, 169] width 35 height 12
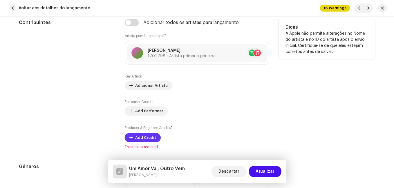
click at [148, 135] on span "Add Credit" at bounding box center [145, 138] width 21 height 12
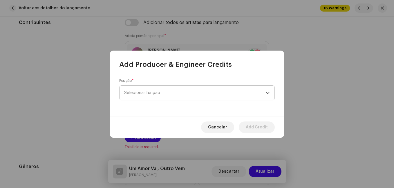
click at [172, 94] on span "Selecionar função" at bounding box center [194, 93] width 141 height 14
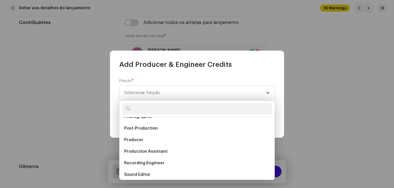
scroll to position [232, 0]
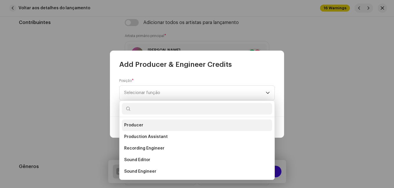
click at [168, 123] on li "Producer" at bounding box center [197, 126] width 150 height 12
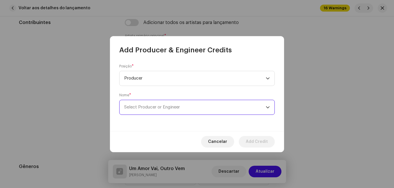
click at [174, 106] on span "Select Producer or Engineer" at bounding box center [152, 107] width 56 height 4
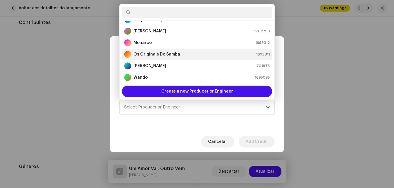
scroll to position [116, 0]
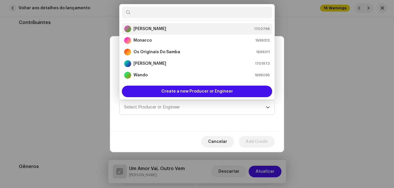
click at [203, 31] on div "[PERSON_NAME] 1702798" at bounding box center [196, 29] width 145 height 7
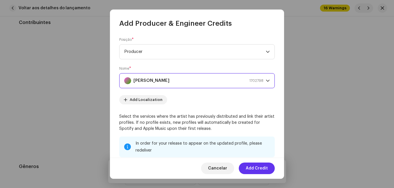
click at [260, 167] on span "Add Credit" at bounding box center [256, 169] width 22 height 12
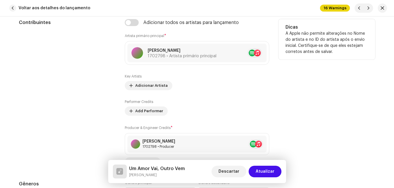
click at [108, 116] on div "Contribuintes" at bounding box center [67, 93] width 96 height 148
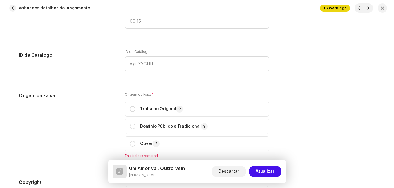
scroll to position [724, 0]
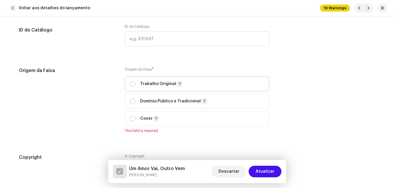
drag, startPoint x: 142, startPoint y: 84, endPoint x: 132, endPoint y: 89, distance: 10.9
click at [142, 84] on p "Trabalho Original" at bounding box center [161, 84] width 43 height 7
radio input "true"
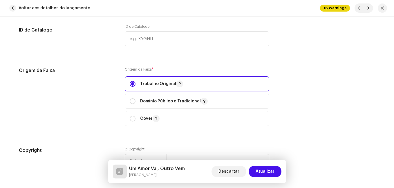
click at [107, 108] on div "Origem da Faixa" at bounding box center [67, 100] width 96 height 66
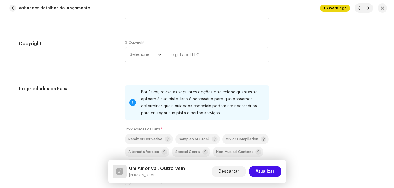
scroll to position [840, 0]
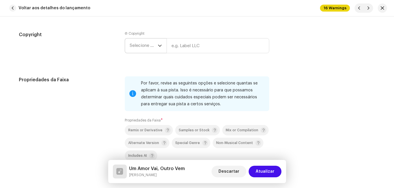
click at [149, 48] on span "Selecione o ano" at bounding box center [144, 46] width 28 height 14
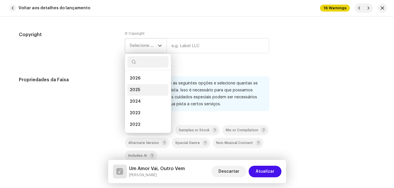
click at [141, 87] on li "2025" at bounding box center [147, 90] width 41 height 12
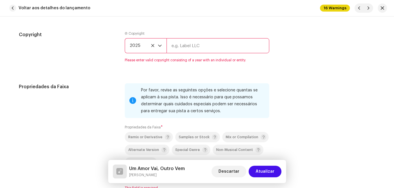
click at [187, 46] on input "text" at bounding box center [217, 45] width 103 height 15
type input "Impact Music"
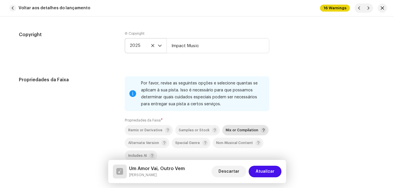
click at [231, 131] on span "Mix or Compilation" at bounding box center [241, 131] width 32 height 4
click at [88, 112] on div "Propriedades da Faixa" at bounding box center [67, 130] width 96 height 107
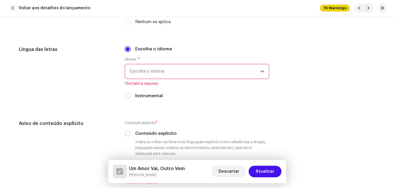
scroll to position [1014, 0]
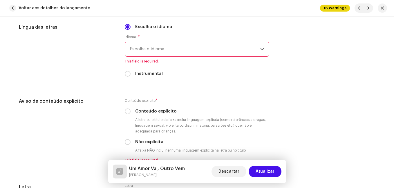
click at [172, 52] on span "Escolha o idioma" at bounding box center [195, 49] width 130 height 14
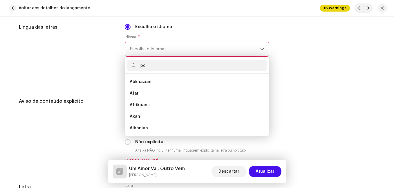
scroll to position [0, 0]
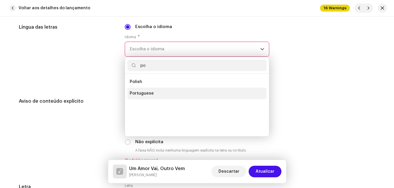
type input "po"
click at [149, 93] on span "Portuguese" at bounding box center [142, 94] width 24 height 6
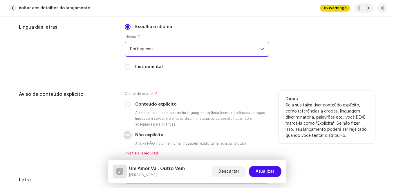
click at [125, 135] on input "Não explícita" at bounding box center [128, 135] width 6 height 6
radio input "true"
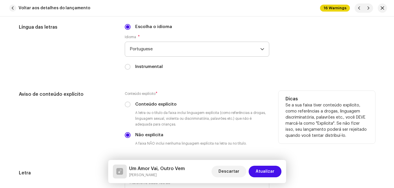
click at [111, 134] on div "Aviso de conteúdo explícito" at bounding box center [67, 123] width 96 height 65
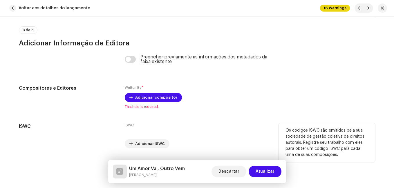
scroll to position [1233, 0]
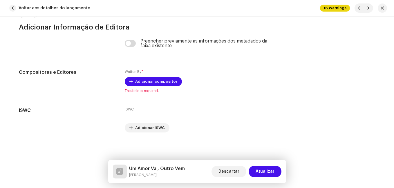
click at [157, 167] on h5 "Um Amor Vai, Outro Vem" at bounding box center [157, 168] width 56 height 7
copy h5 "Um Amor Vai, Outro Vem"
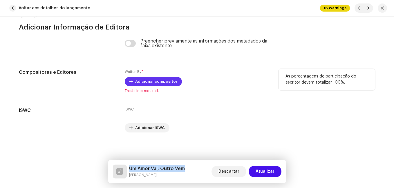
click at [161, 79] on span "Adicionar compositor" at bounding box center [156, 82] width 42 height 12
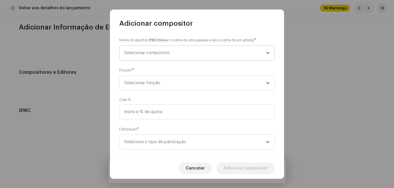
click at [181, 52] on span "Selecionar compositor" at bounding box center [194, 53] width 141 height 14
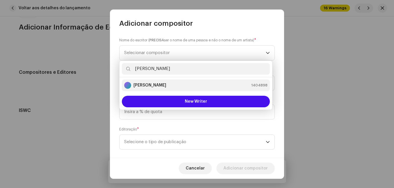
type input "[PERSON_NAME]"
click at [202, 83] on div "[PERSON_NAME] 1404898" at bounding box center [195, 85] width 143 height 7
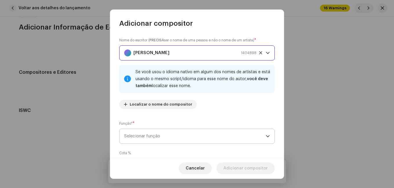
click at [210, 135] on span "Selecionar função" at bounding box center [194, 136] width 141 height 14
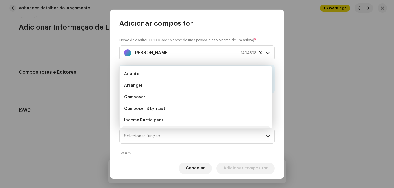
scroll to position [9, 0]
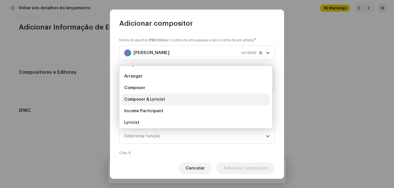
click at [200, 99] on li "Composer & Lyricist" at bounding box center [196, 100] width 148 height 12
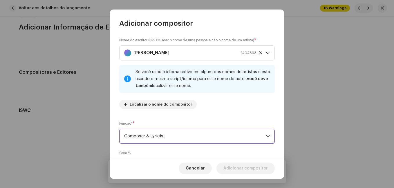
click at [208, 112] on div "Nome do escritor ( PRECISA ser o nome de uma pessoa e não o nome de um artista)…" at bounding box center [196, 75] width 155 height 77
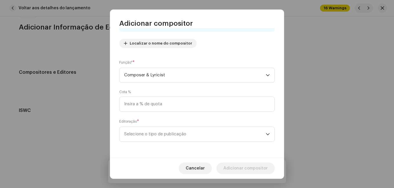
scroll to position [61, 0]
click at [199, 132] on span "Selecione o tipo de publicação" at bounding box center [194, 134] width 141 height 14
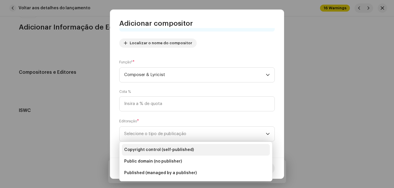
click at [197, 146] on li "Copyright control (self-published)" at bounding box center [196, 150] width 148 height 12
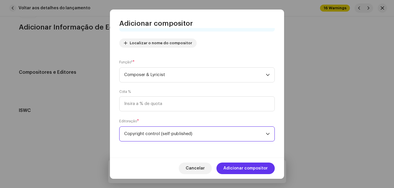
click at [247, 167] on span "Adicionar compositor" at bounding box center [245, 169] width 44 height 12
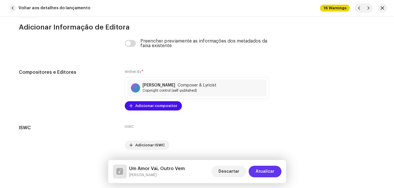
click at [264, 170] on span "Atualizar" at bounding box center [264, 172] width 19 height 12
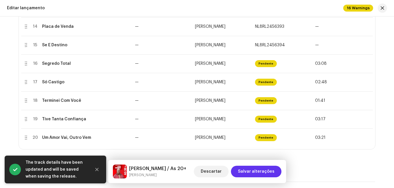
click at [265, 170] on span "Salvar alterações" at bounding box center [256, 172] width 37 height 12
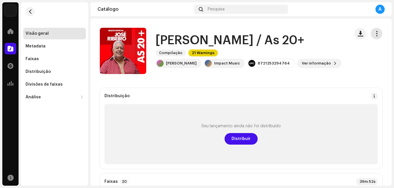
click at [370, 34] on button "button" at bounding box center [376, 34] width 12 height 12
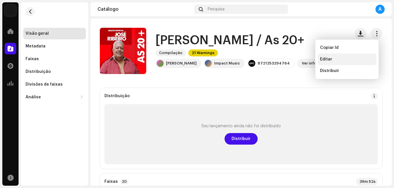
click at [336, 58] on div "Editar" at bounding box center [347, 59] width 54 height 5
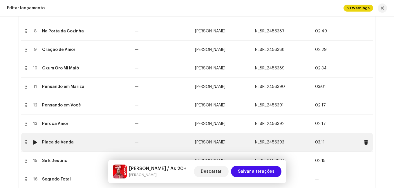
scroll to position [319, 0]
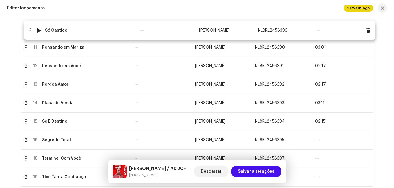
drag, startPoint x: 25, startPoint y: 143, endPoint x: 28, endPoint y: 33, distance: 109.9
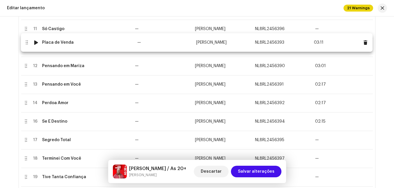
drag, startPoint x: 26, startPoint y: 103, endPoint x: 27, endPoint y: 42, distance: 60.6
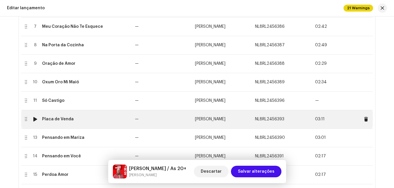
scroll to position [232, 0]
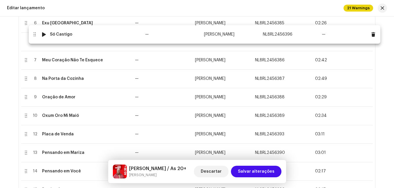
drag, startPoint x: 25, startPoint y: 119, endPoint x: 33, endPoint y: 33, distance: 86.8
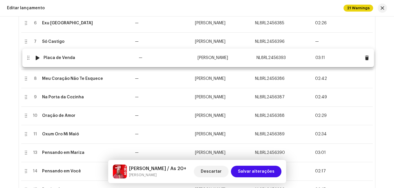
drag, startPoint x: 23, startPoint y: 136, endPoint x: 25, endPoint y: 57, distance: 79.1
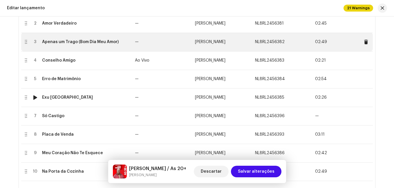
scroll to position [145, 0]
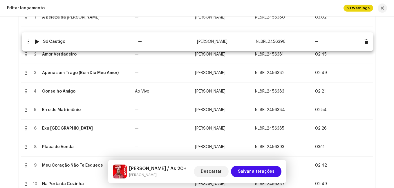
drag, startPoint x: 25, startPoint y: 128, endPoint x: 27, endPoint y: 41, distance: 87.0
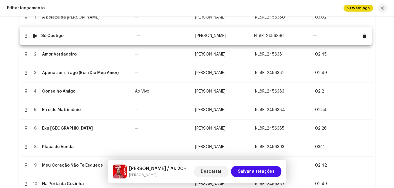
click at [27, 41] on table "# Título Versão Artista ISRC Duração 1 A [PERSON_NAME] — [PERSON_NAME] NL8RL245…" at bounding box center [196, 188] width 351 height 383
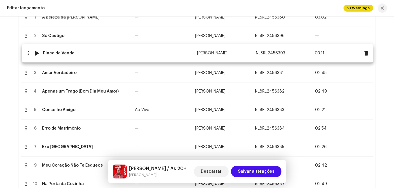
drag, startPoint x: 24, startPoint y: 149, endPoint x: 26, endPoint y: 55, distance: 93.9
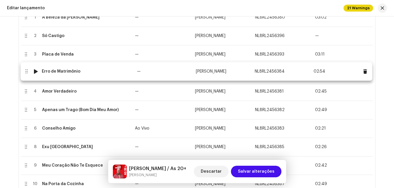
drag, startPoint x: 25, startPoint y: 129, endPoint x: 26, endPoint y: 72, distance: 57.1
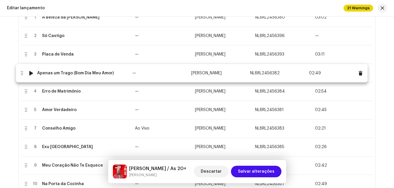
drag, startPoint x: 25, startPoint y: 110, endPoint x: 21, endPoint y: 73, distance: 37.0
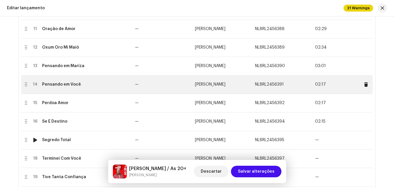
scroll to position [348, 0]
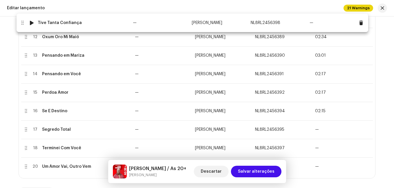
drag, startPoint x: 23, startPoint y: 148, endPoint x: 20, endPoint y: 22, distance: 125.5
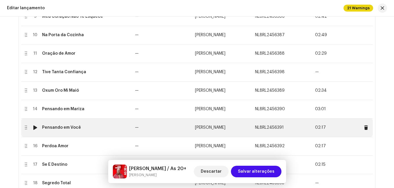
scroll to position [290, 0]
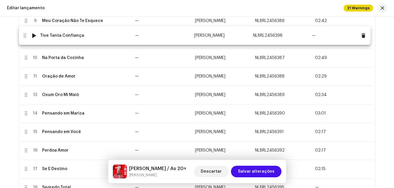
drag, startPoint x: 24, startPoint y: 77, endPoint x: 23, endPoint y: 36, distance: 40.9
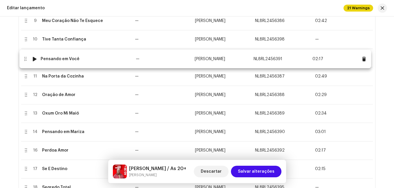
drag, startPoint x: 25, startPoint y: 132, endPoint x: 25, endPoint y: 59, distance: 73.0
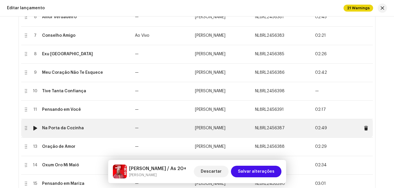
scroll to position [203, 0]
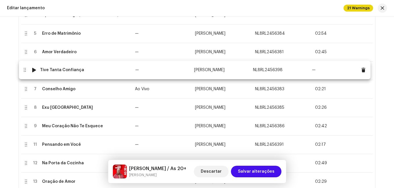
drag, startPoint x: 26, startPoint y: 128, endPoint x: 24, endPoint y: 72, distance: 56.2
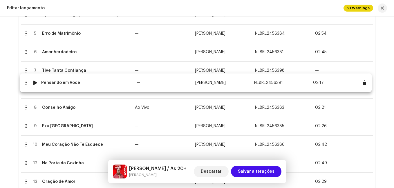
drag, startPoint x: 23, startPoint y: 145, endPoint x: 23, endPoint y: 83, distance: 62.0
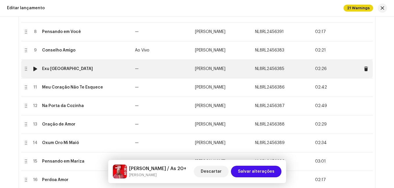
scroll to position [261, 0]
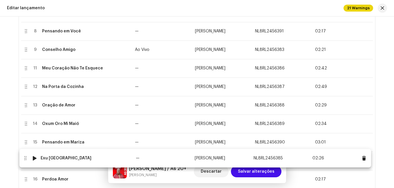
drag, startPoint x: 25, startPoint y: 69, endPoint x: 24, endPoint y: 159, distance: 90.1
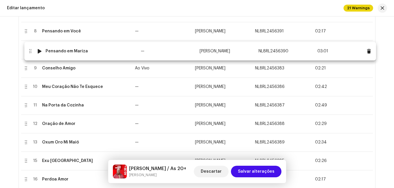
drag, startPoint x: 26, startPoint y: 141, endPoint x: 31, endPoint y: 50, distance: 91.4
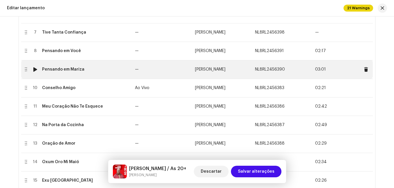
scroll to position [232, 0]
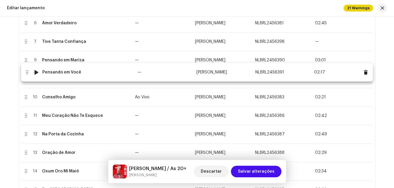
drag, startPoint x: 24, startPoint y: 61, endPoint x: 25, endPoint y: 73, distance: 12.2
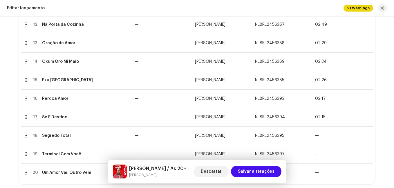
scroll to position [377, 0]
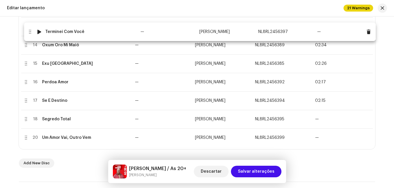
drag, startPoint x: 26, startPoint y: 120, endPoint x: 30, endPoint y: 31, distance: 88.8
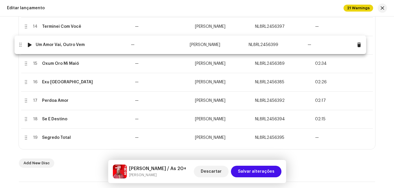
drag, startPoint x: 26, startPoint y: 138, endPoint x: 21, endPoint y: 44, distance: 94.3
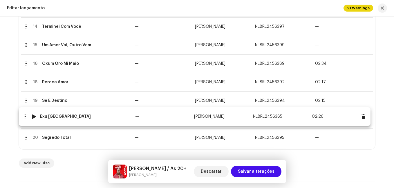
drag, startPoint x: 26, startPoint y: 82, endPoint x: 24, endPoint y: 116, distance: 34.5
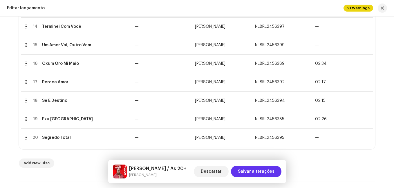
click at [267, 174] on span "Salvar alterações" at bounding box center [256, 172] width 37 height 12
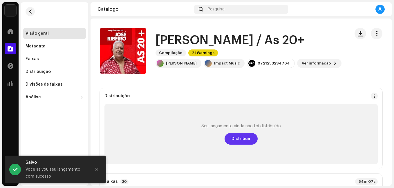
click at [245, 136] on span "Distribuir" at bounding box center [240, 139] width 19 height 12
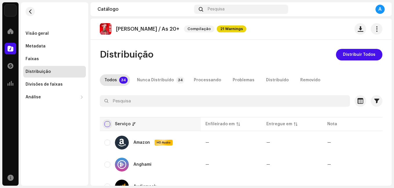
drag, startPoint x: 106, startPoint y: 122, endPoint x: 103, endPoint y: 122, distance: 3.8
click at [106, 122] on input "checkbox" at bounding box center [107, 124] width 6 height 6
checkbox input "true"
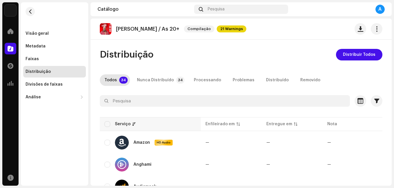
checkbox input "true"
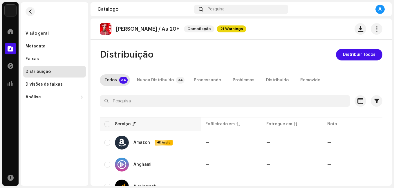
checkbox input "true"
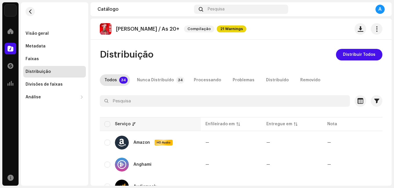
checkbox input "true"
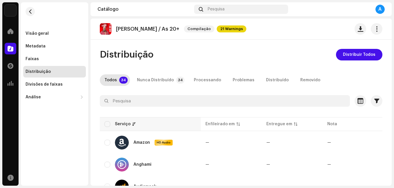
checkbox input "true"
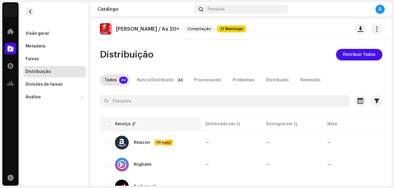
checkbox input "true"
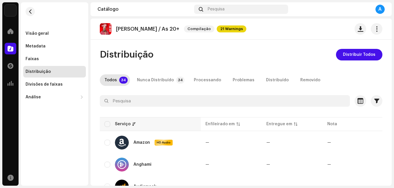
checkbox input "true"
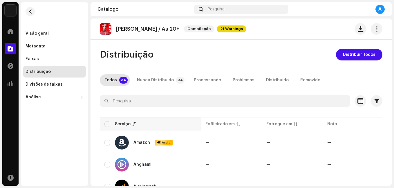
checkbox input "true"
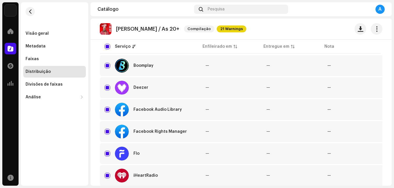
scroll to position [203, 0]
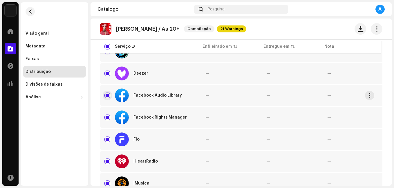
click at [107, 96] on input "Row Selected" at bounding box center [107, 96] width 6 height 6
checkbox input "false"
click at [107, 116] on input "Row Selected" at bounding box center [107, 118] width 6 height 6
checkbox input "false"
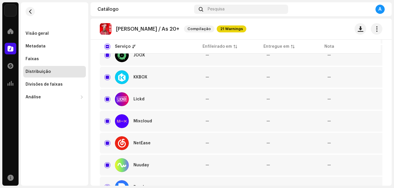
scroll to position [406, 0]
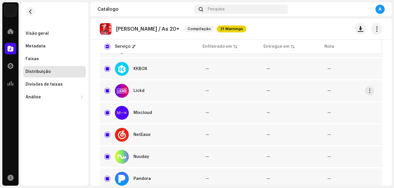
drag, startPoint x: 106, startPoint y: 94, endPoint x: 101, endPoint y: 100, distance: 8.1
click at [106, 93] on input "Row Selected" at bounding box center [107, 91] width 6 height 6
checkbox input "false"
click at [99, 108] on div "Distribuição Distribuir Todos Todos 34 Nunca Distribuído 34 Processando Problem…" at bounding box center [240, 67] width 301 height 848
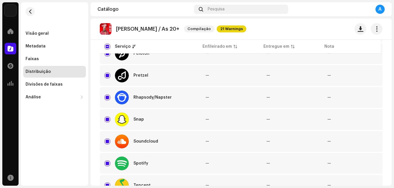
scroll to position [580, 0]
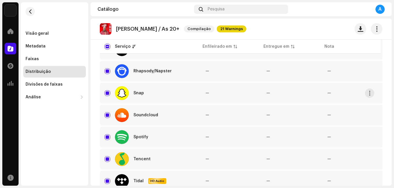
click at [105, 96] on div "Snap" at bounding box center [150, 93] width 92 height 14
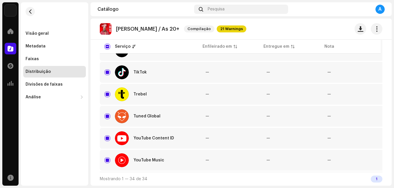
scroll to position [713, 0]
click at [105, 72] on input "Row Selected" at bounding box center [107, 73] width 6 height 6
checkbox input "false"
click at [107, 136] on input "Row Selected" at bounding box center [107, 139] width 6 height 6
checkbox input "false"
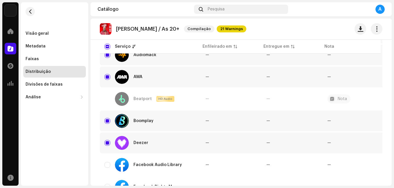
scroll to position [0, 0]
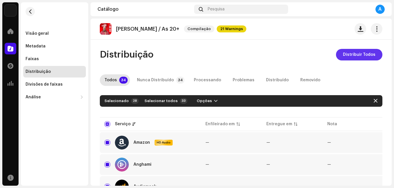
click at [363, 57] on span "Distribuir Todos" at bounding box center [359, 55] width 32 height 12
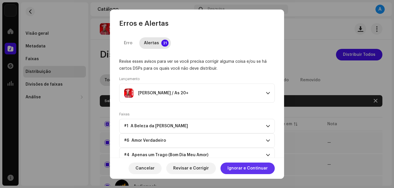
click at [243, 168] on span "Ignorar e Continuar" at bounding box center [247, 169] width 40 height 12
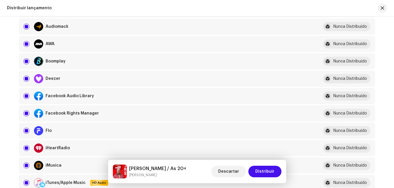
scroll to position [145, 0]
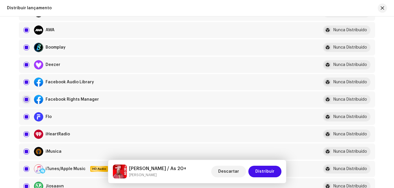
click at [24, 99] on input "checkbox" at bounding box center [26, 100] width 6 height 6
checkbox input "false"
click at [26, 82] on input "Row Selected" at bounding box center [26, 82] width 6 height 6
checkbox input "false"
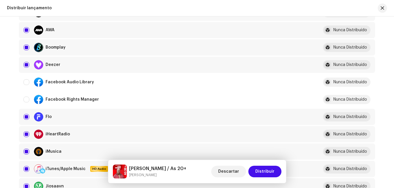
click at [7, 110] on div "Distribuir lançamento Preencha o seguinte para distribuir sua versão para servi…" at bounding box center [197, 103] width 394 height 172
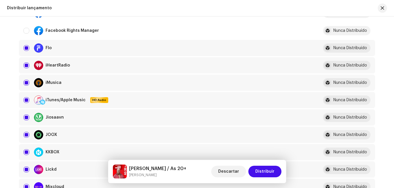
scroll to position [232, 0]
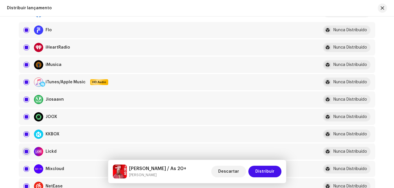
click at [26, 152] on input "Row Selected" at bounding box center [26, 152] width 6 height 6
checkbox input "false"
click at [1, 152] on div "Distribuir lançamento Preencha o seguinte para distribuir sua versão para servi…" at bounding box center [197, 103] width 394 height 172
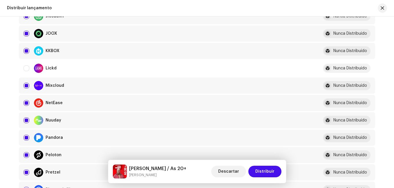
scroll to position [377, 0]
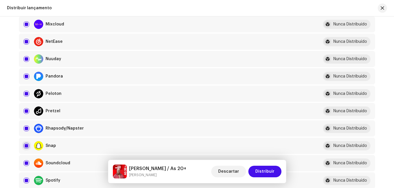
click at [23, 146] on input "Row Selected" at bounding box center [26, 146] width 6 height 6
checkbox input "false"
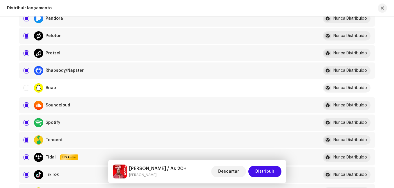
scroll to position [464, 0]
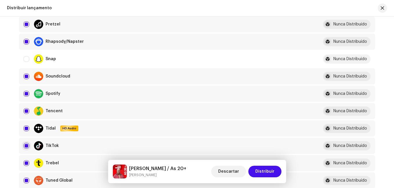
click at [25, 145] on input "Row Selected" at bounding box center [26, 146] width 6 height 6
checkbox input "false"
click at [8, 142] on div "Distribuir lançamento Preencha o seguinte para distribuir sua versão para servi…" at bounding box center [197, 103] width 394 height 172
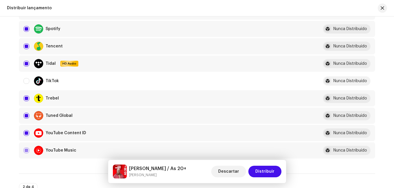
scroll to position [551, 0]
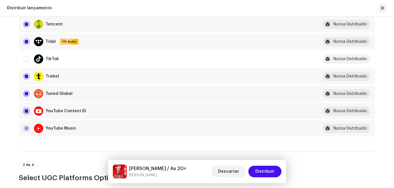
click at [25, 112] on input "Row Selected" at bounding box center [26, 111] width 6 height 6
checkbox input "false"
click at [263, 173] on span "Distribuir" at bounding box center [264, 172] width 19 height 12
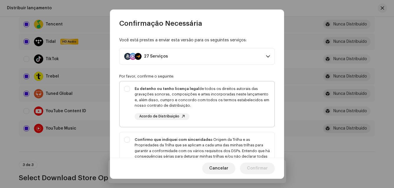
click at [215, 99] on div "Eu detenho ou tenho licença legal de todos os direitos autorais das gravações s…" at bounding box center [201, 97] width 135 height 23
checkbox input "true"
click at [202, 146] on div "Confirmo que indiquei com sinceridade a Origem da Trilha e as Propriedades da T…" at bounding box center [201, 151] width 135 height 28
checkbox input "true"
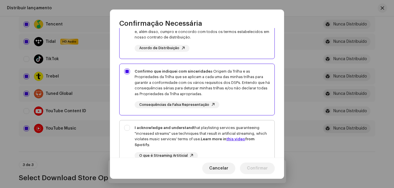
scroll to position [87, 0]
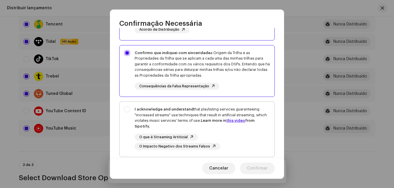
click at [199, 119] on div "I acknowledge and understand that playlisting services guaranteeing "increased …" at bounding box center [201, 118] width 135 height 23
checkbox input "true"
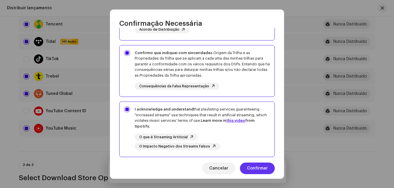
click at [257, 165] on span "Confirmar" at bounding box center [257, 169] width 21 height 12
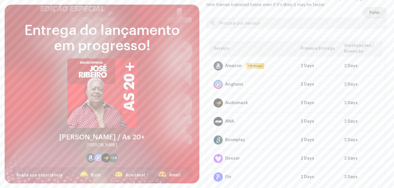
click at [369, 12] on span "Pular" at bounding box center [374, 13] width 11 height 12
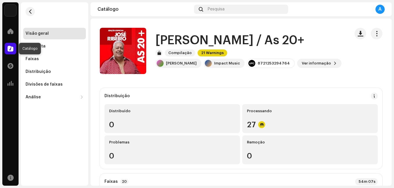
click at [14, 50] on div at bounding box center [11, 49] width 12 height 12
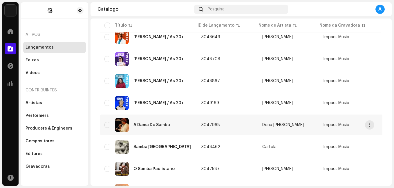
scroll to position [41, 0]
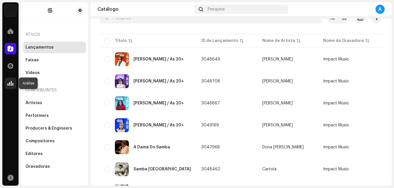
click at [10, 80] on div at bounding box center [11, 84] width 12 height 12
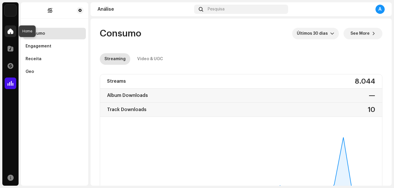
click at [11, 32] on span at bounding box center [11, 31] width 6 height 5
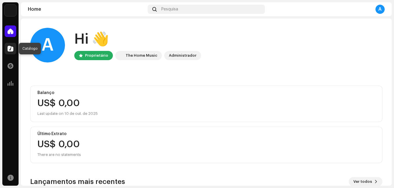
click at [7, 51] on div at bounding box center [11, 49] width 12 height 12
